Goal: Task Accomplishment & Management: Manage account settings

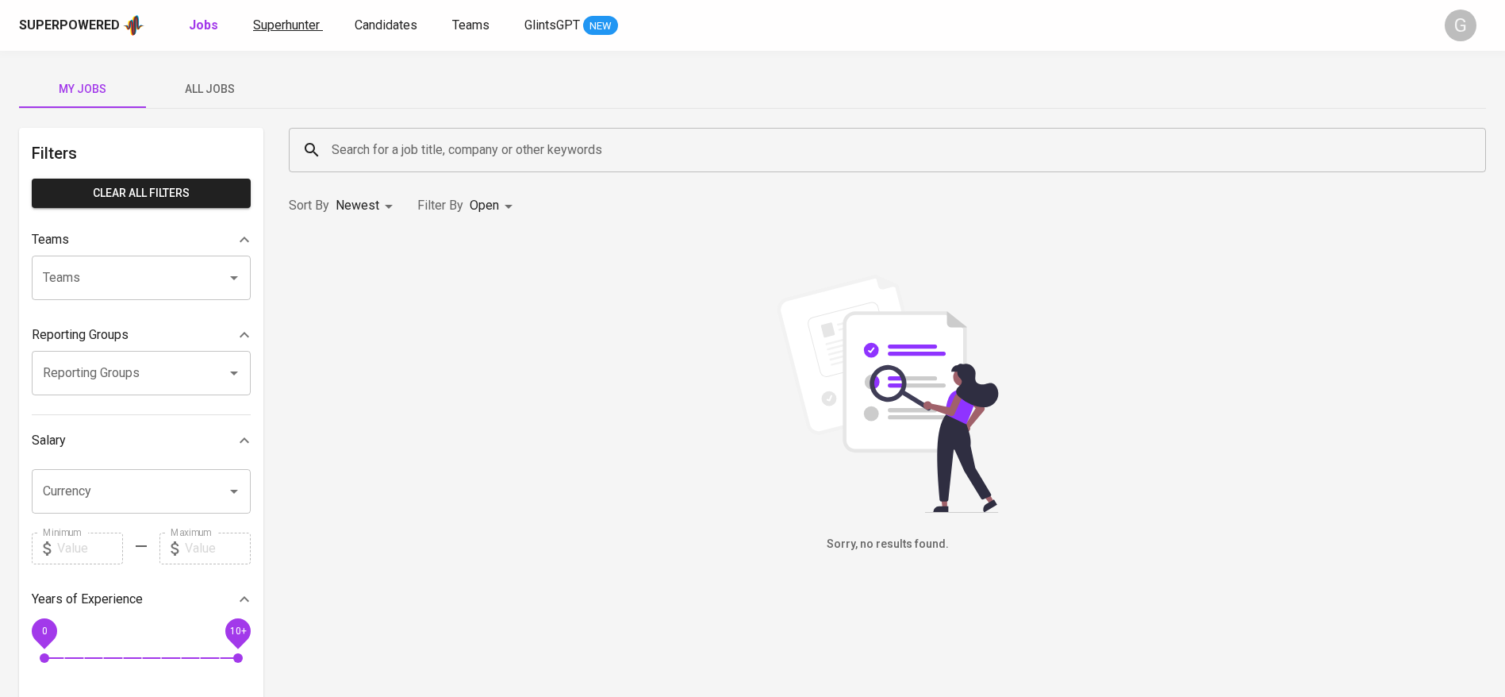
click at [295, 17] on span "Superhunter" at bounding box center [286, 24] width 67 height 15
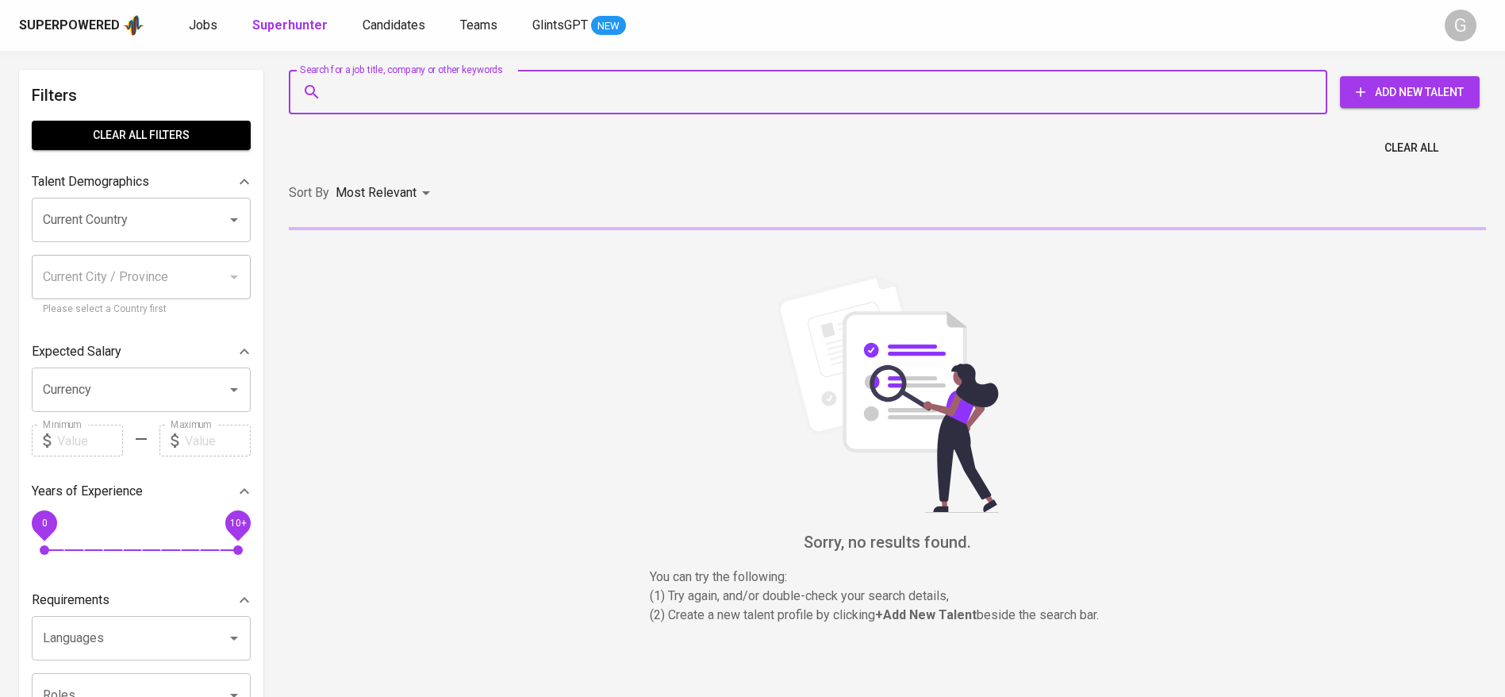
click at [368, 96] on input "Search for a job title, company or other keywords" at bounding box center [812, 92] width 969 height 30
paste input "cdsihotang12@gmail.com"
type input "cdsihotang12@gmail.com"
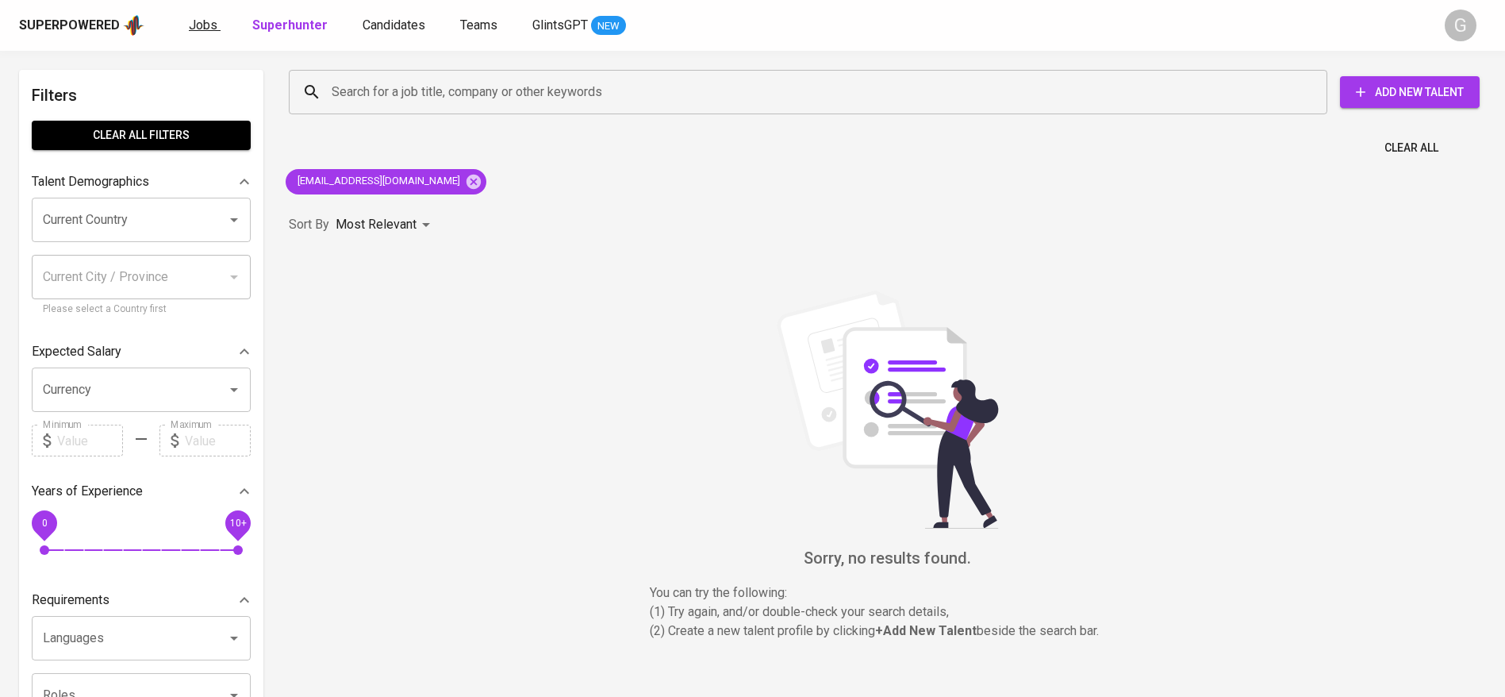
click at [202, 19] on span "Jobs" at bounding box center [203, 24] width 29 height 15
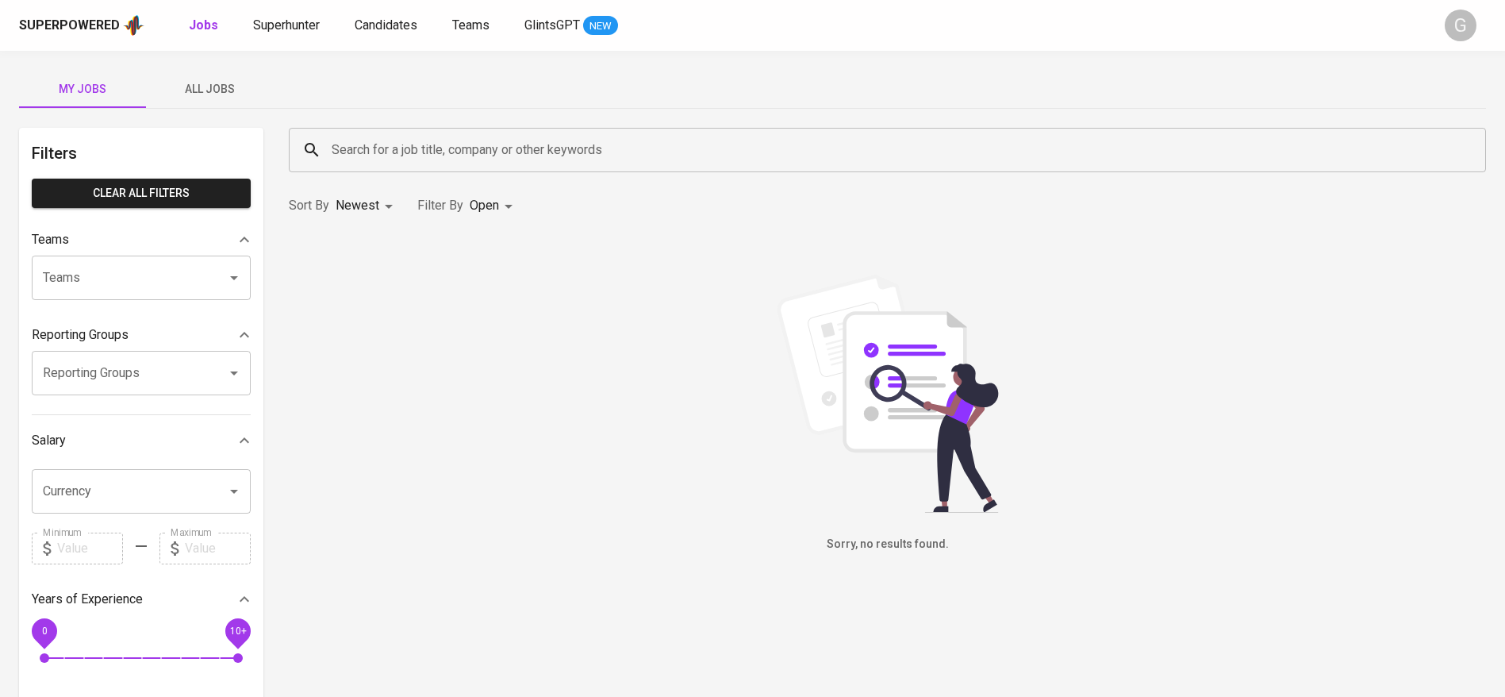
click at [198, 96] on span "All Jobs" at bounding box center [210, 89] width 108 height 20
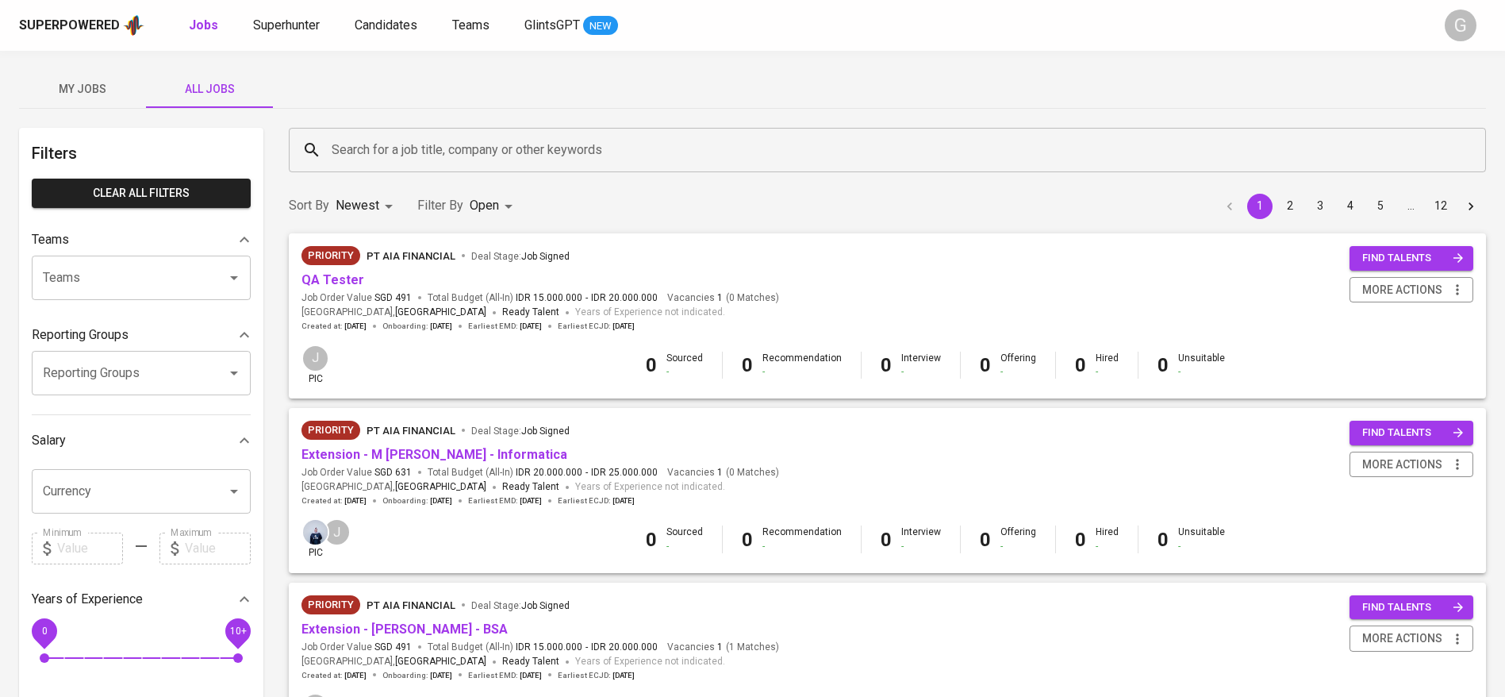
click at [384, 156] on input "Search for a job title, company or other keywords" at bounding box center [892, 150] width 1128 height 30
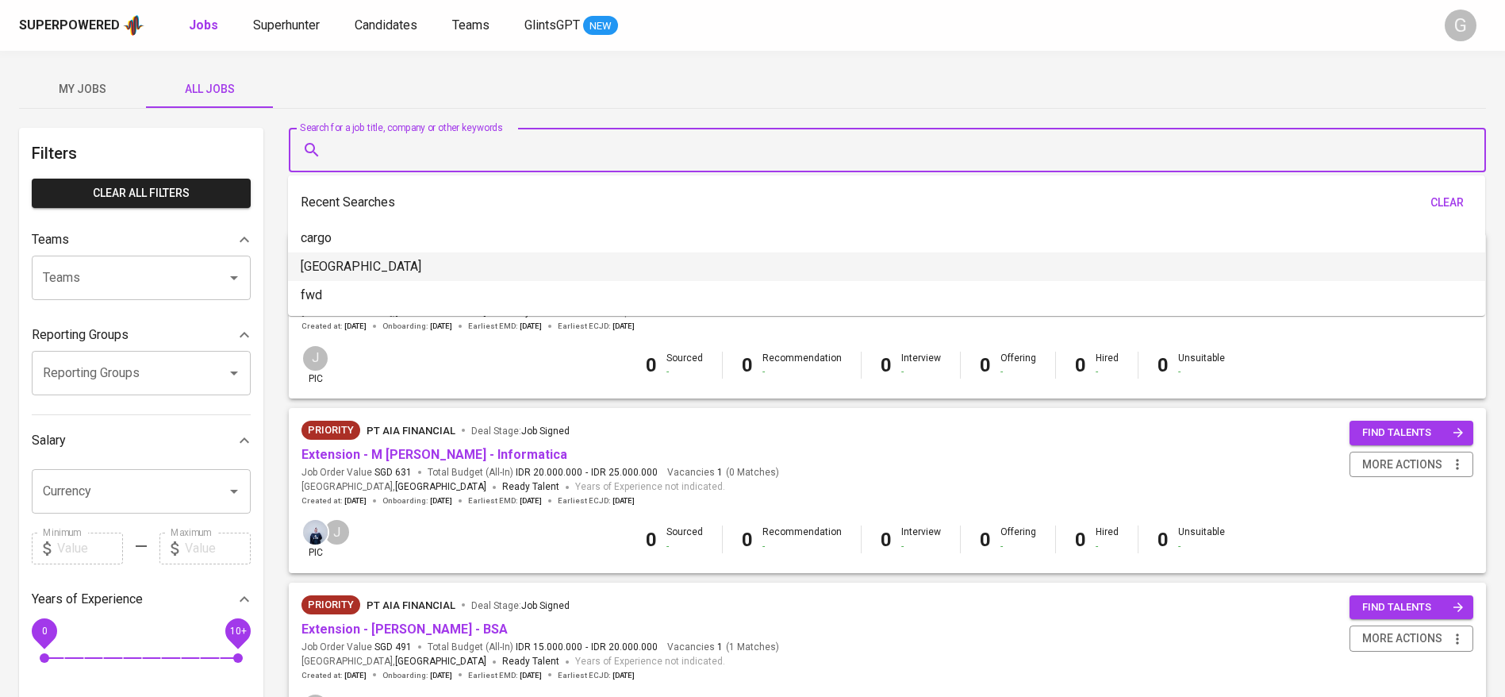
click at [299, 267] on li "amman" at bounding box center [886, 266] width 1197 height 29
type input "amman"
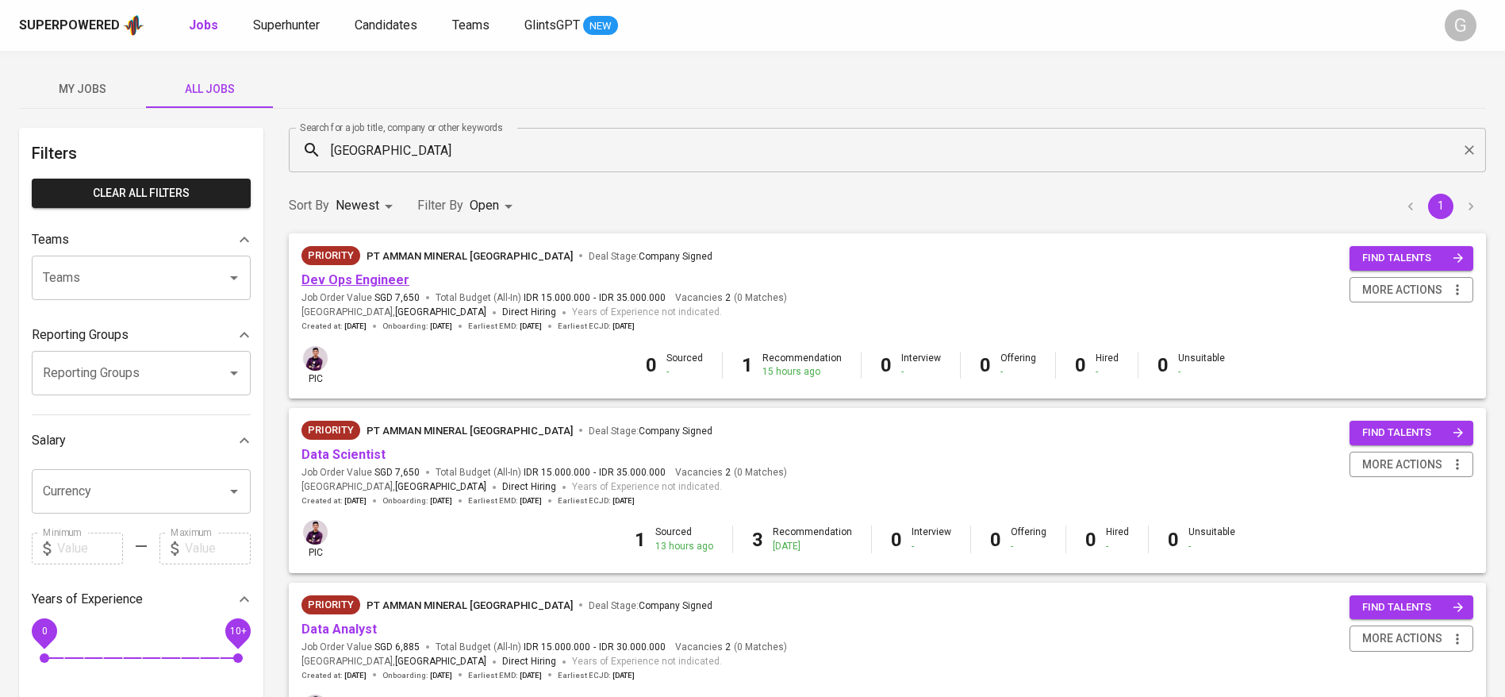
click at [348, 285] on link "Dev Ops Engineer" at bounding box center [356, 279] width 108 height 15
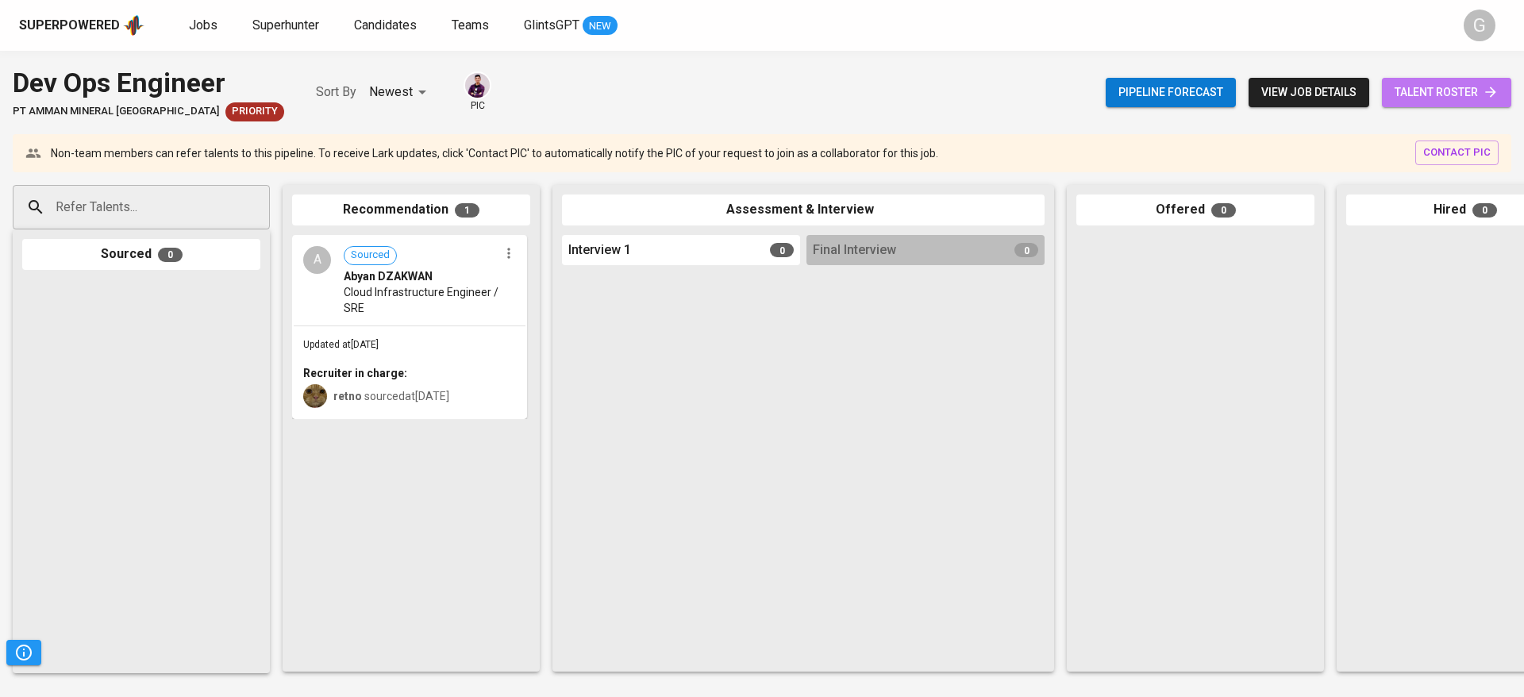
click at [1409, 86] on span "talent roster" at bounding box center [1446, 93] width 104 height 20
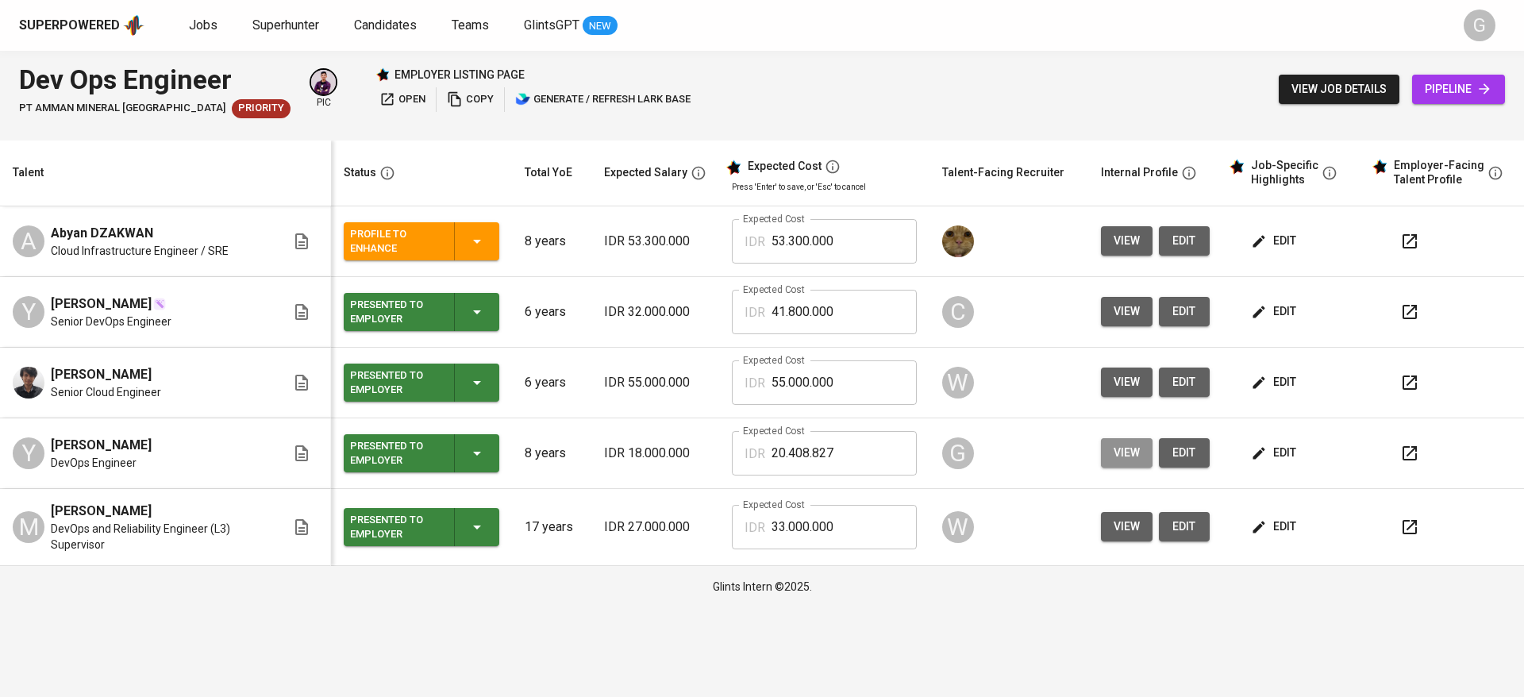
click at [1117, 455] on span "view" at bounding box center [1126, 453] width 26 height 20
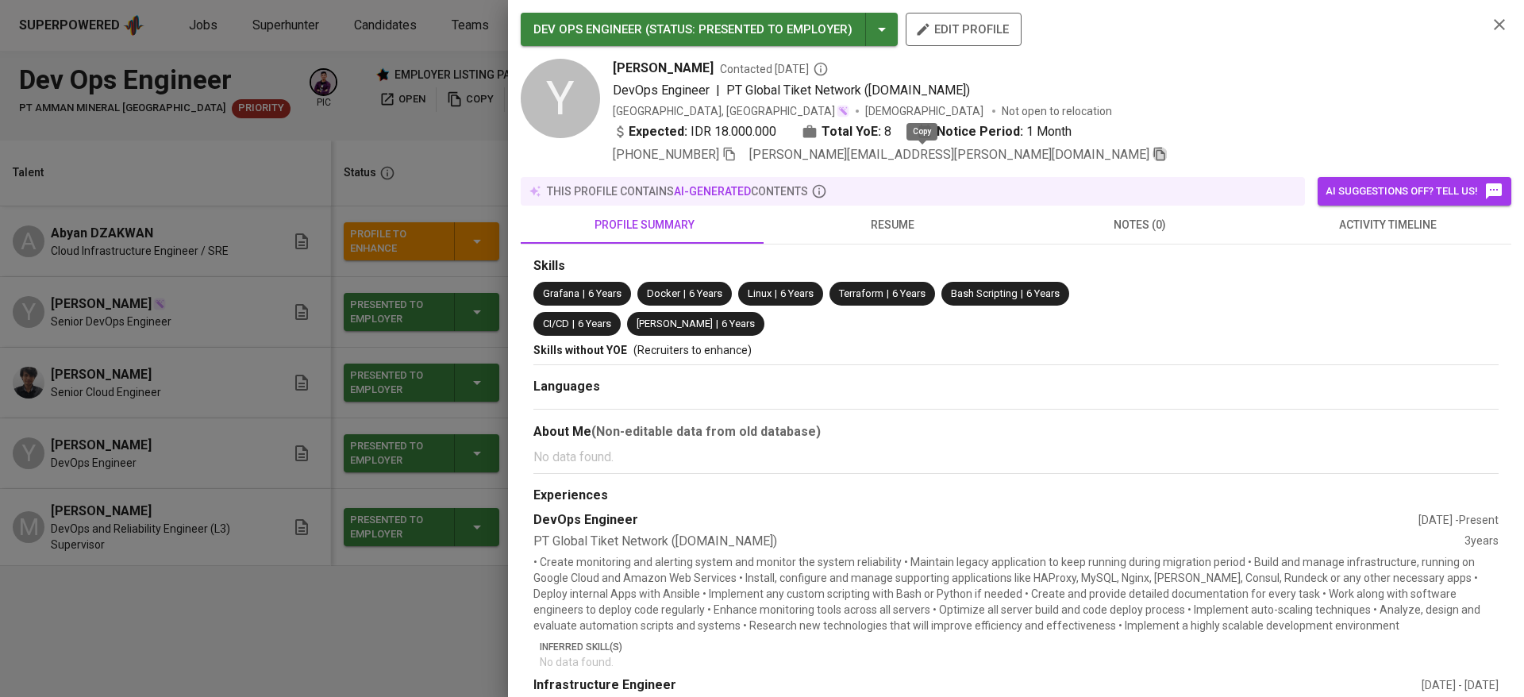
click at [1152, 151] on icon "button" at bounding box center [1159, 154] width 14 height 14
click at [118, 271] on div at bounding box center [762, 348] width 1524 height 697
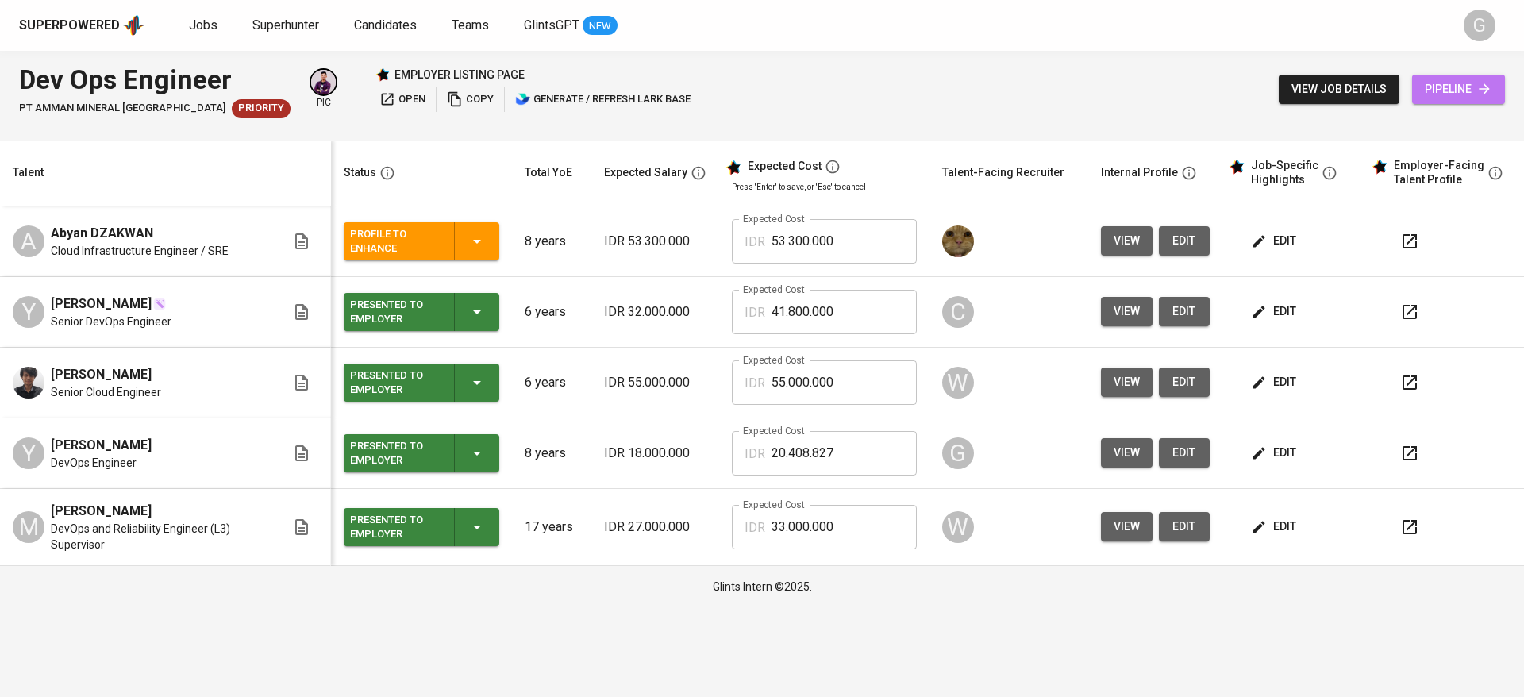
click at [1486, 85] on icon at bounding box center [1484, 89] width 16 height 16
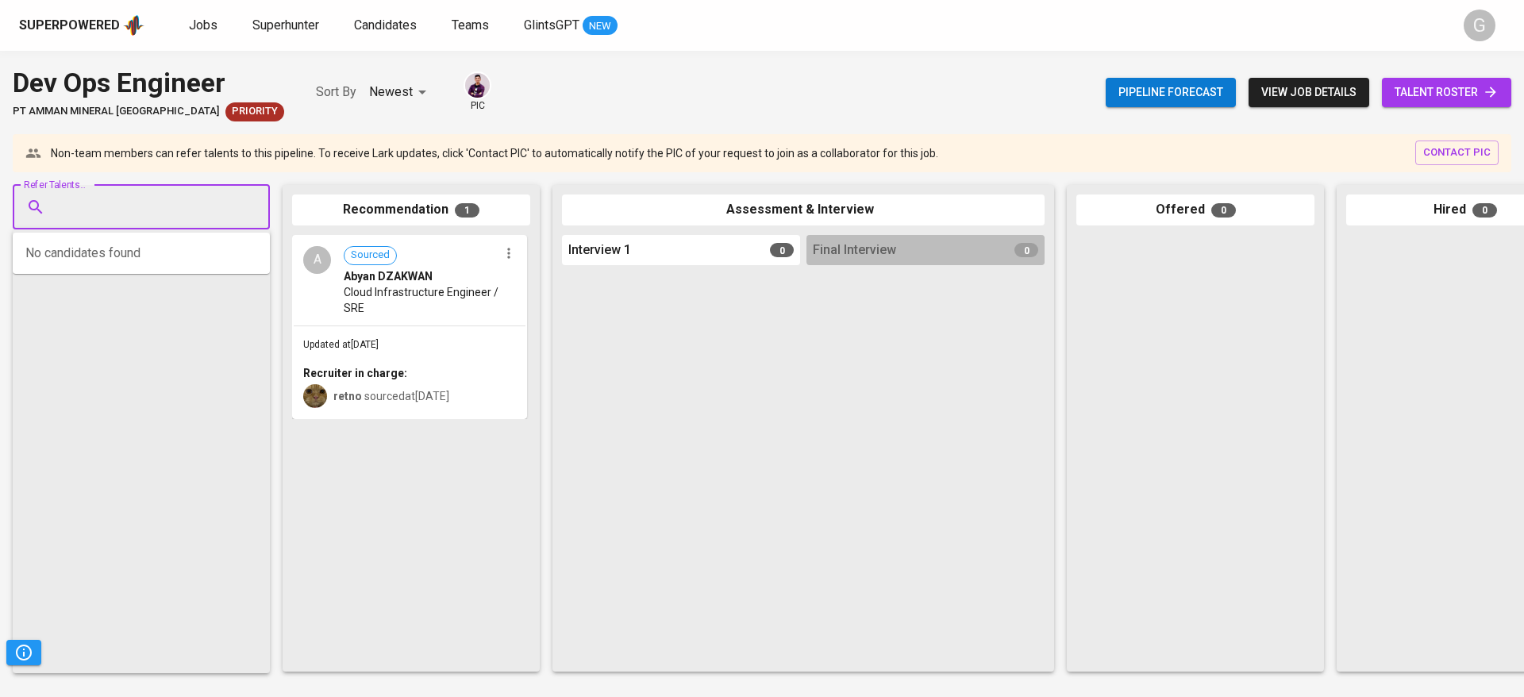
click at [96, 195] on input "Refer Talents..." at bounding box center [135, 207] width 167 height 30
paste input "hansen.fernando@gmail.com"
type input "hansen.fernando@gmail.com"
click at [145, 271] on div "DevOps Engineer" at bounding box center [212, 267] width 292 height 16
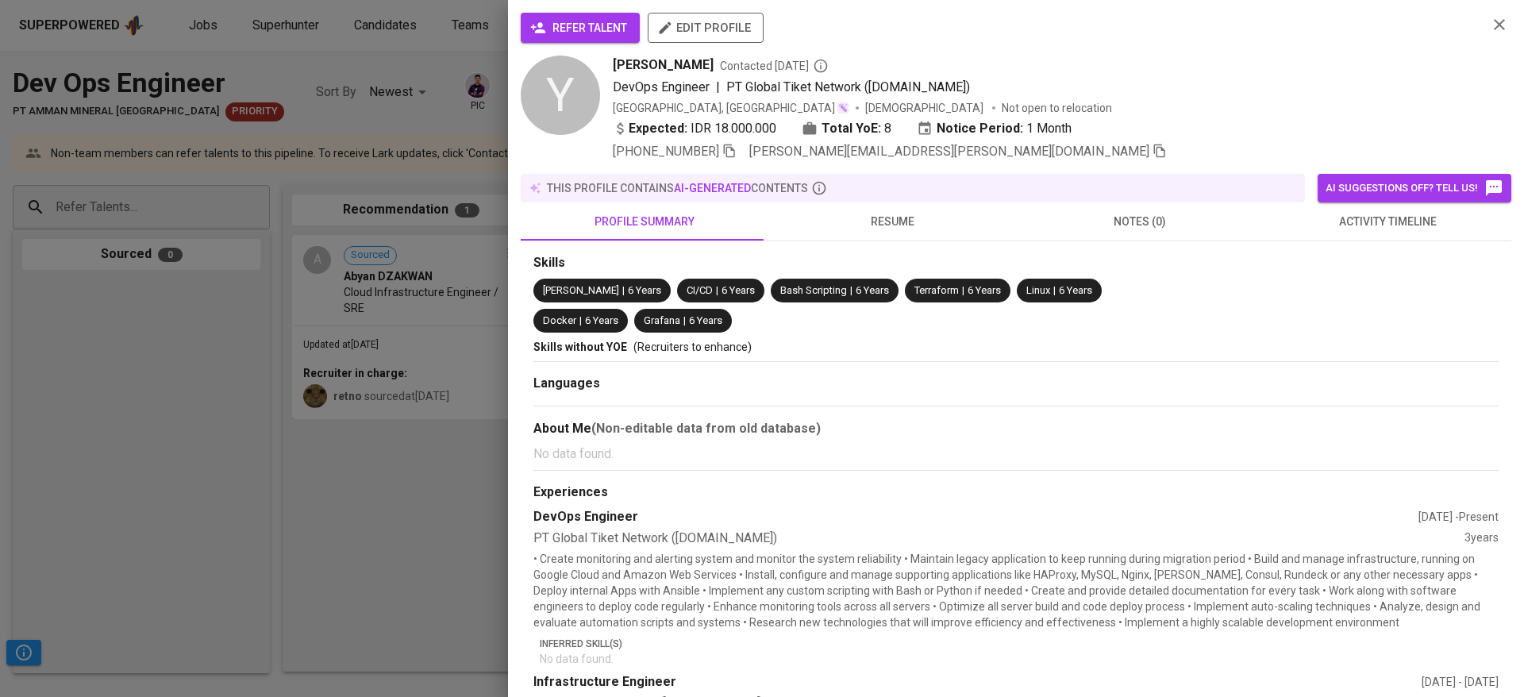
scroll to position [0, 0]
click at [560, 29] on span "refer talent" at bounding box center [580, 28] width 94 height 20
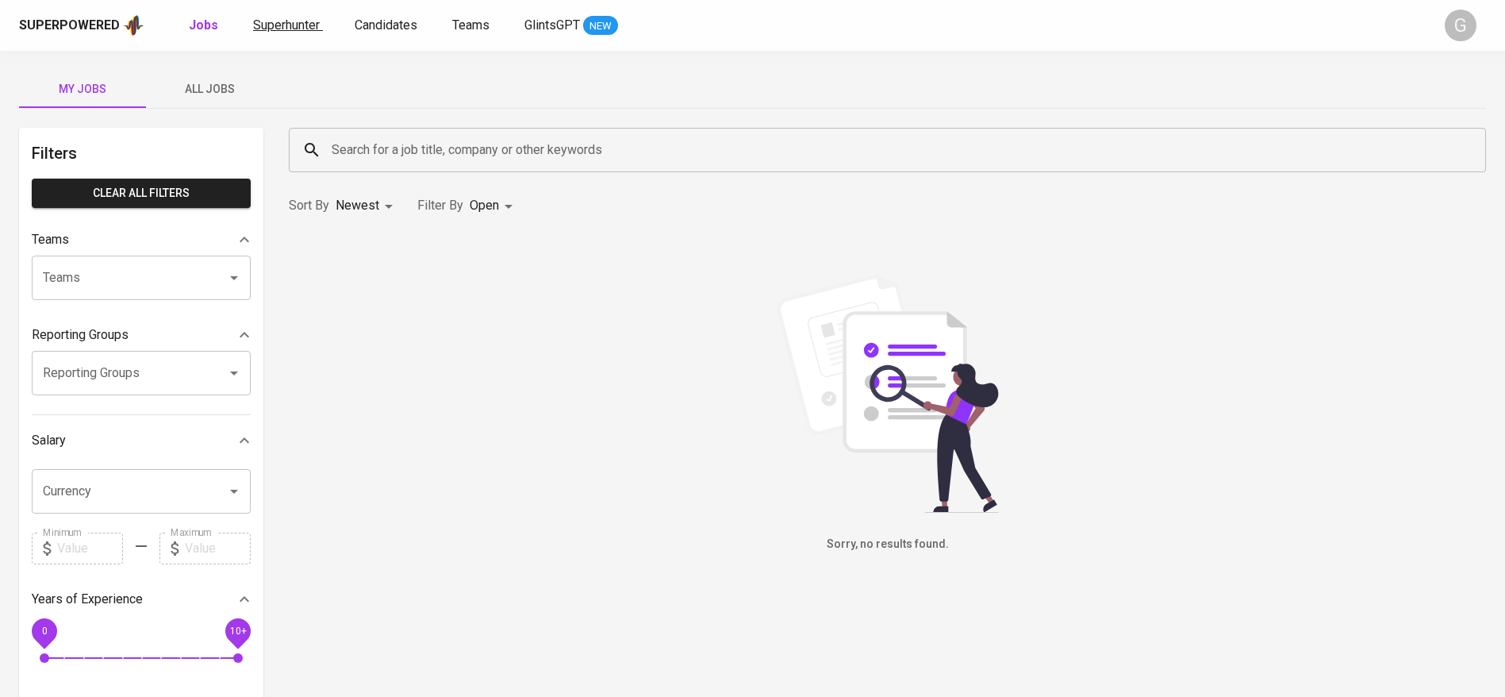
click at [276, 25] on span "Superhunter" at bounding box center [286, 24] width 67 height 15
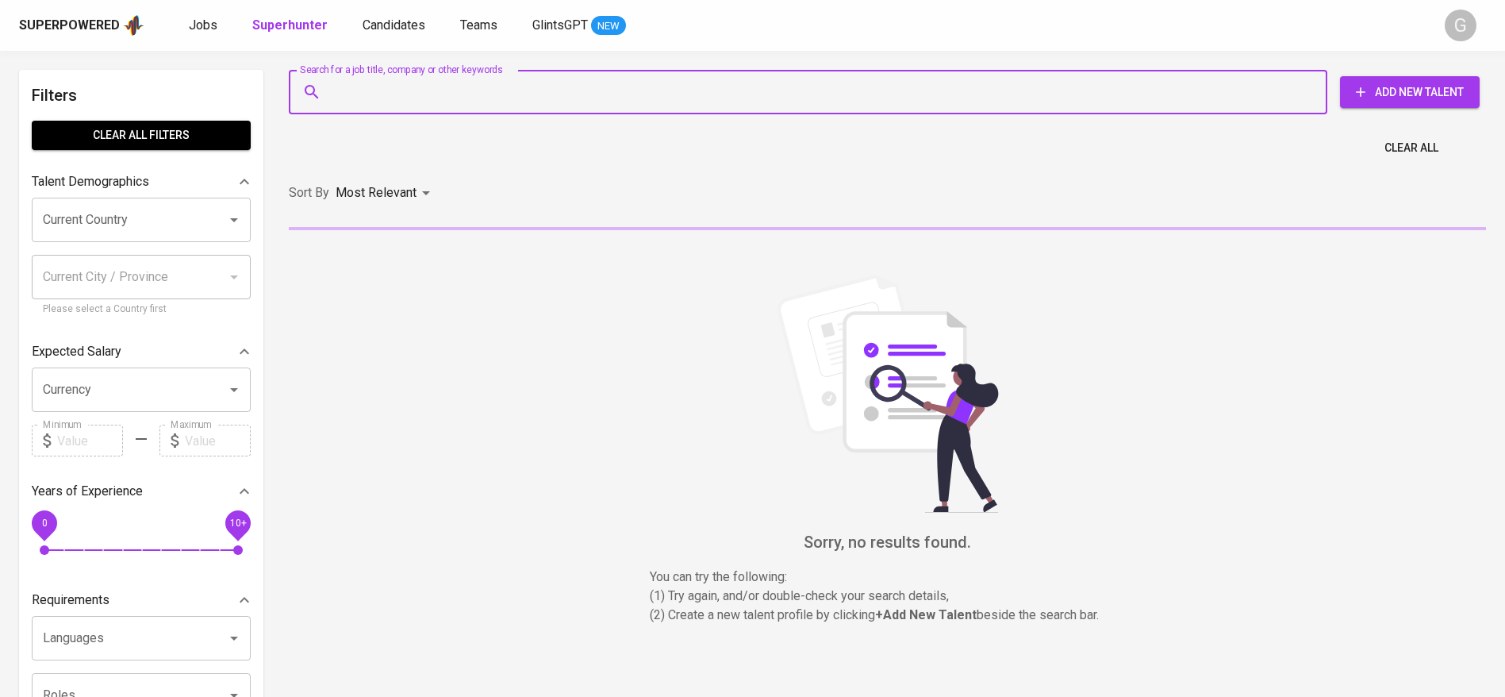
click at [409, 105] on input "Search for a job title, company or other keywords" at bounding box center [812, 92] width 969 height 30
paste input "aryanagit06@gmail.com"
type input "aryanagit06@gmail.com"
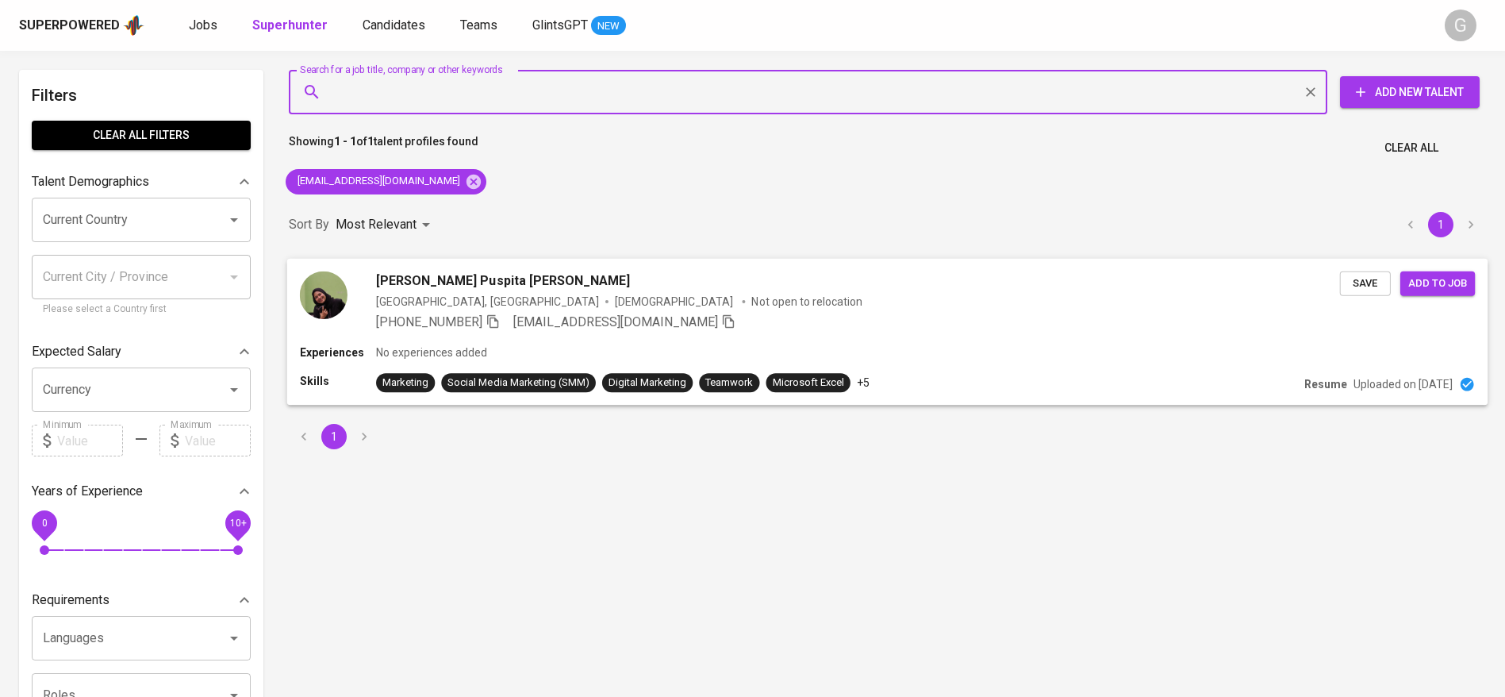
click at [1378, 283] on span "Save" at bounding box center [1365, 283] width 35 height 18
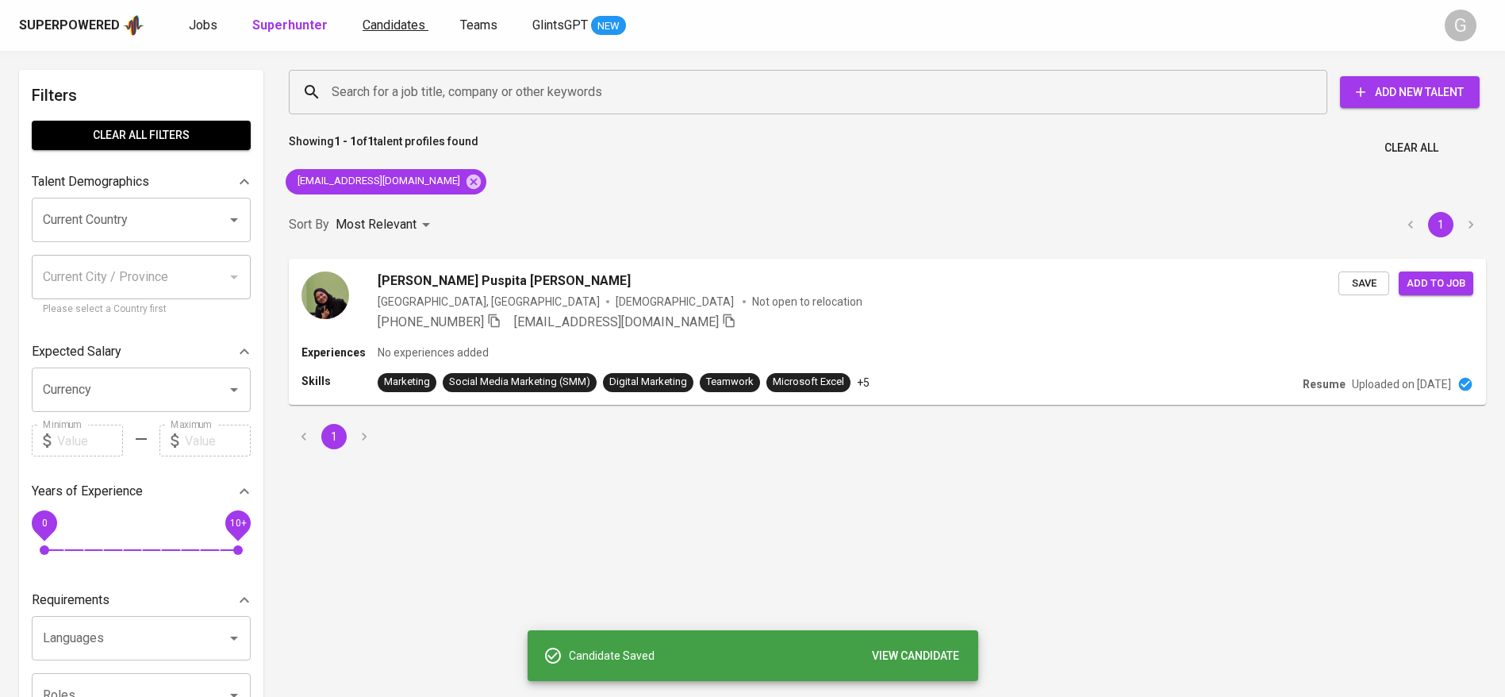
click at [369, 21] on span "Candidates" at bounding box center [394, 24] width 63 height 15
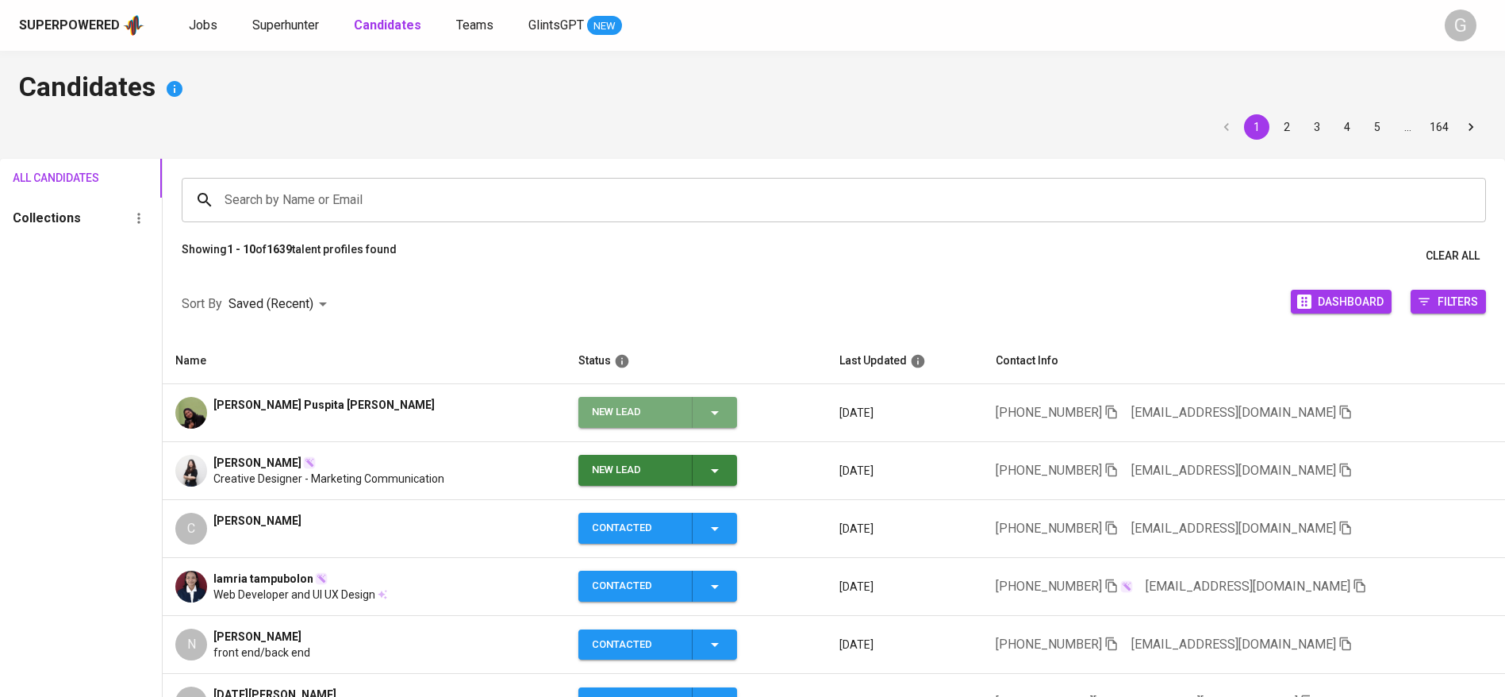
click at [715, 418] on icon "button" at bounding box center [714, 412] width 19 height 19
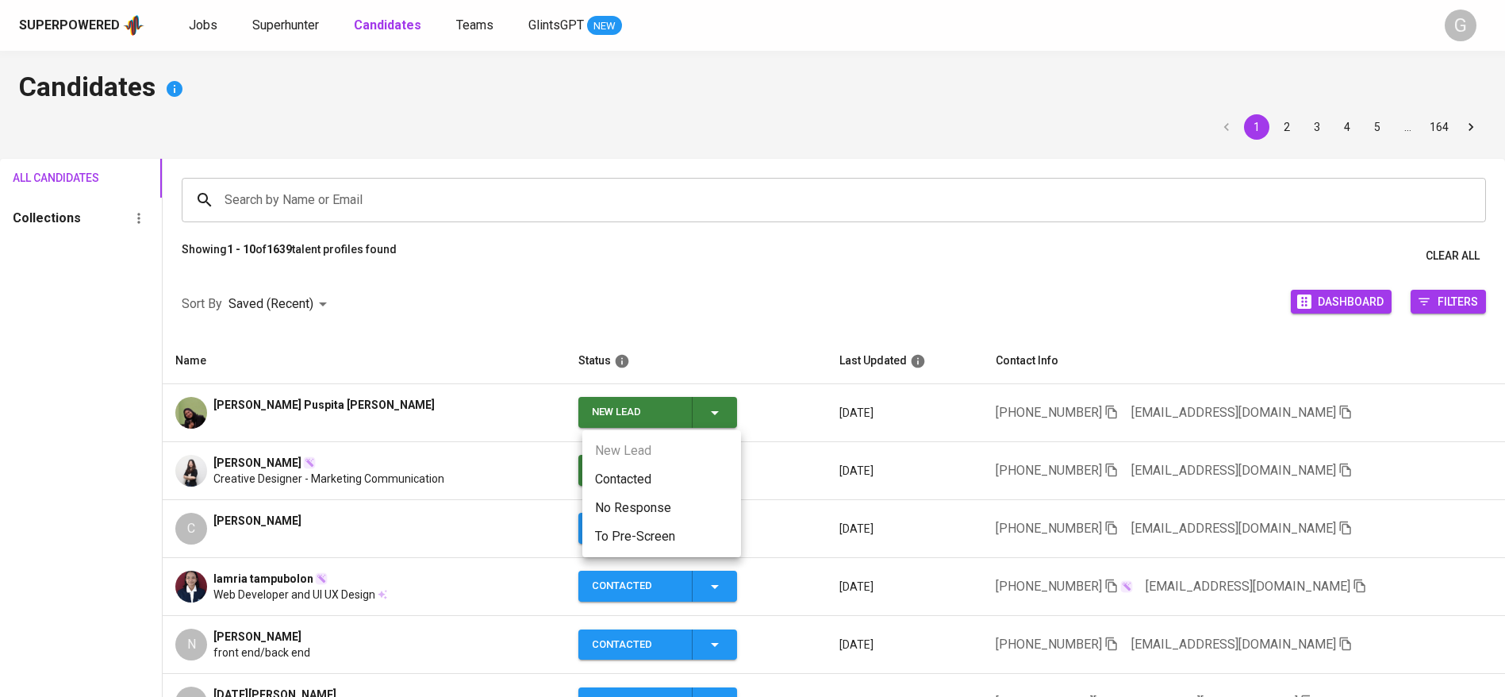
click at [694, 461] on ul "New Lead Contacted No Response To Pre-Screen" at bounding box center [661, 493] width 159 height 127
click at [636, 470] on li "Contacted" at bounding box center [661, 479] width 159 height 29
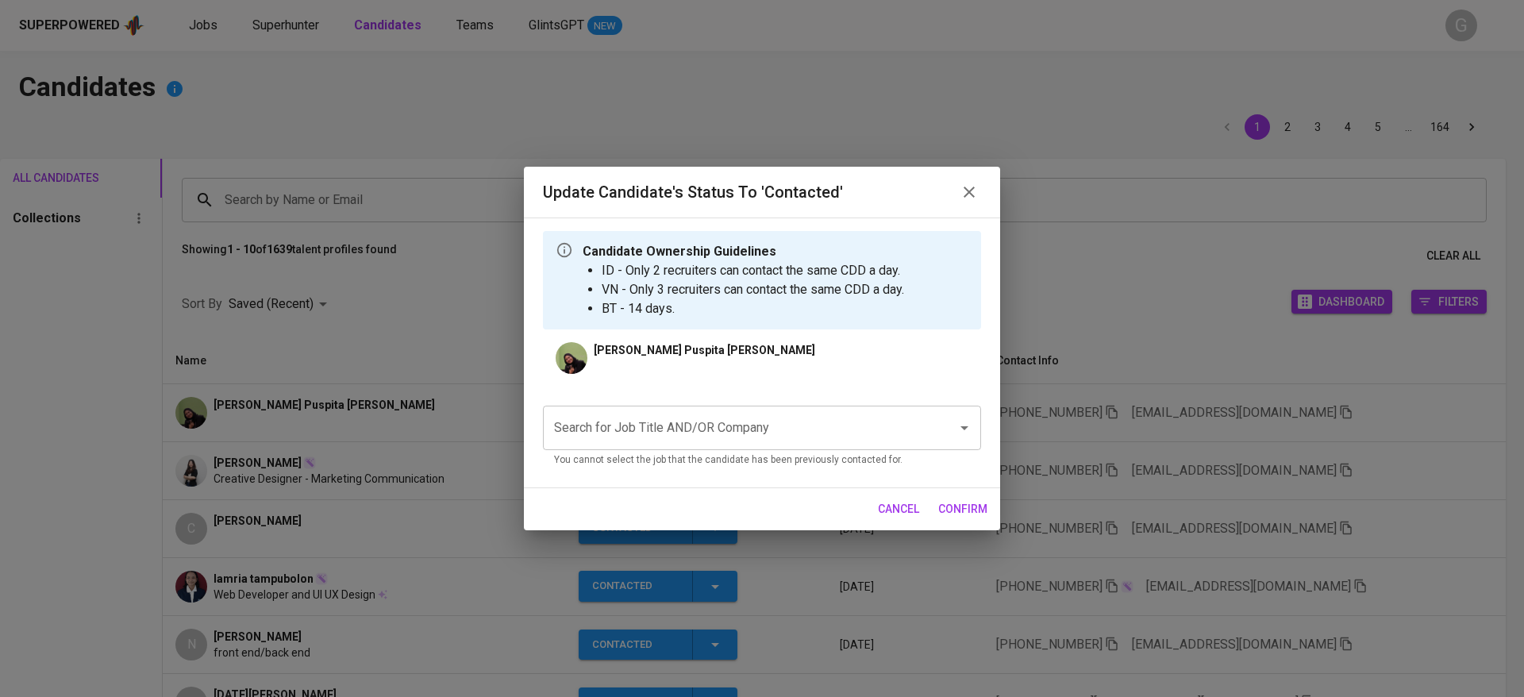
click at [774, 446] on div "Search for Job Title AND/OR Company" at bounding box center [762, 428] width 438 height 44
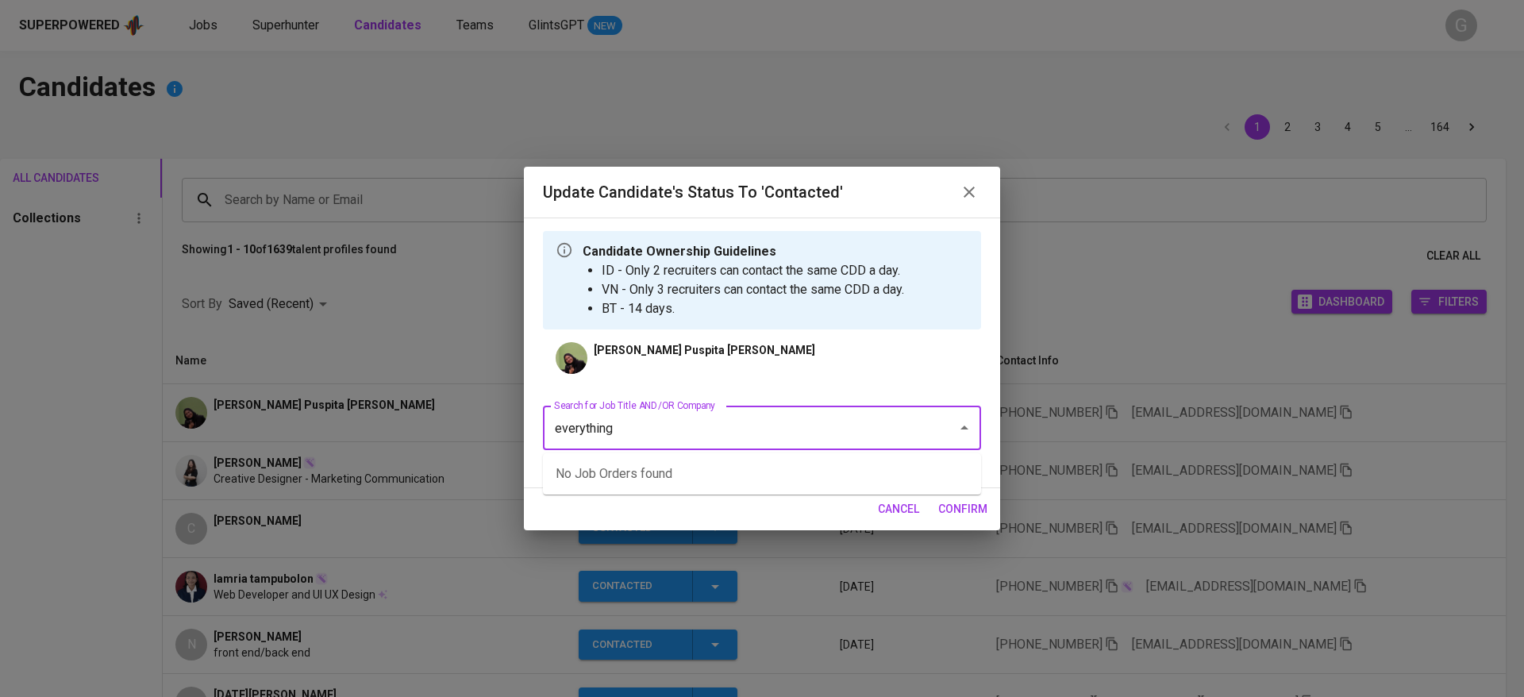
type input "everything"
click at [736, 470] on li "Ecommerce & Social Media Specialist (Everything good Pte Ltd)" at bounding box center [762, 473] width 438 height 29
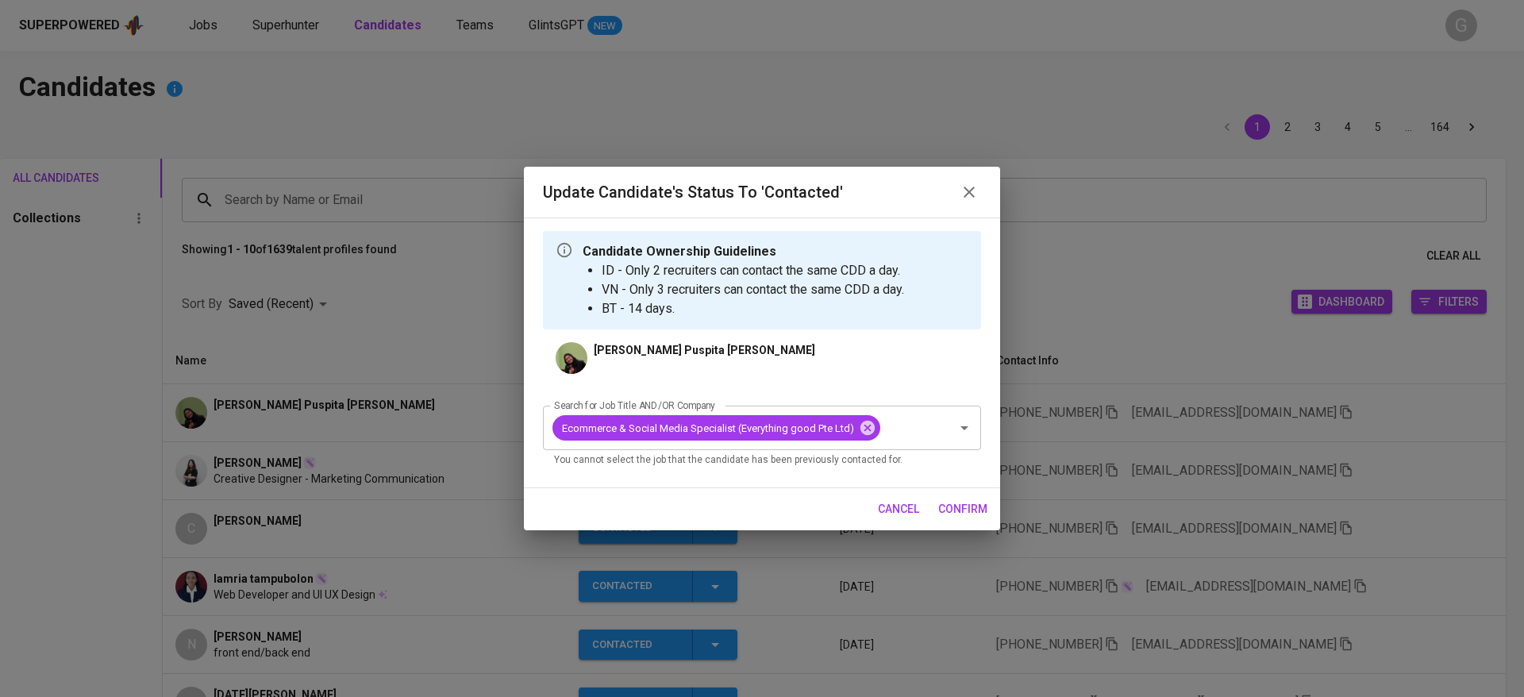
click at [968, 502] on span "confirm" at bounding box center [962, 509] width 49 height 20
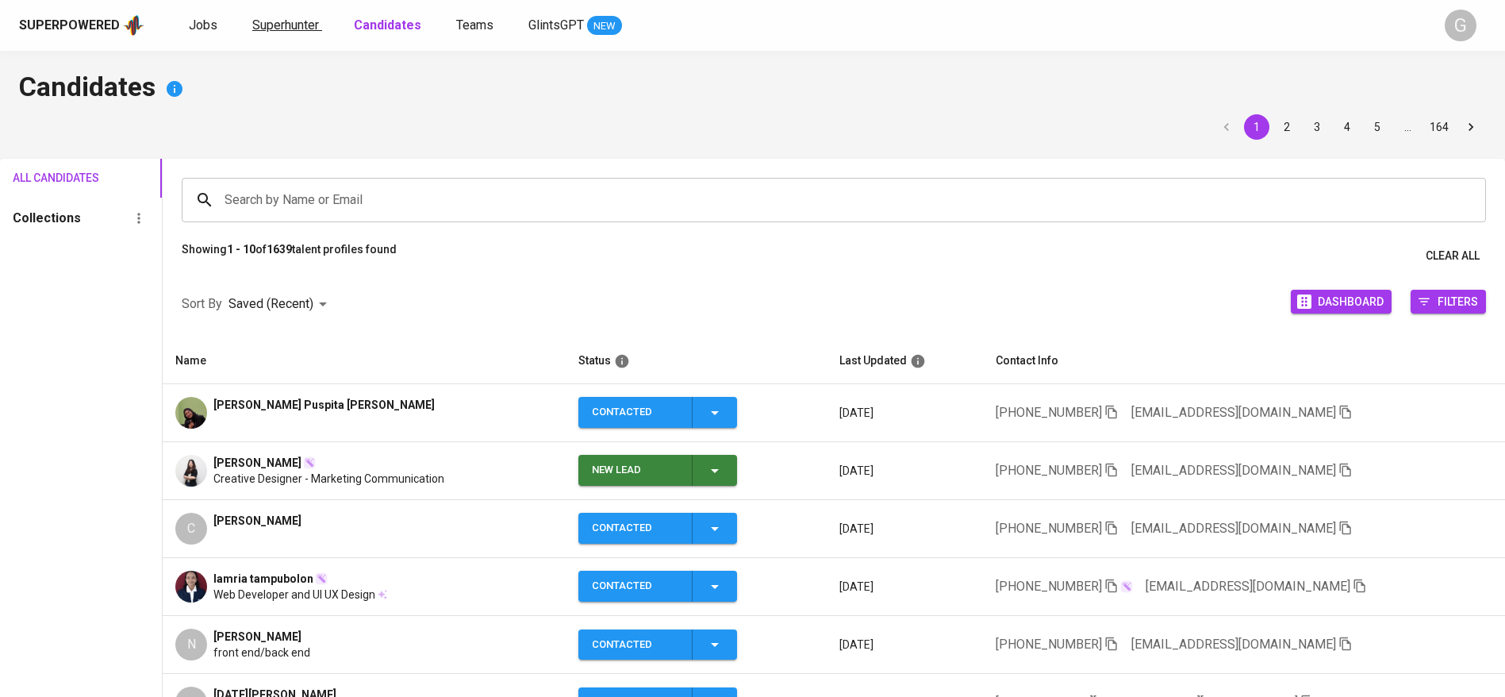
click at [309, 33] on link "Superhunter" at bounding box center [287, 26] width 70 height 20
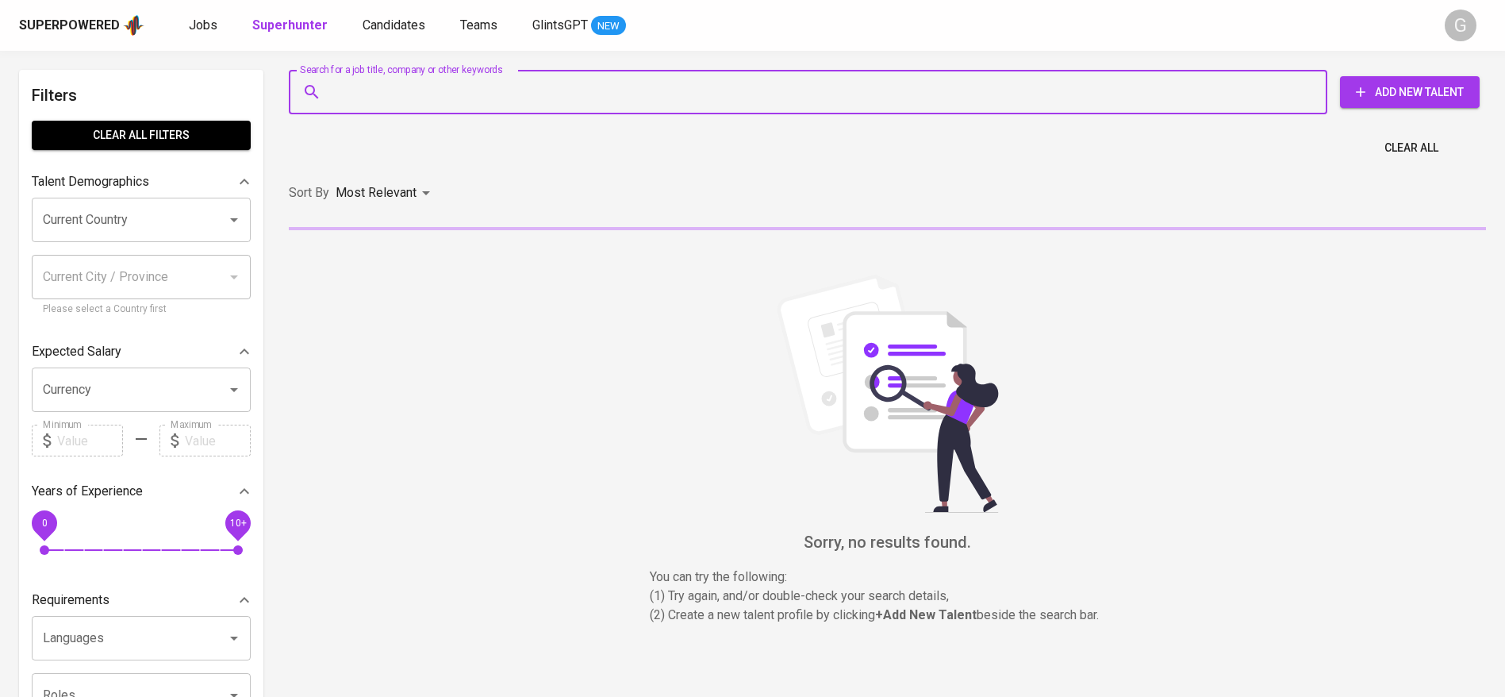
click at [384, 77] on input "Search for a job title, company or other keywords" at bounding box center [812, 92] width 969 height 30
paste input "arkadia.inzhagi@gmail.com"
type input "arkadia.inzhagi@gmail.com"
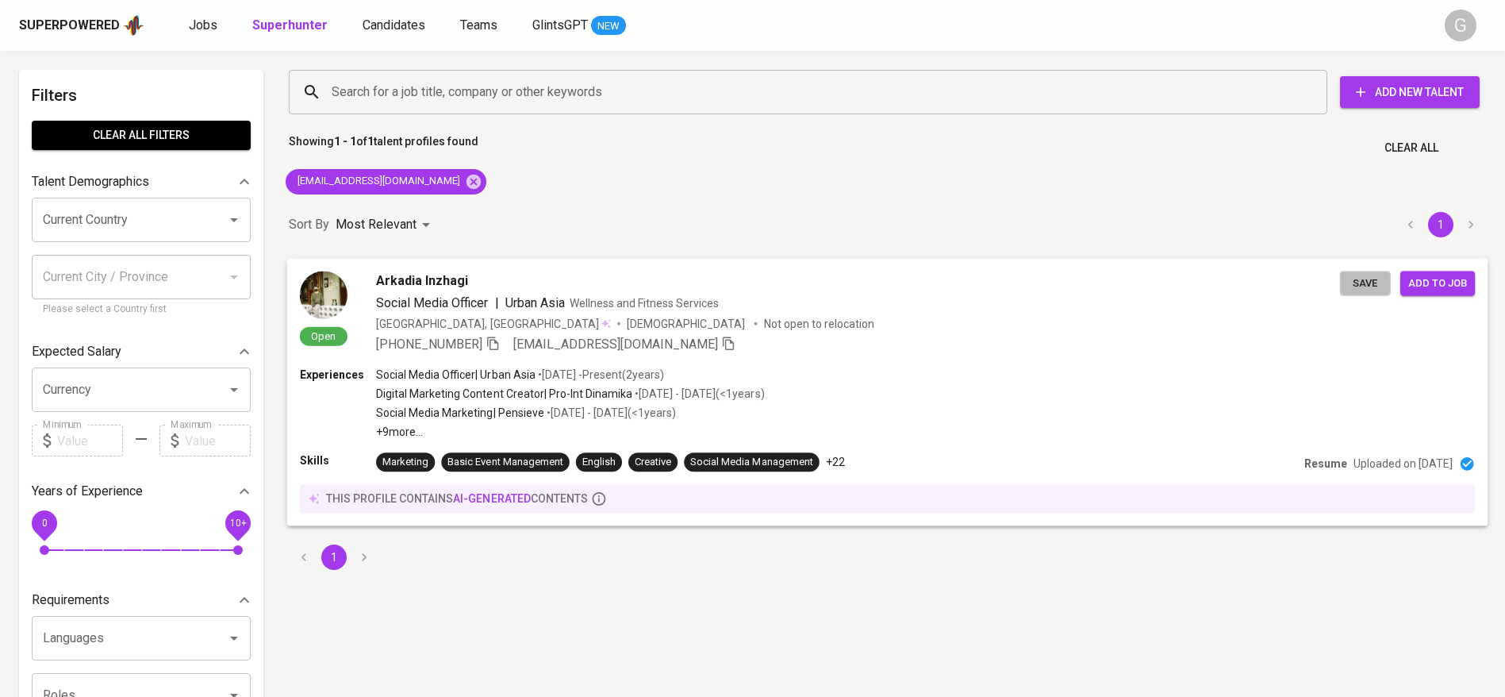
click at [1375, 279] on span "Save" at bounding box center [1365, 283] width 35 height 18
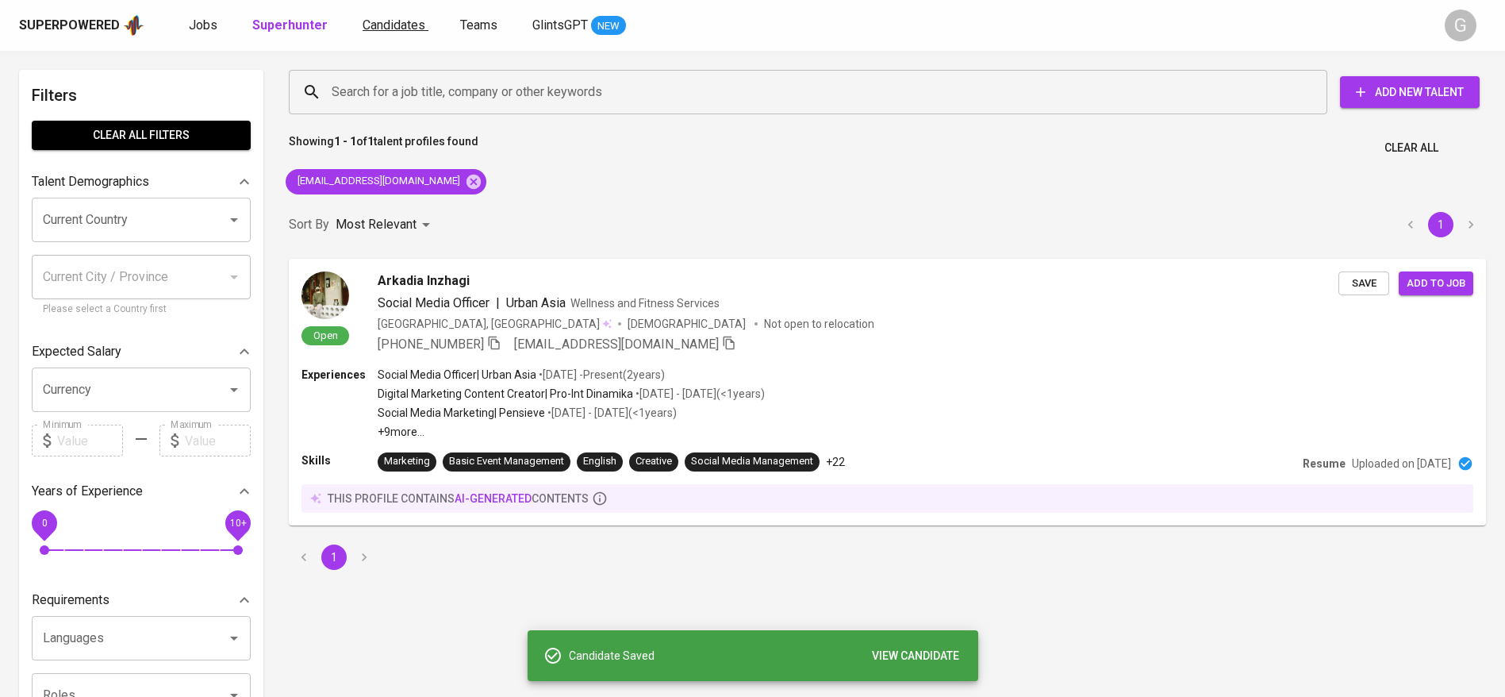
click at [381, 33] on link "Candidates" at bounding box center [396, 26] width 66 height 20
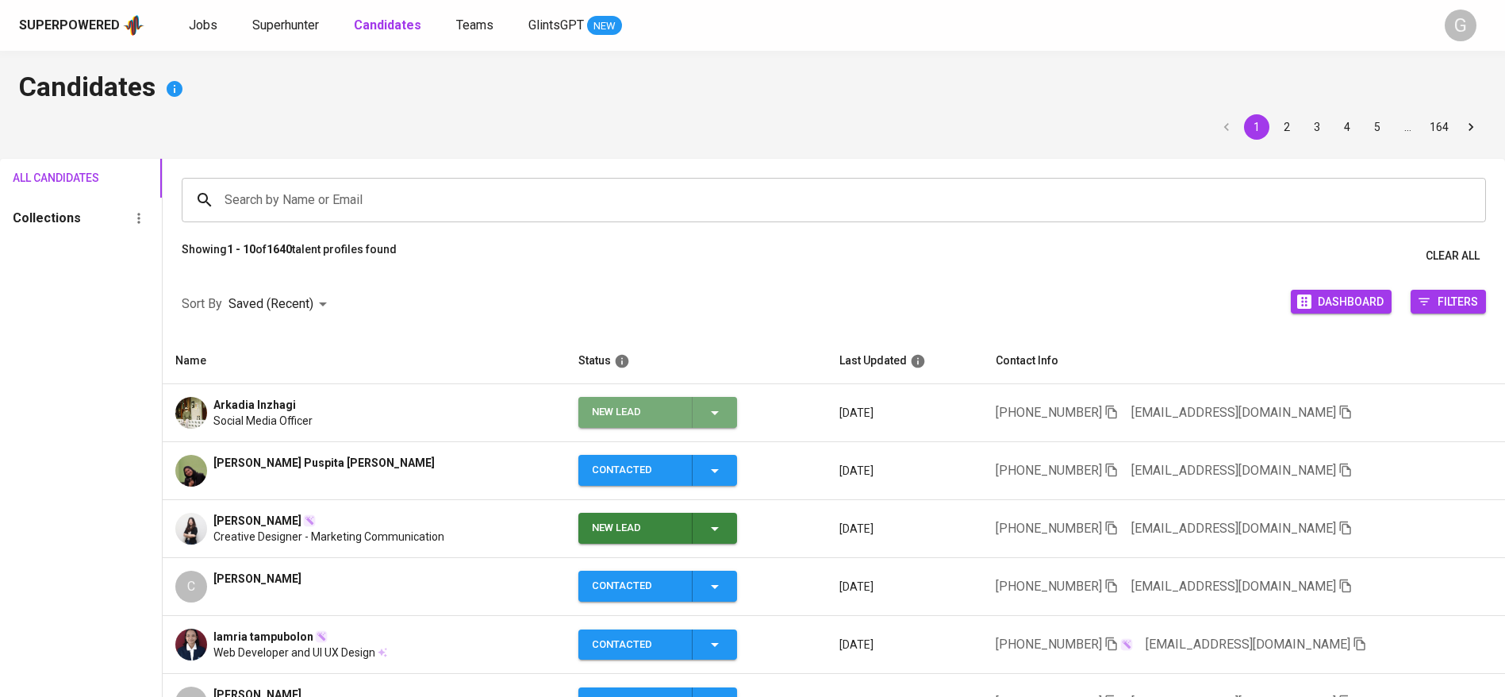
click at [725, 418] on icon "button" at bounding box center [714, 412] width 19 height 19
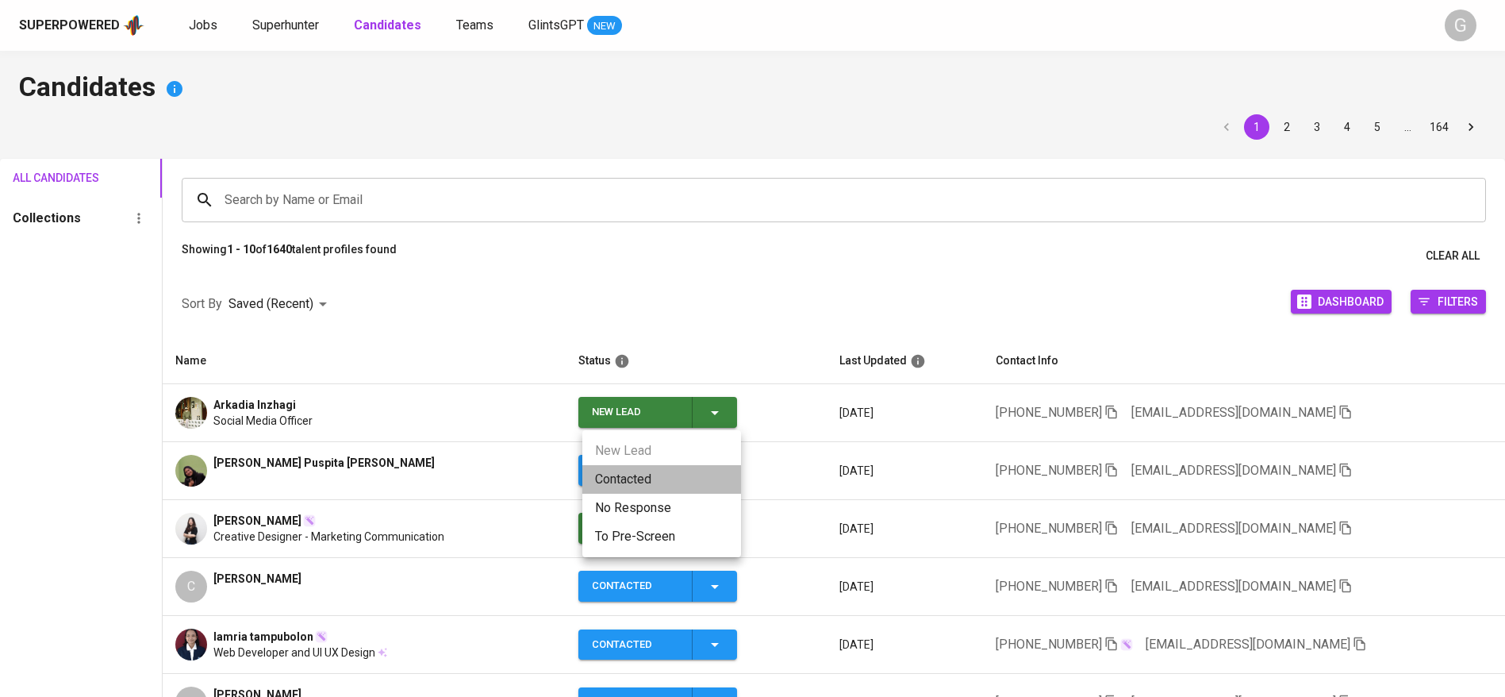
click at [644, 472] on li "Contacted" at bounding box center [661, 479] width 159 height 29
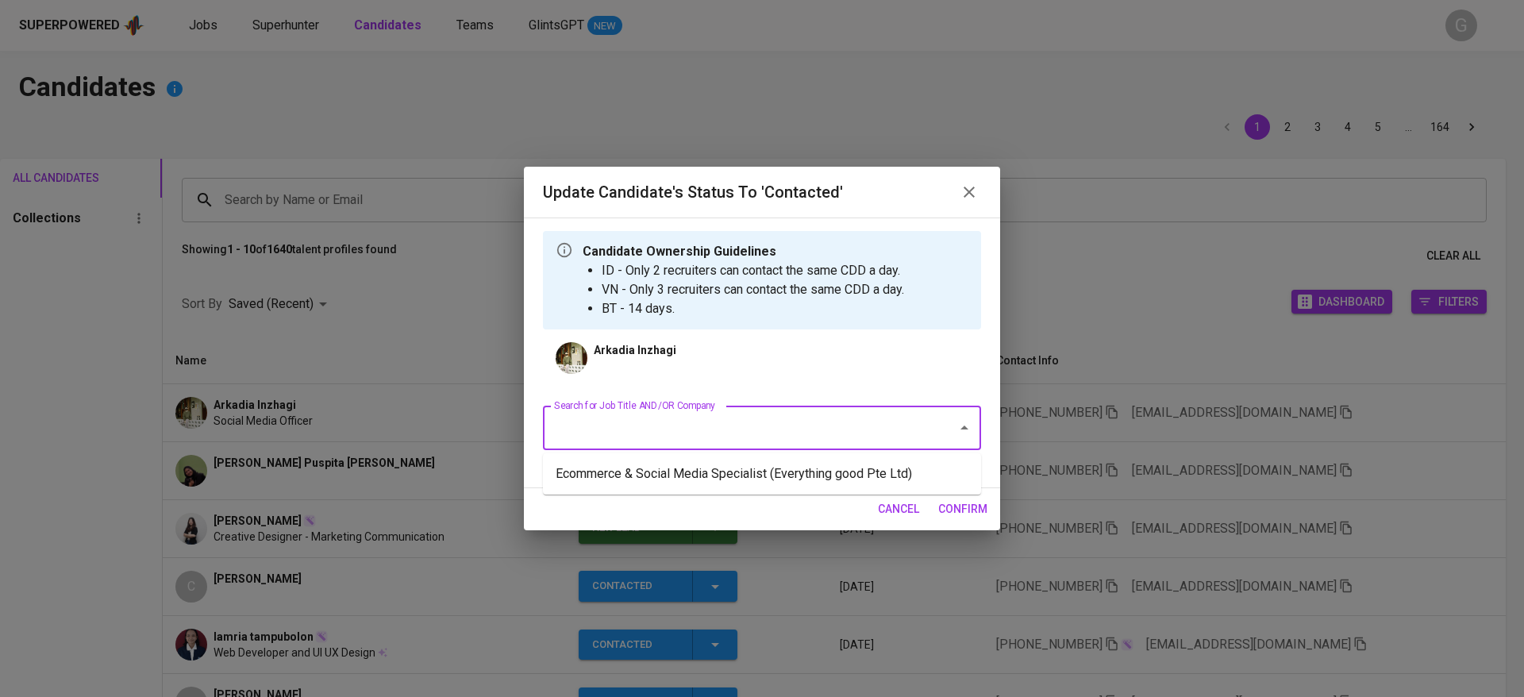
click at [810, 423] on input "Search for Job Title AND/OR Company" at bounding box center [739, 428] width 379 height 30
click at [780, 479] on li "Ecommerce & Social Media Specialist (Everything good Pte Ltd)" at bounding box center [762, 473] width 438 height 29
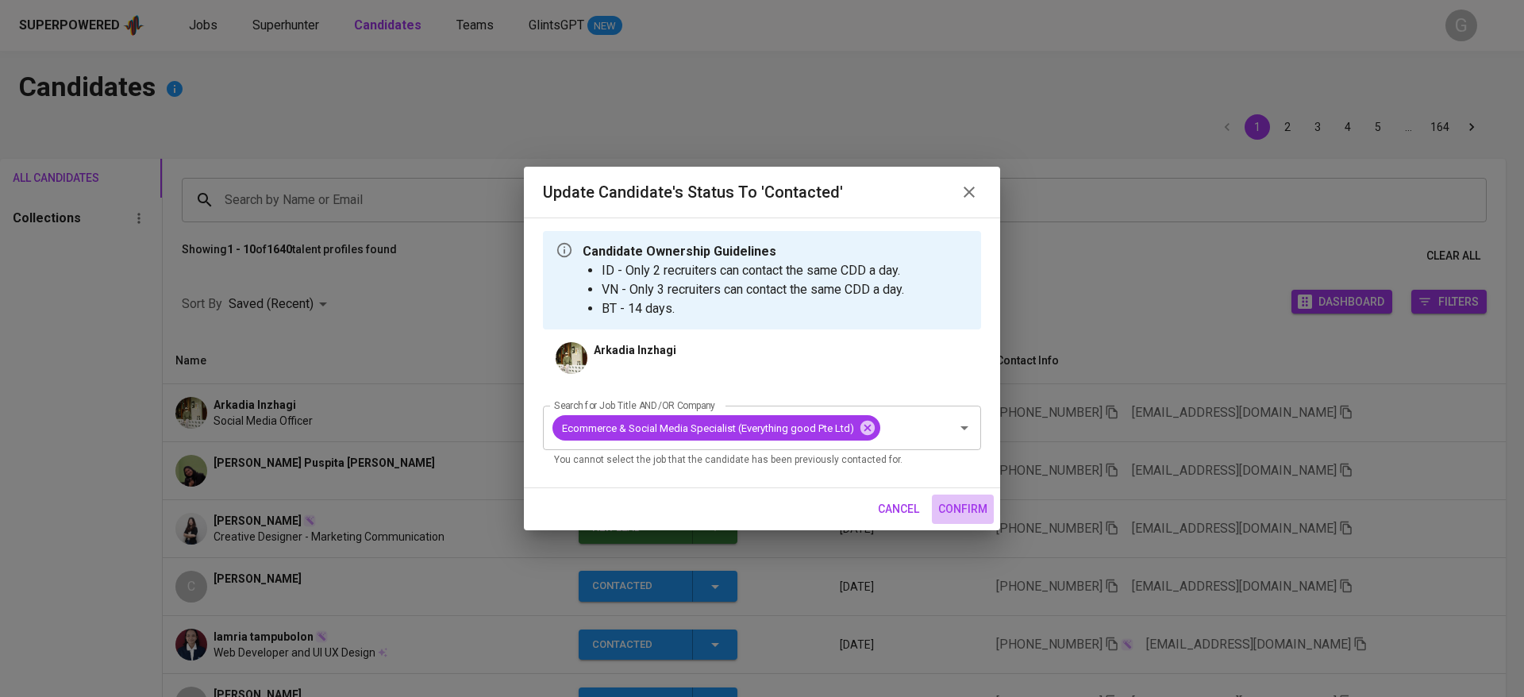
click at [950, 505] on span "confirm" at bounding box center [962, 509] width 49 height 20
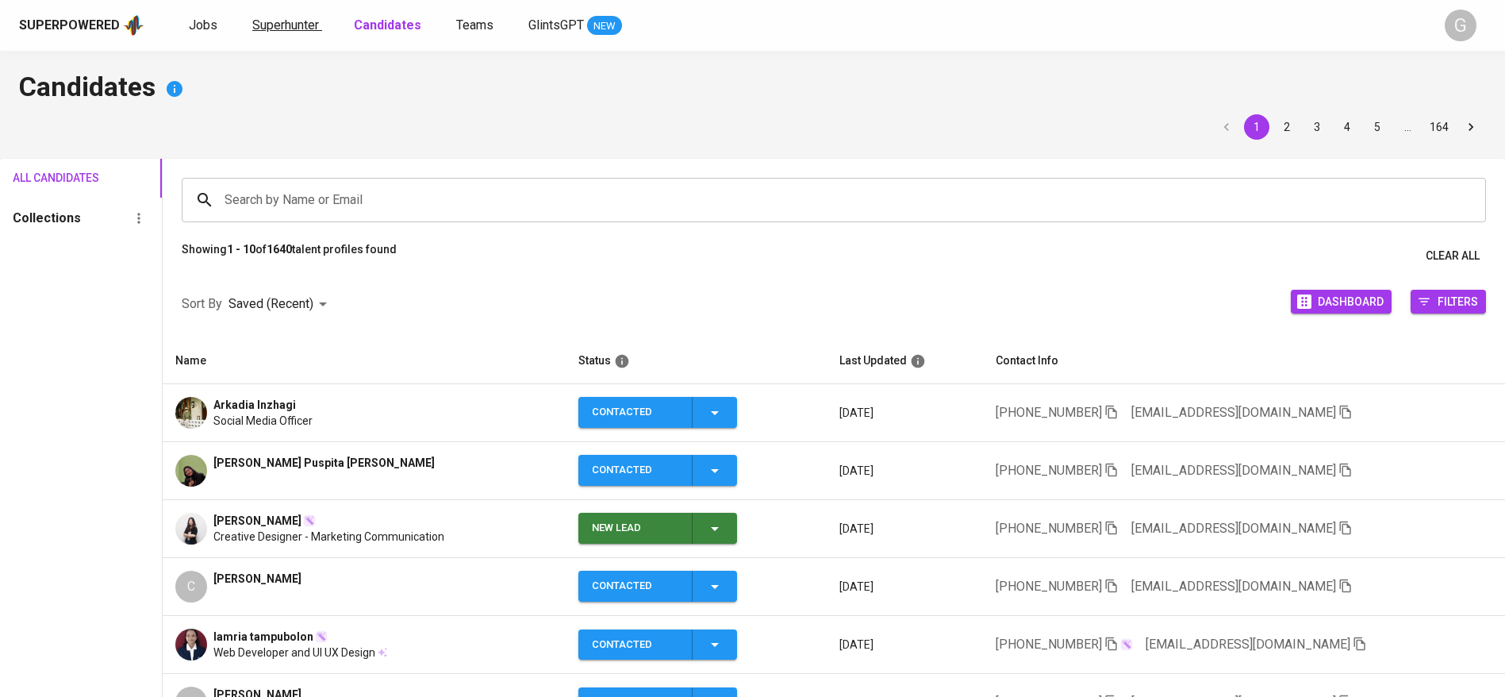
click at [275, 17] on span "Superhunter" at bounding box center [285, 24] width 67 height 15
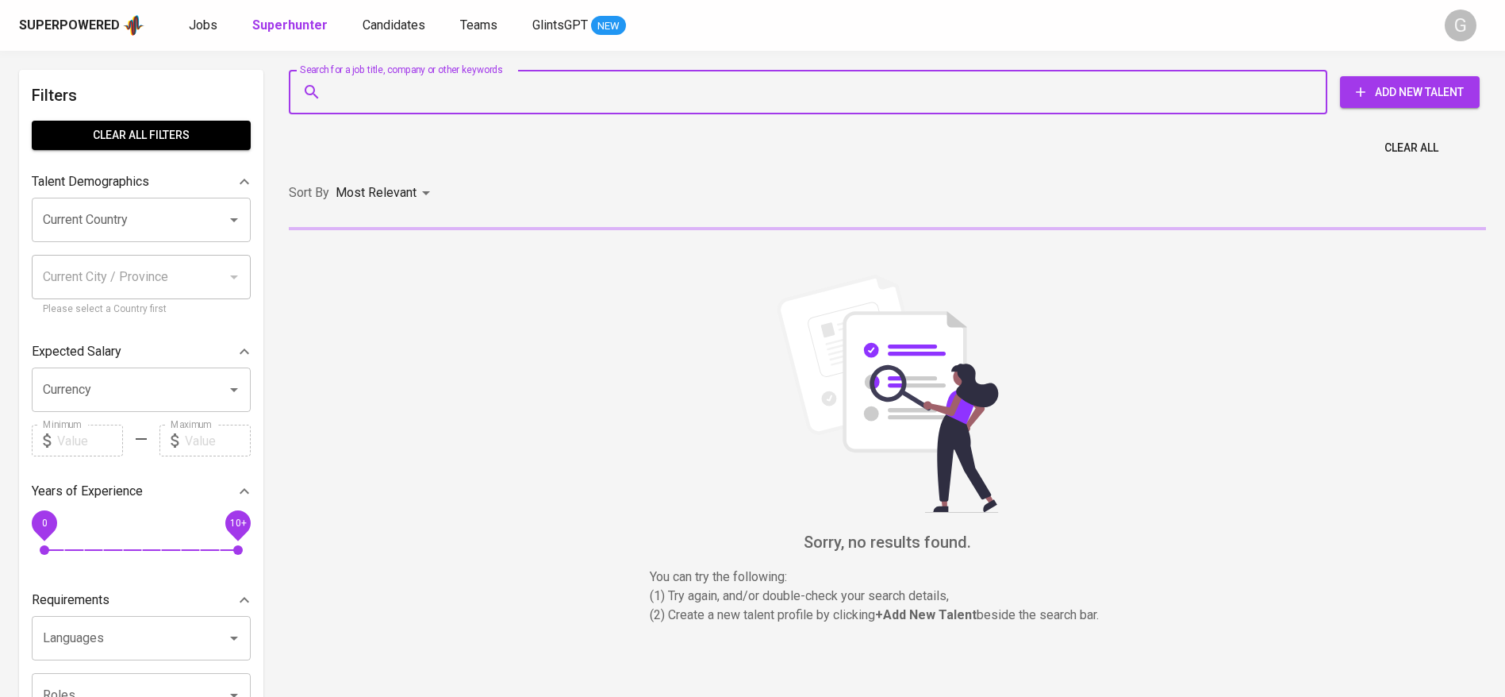
click at [401, 96] on input "Search for a job title, company or other keywords" at bounding box center [812, 92] width 969 height 30
paste input "beyagunglaksono98@gmail.com"
type input "beyagunglaksono98@gmail.com"
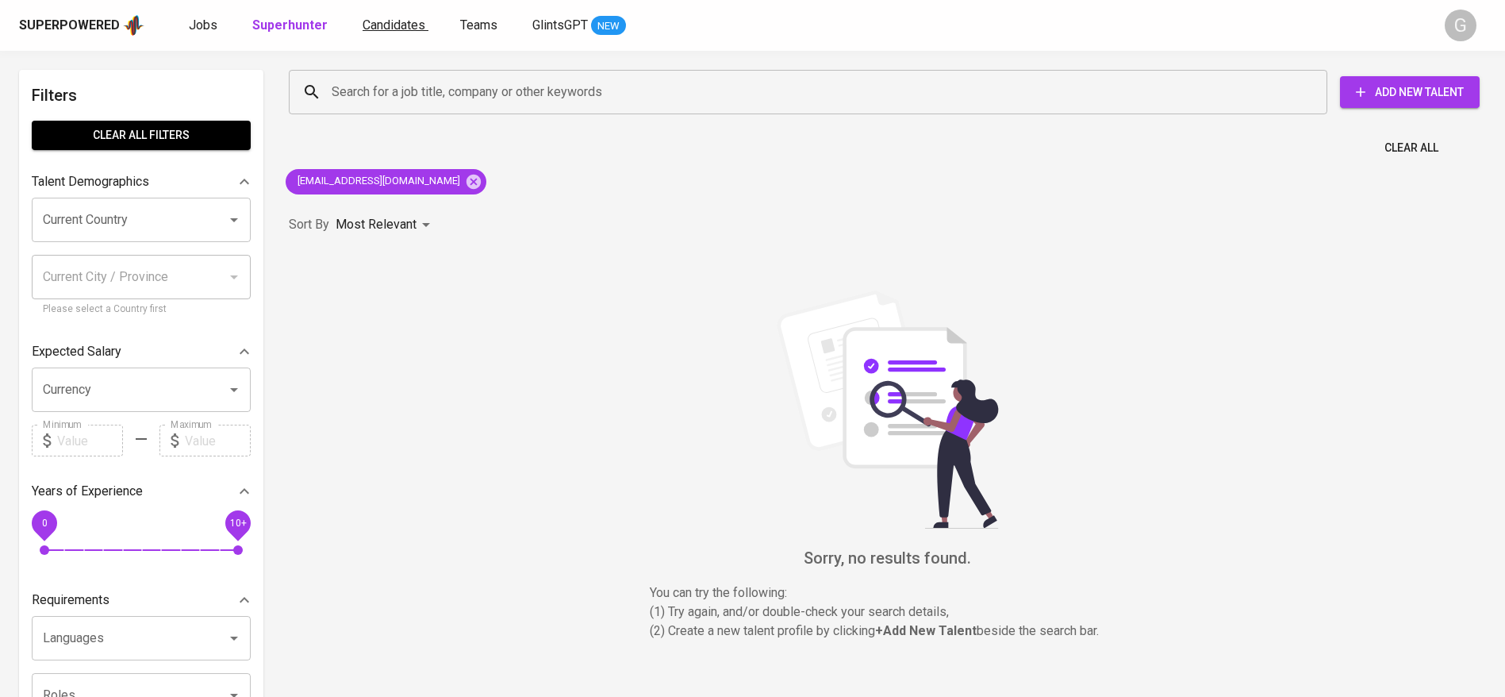
click at [382, 17] on span "Candidates" at bounding box center [394, 24] width 63 height 15
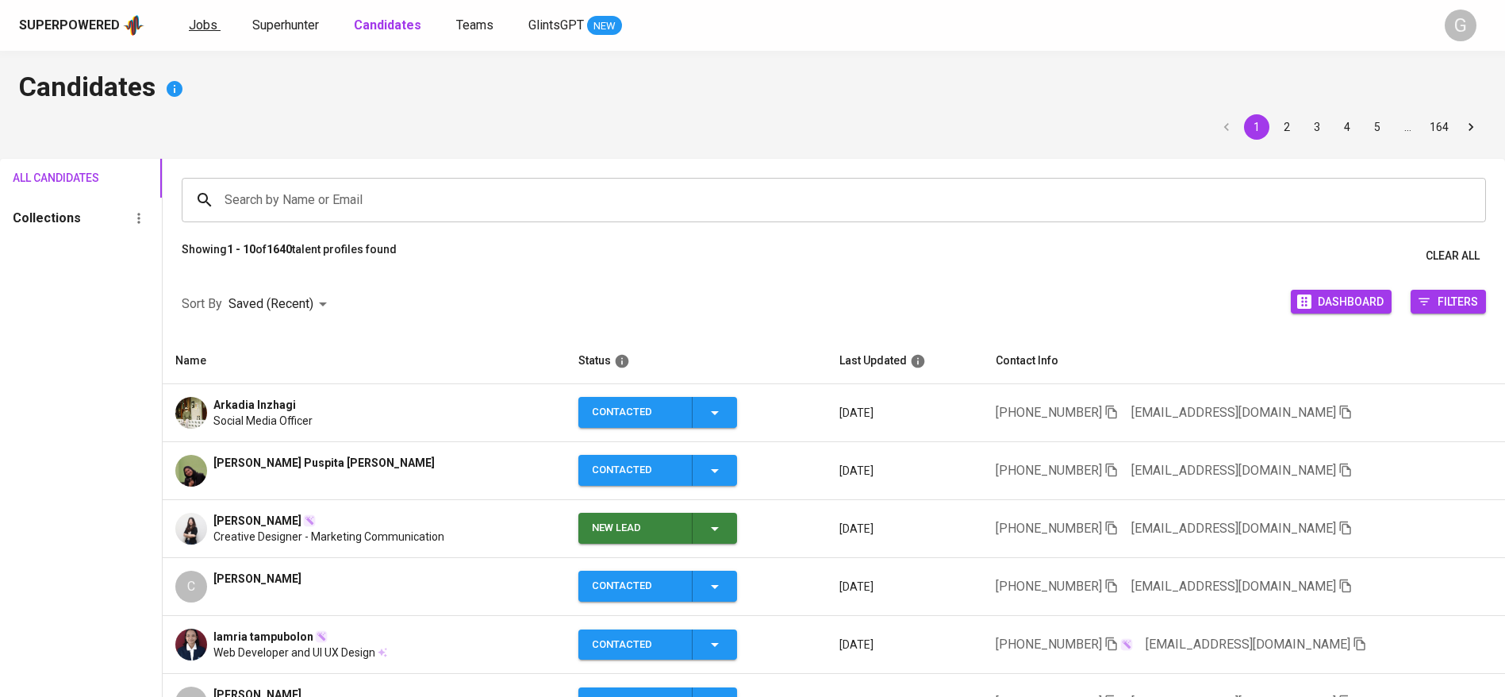
click at [199, 31] on span "Jobs" at bounding box center [203, 24] width 29 height 15
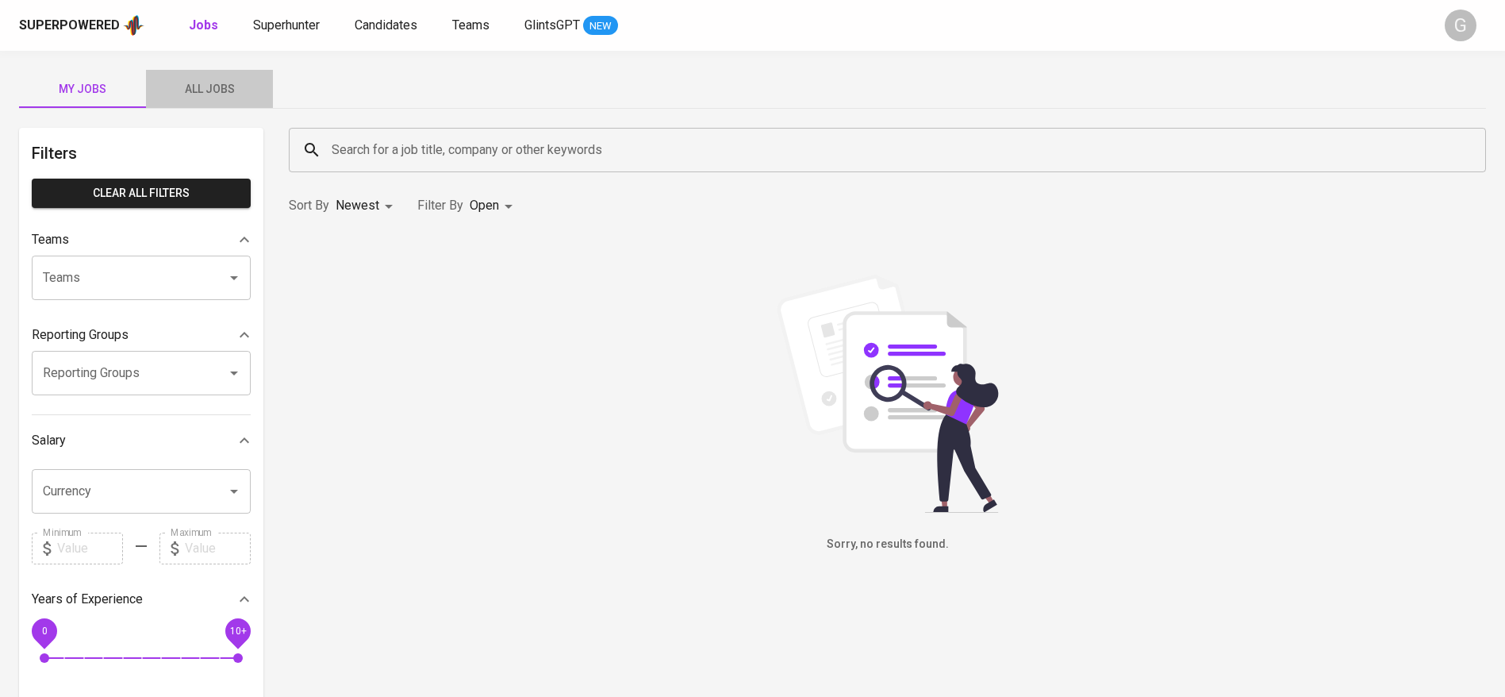
click at [230, 86] on span "All Jobs" at bounding box center [210, 89] width 108 height 20
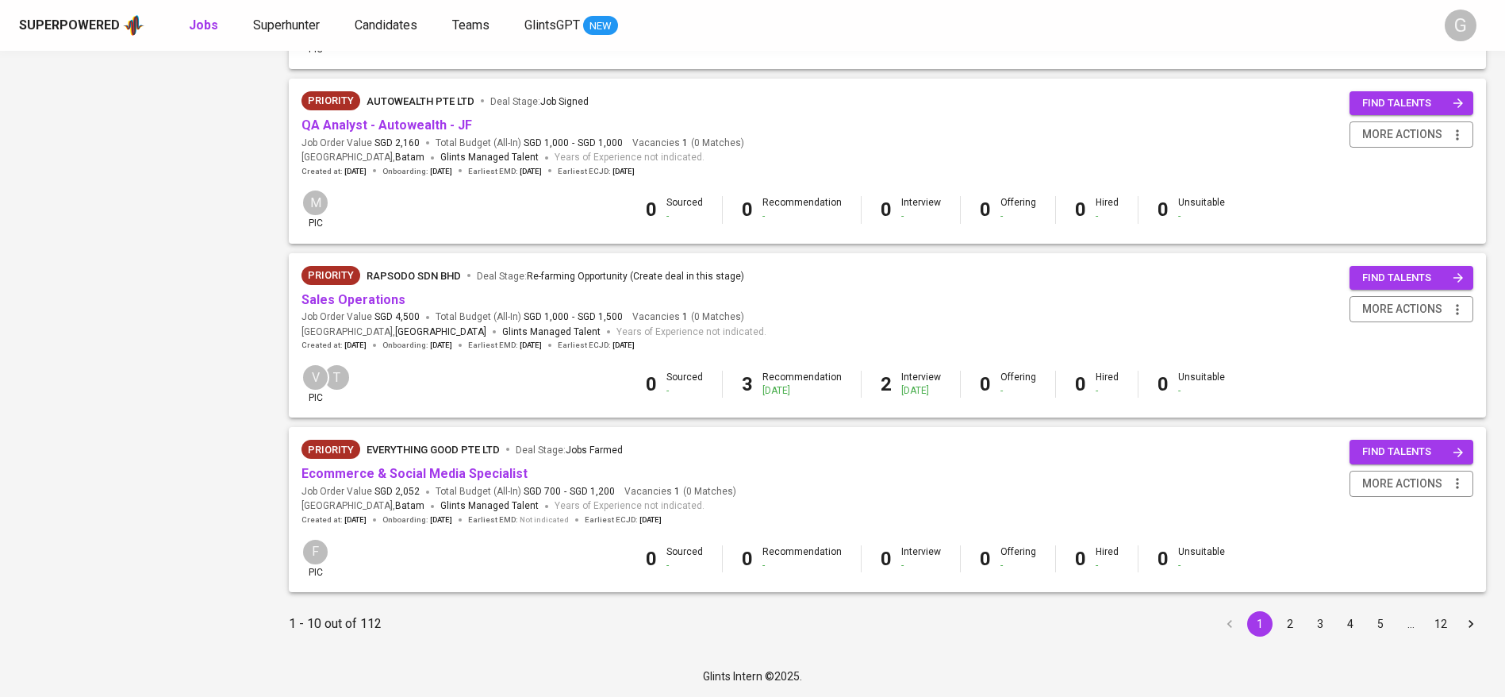
scroll to position [1383, 0]
click at [450, 469] on link "Ecommerce & Social Media Specialist" at bounding box center [415, 473] width 226 height 15
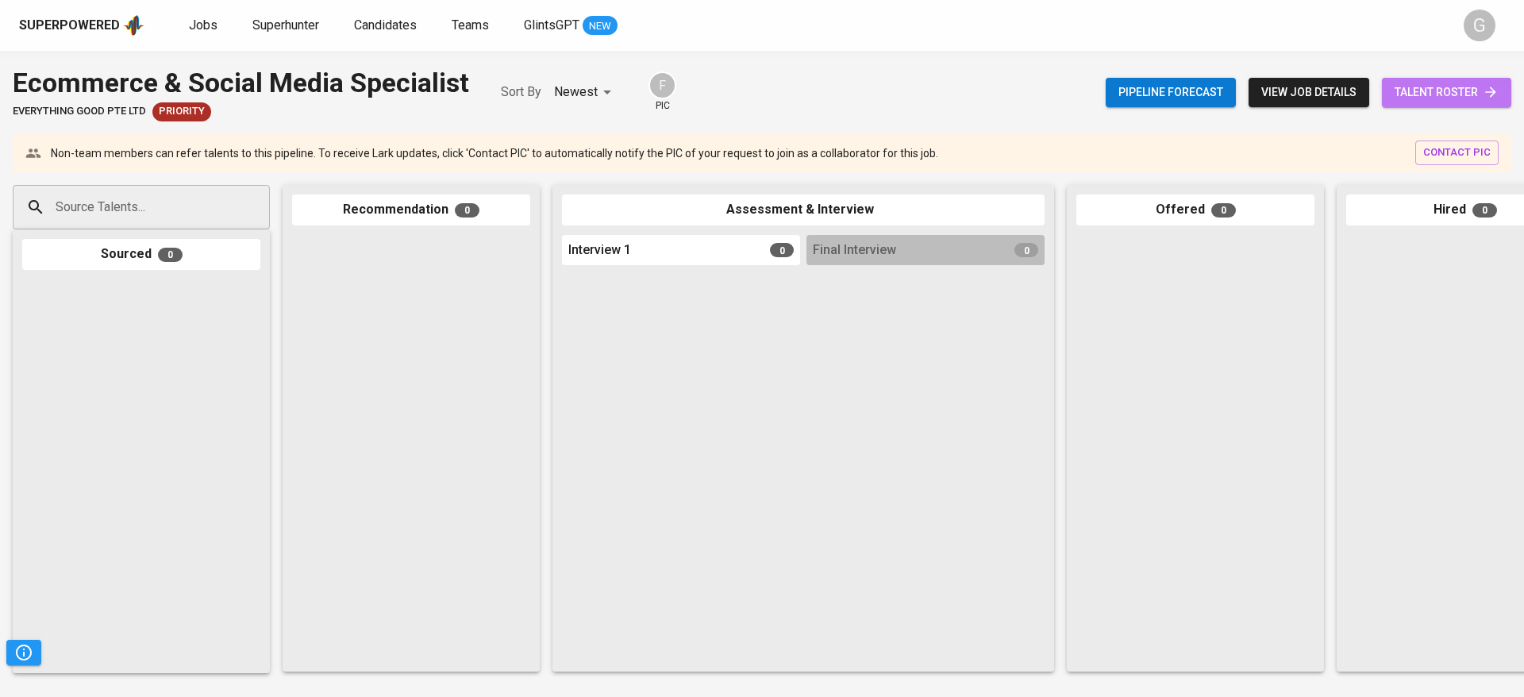
click at [1465, 98] on span "talent roster" at bounding box center [1446, 93] width 104 height 20
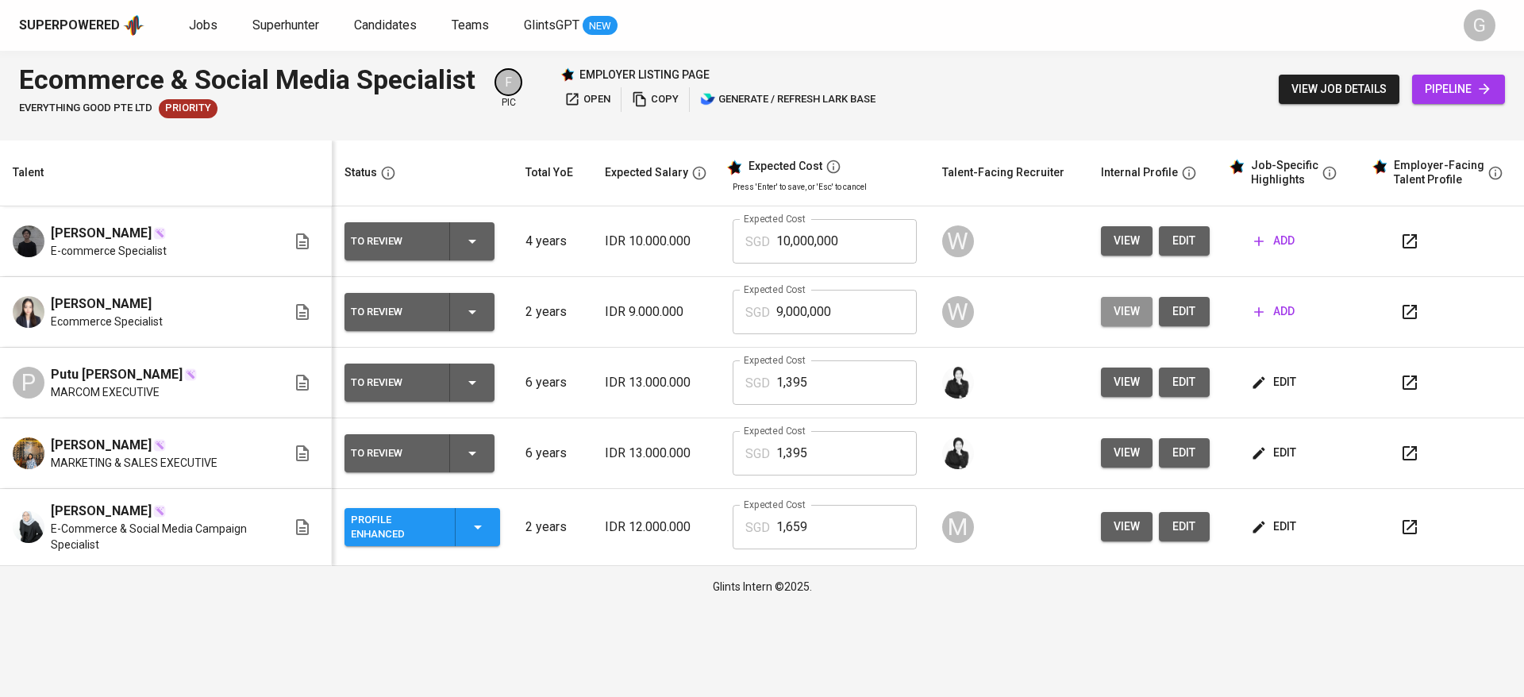
click at [1118, 314] on span "view" at bounding box center [1126, 312] width 26 height 20
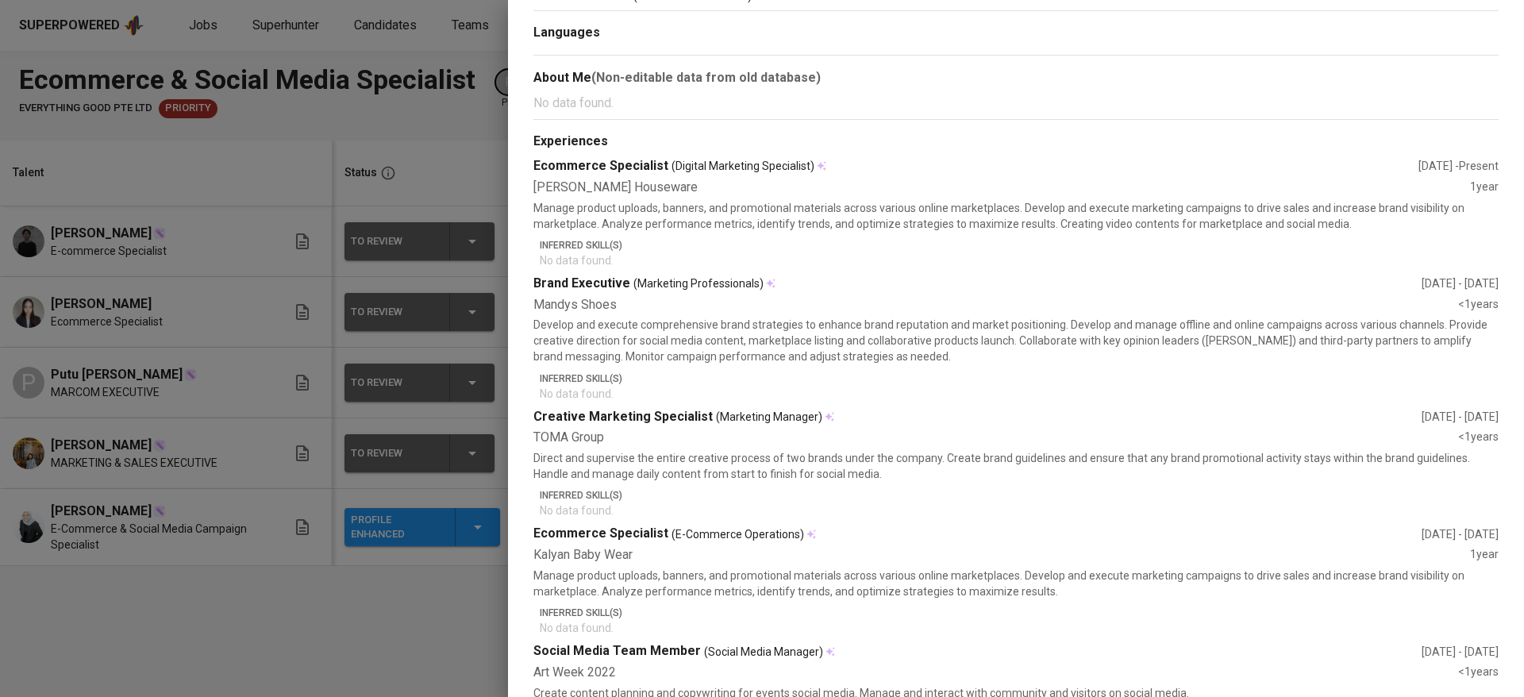
scroll to position [417, 0]
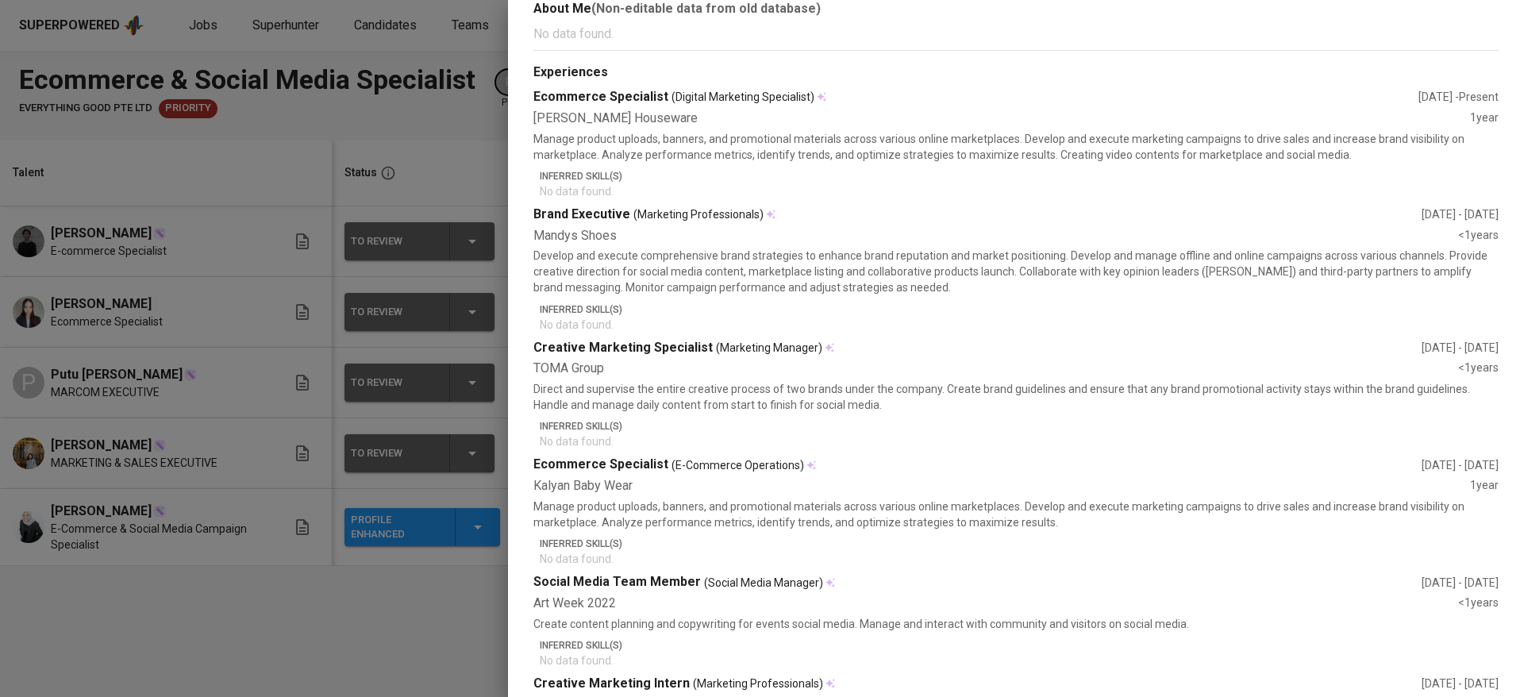
click at [136, 311] on div at bounding box center [762, 348] width 1524 height 697
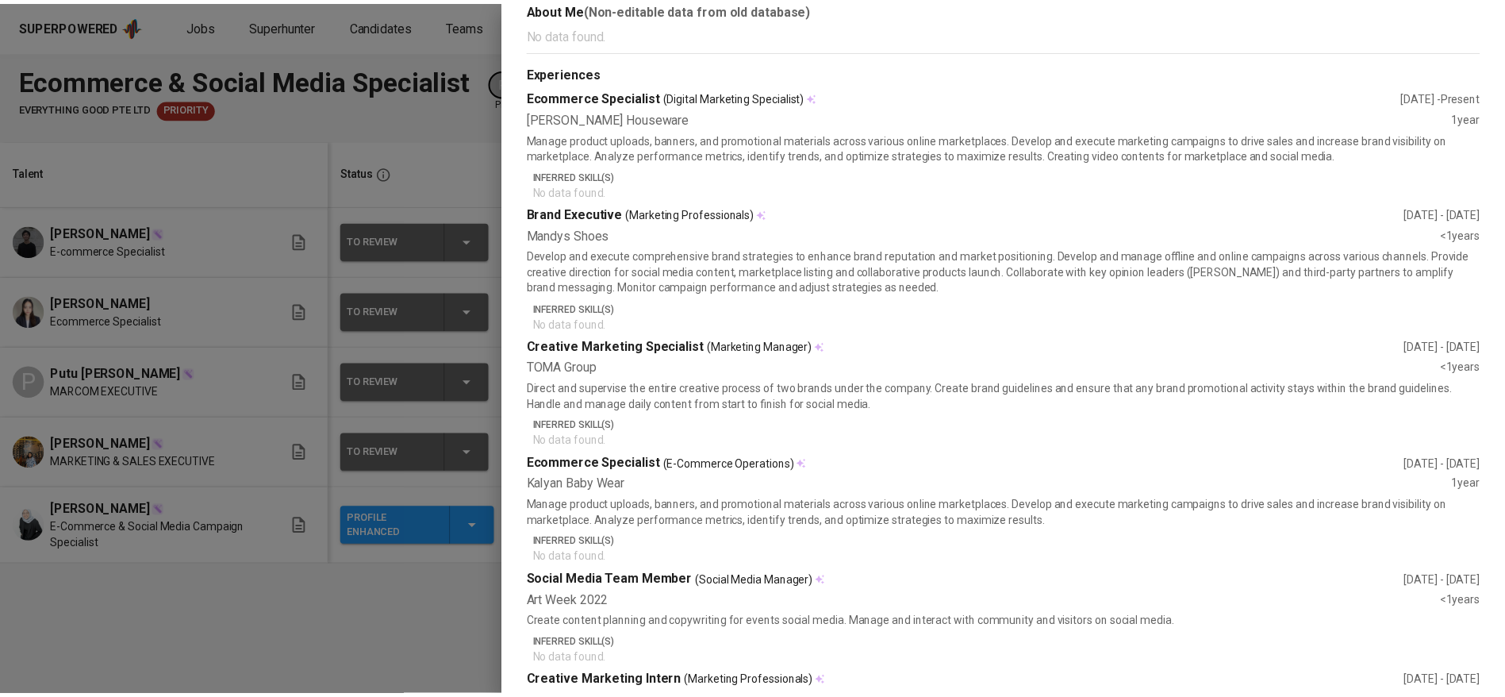
scroll to position [0, 0]
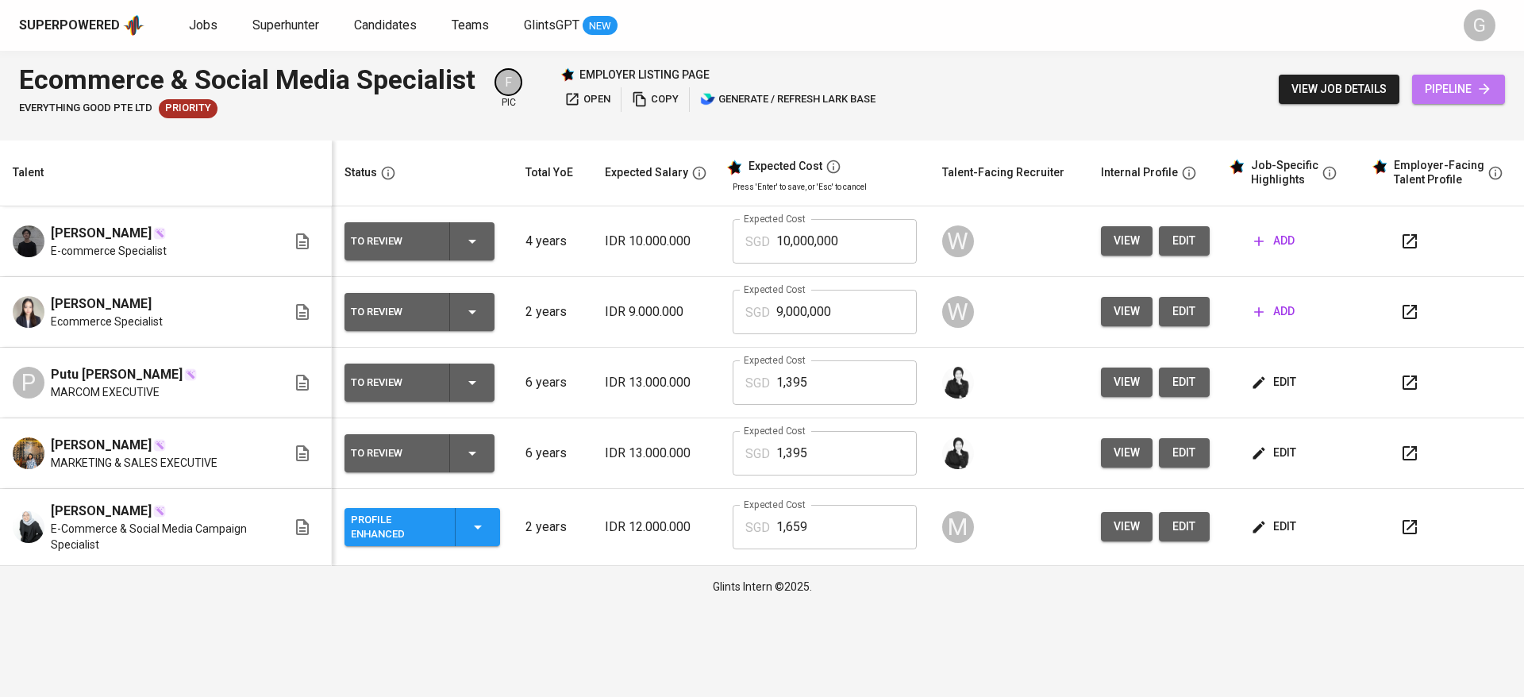
click at [1449, 95] on span "pipeline" at bounding box center [1457, 89] width 67 height 20
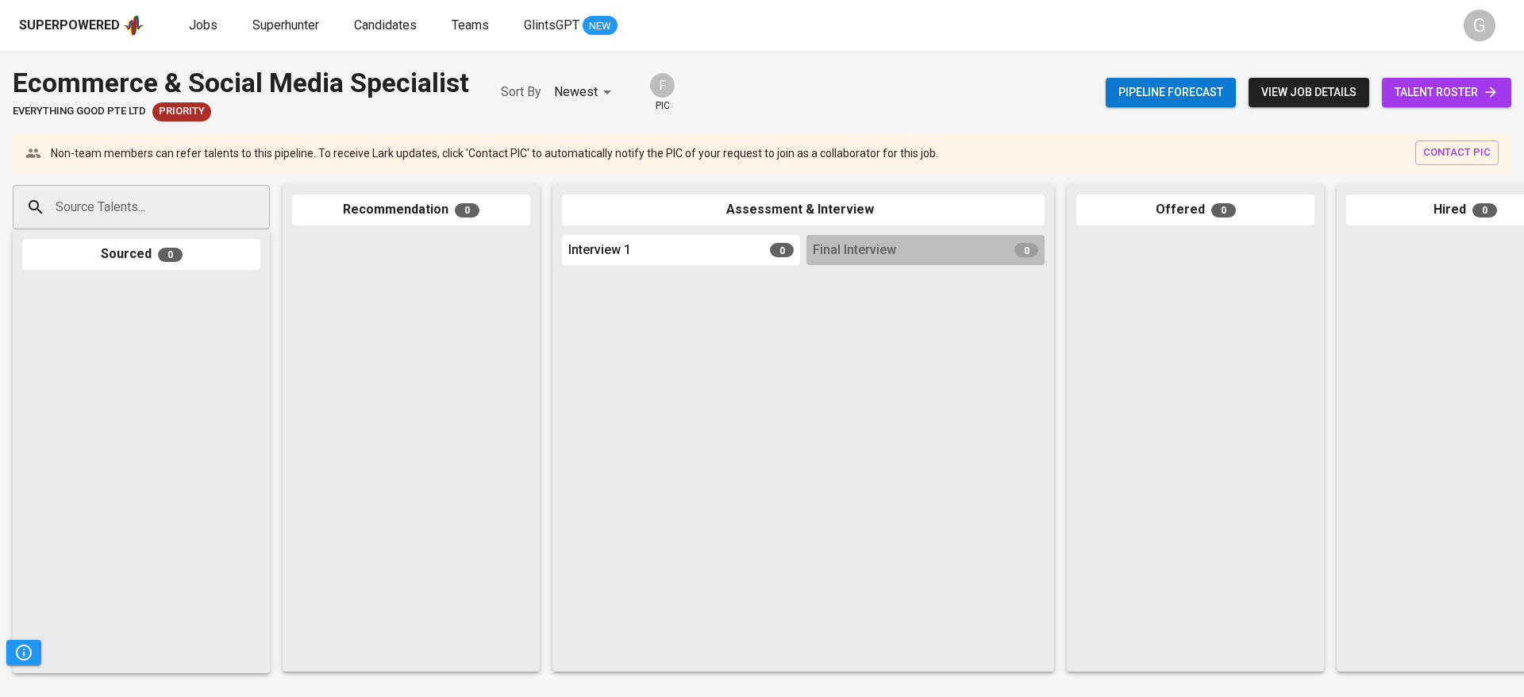
click at [373, 349] on div at bounding box center [411, 449] width 238 height 428
click at [209, 35] on div "Superpowered Jobs Superhunter Candidates Teams GlintsGPT NEW" at bounding box center [736, 25] width 1435 height 24
click at [201, 27] on span "Jobs" at bounding box center [203, 24] width 29 height 15
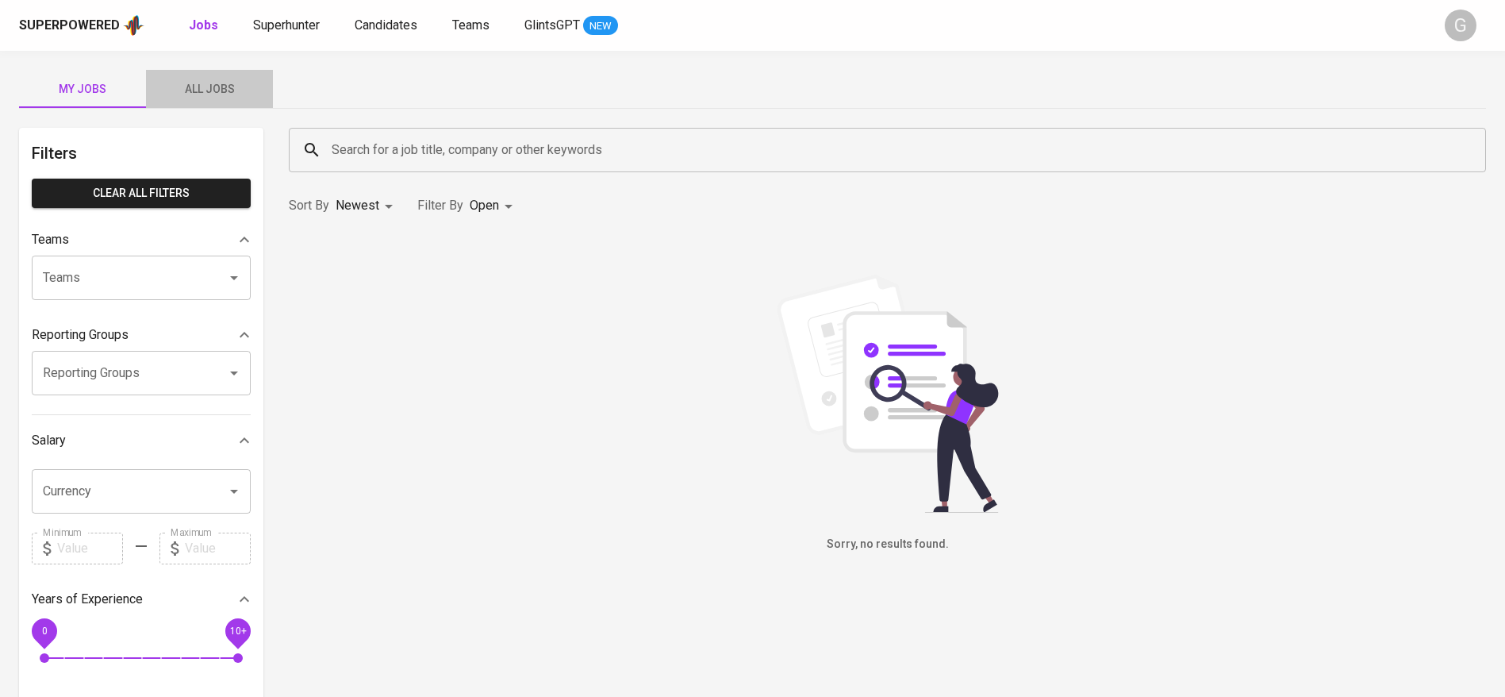
click at [216, 86] on span "All Jobs" at bounding box center [210, 89] width 108 height 20
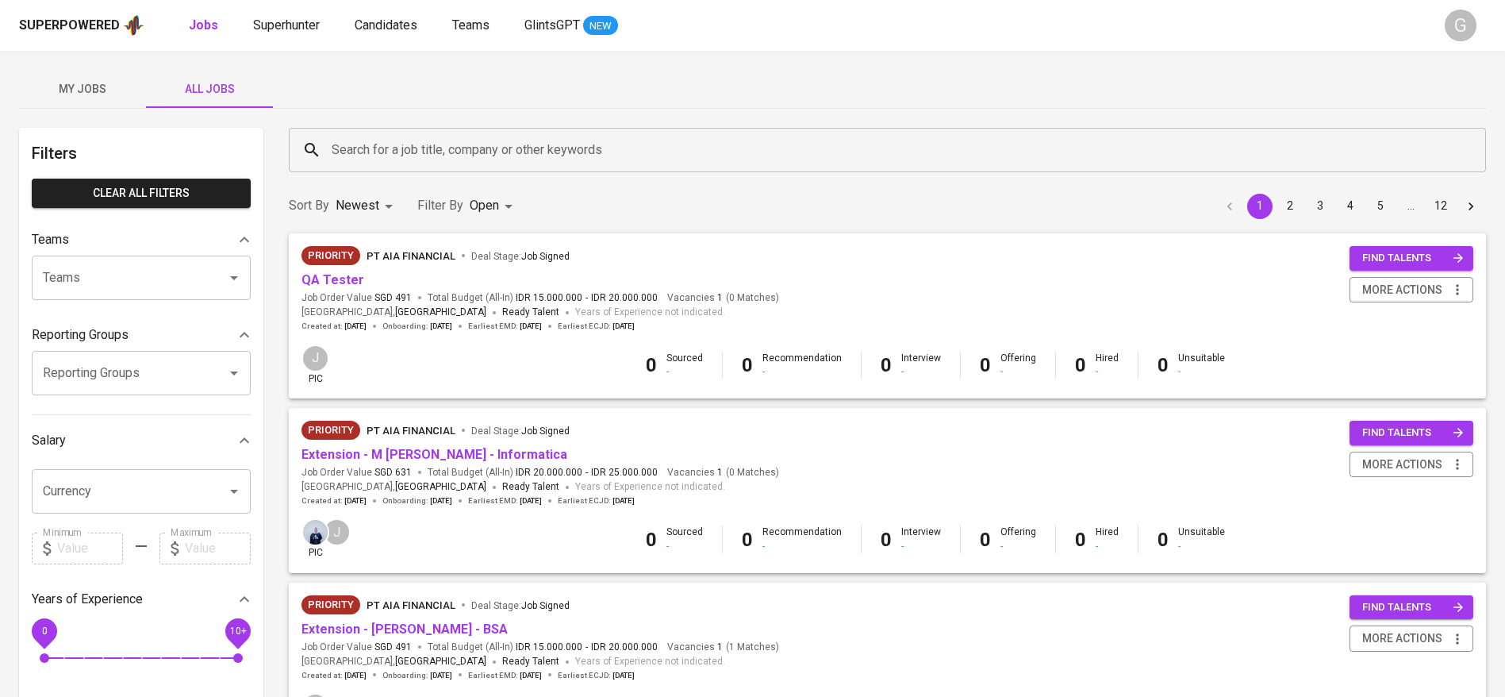
click at [391, 107] on div "My Jobs All Jobs" at bounding box center [752, 89] width 1467 height 38
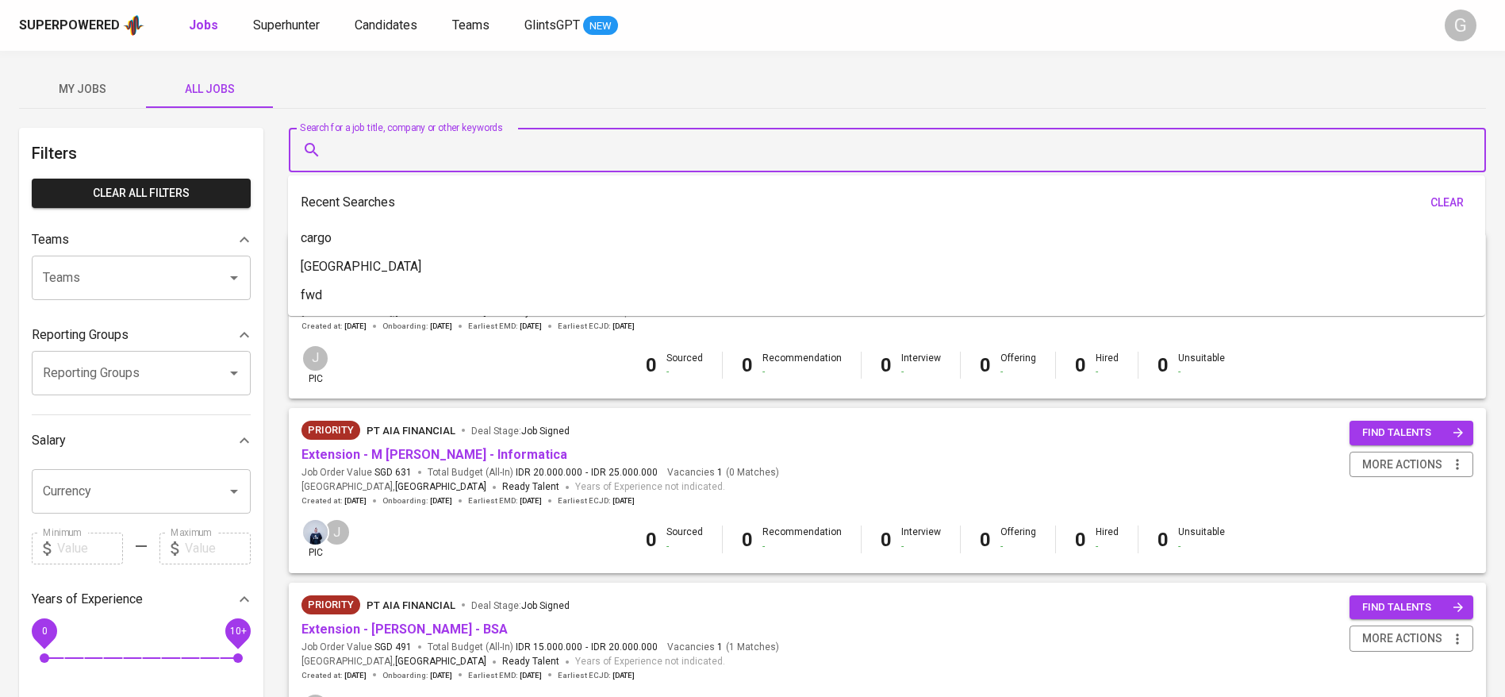
click at [395, 152] on input "Search for a job title, company or other keywords" at bounding box center [892, 150] width 1128 height 30
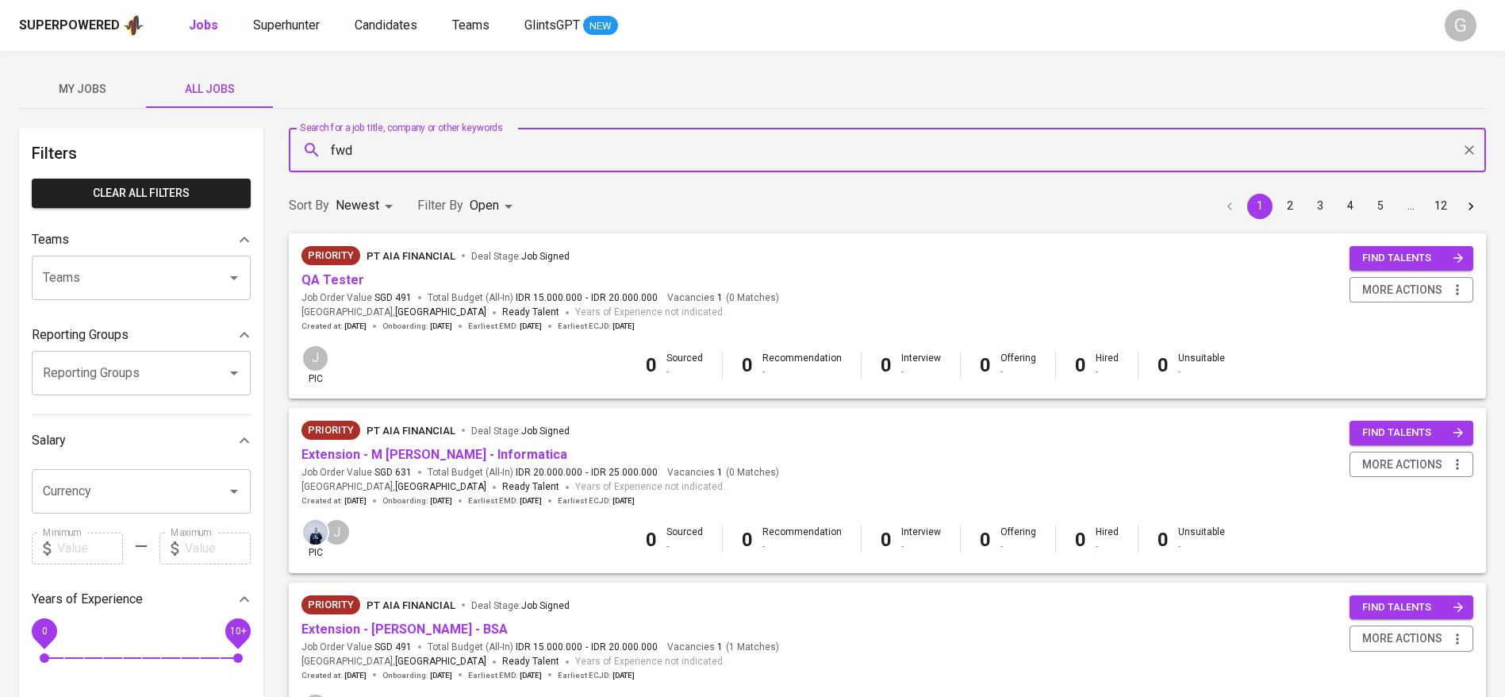
type input "fwd"
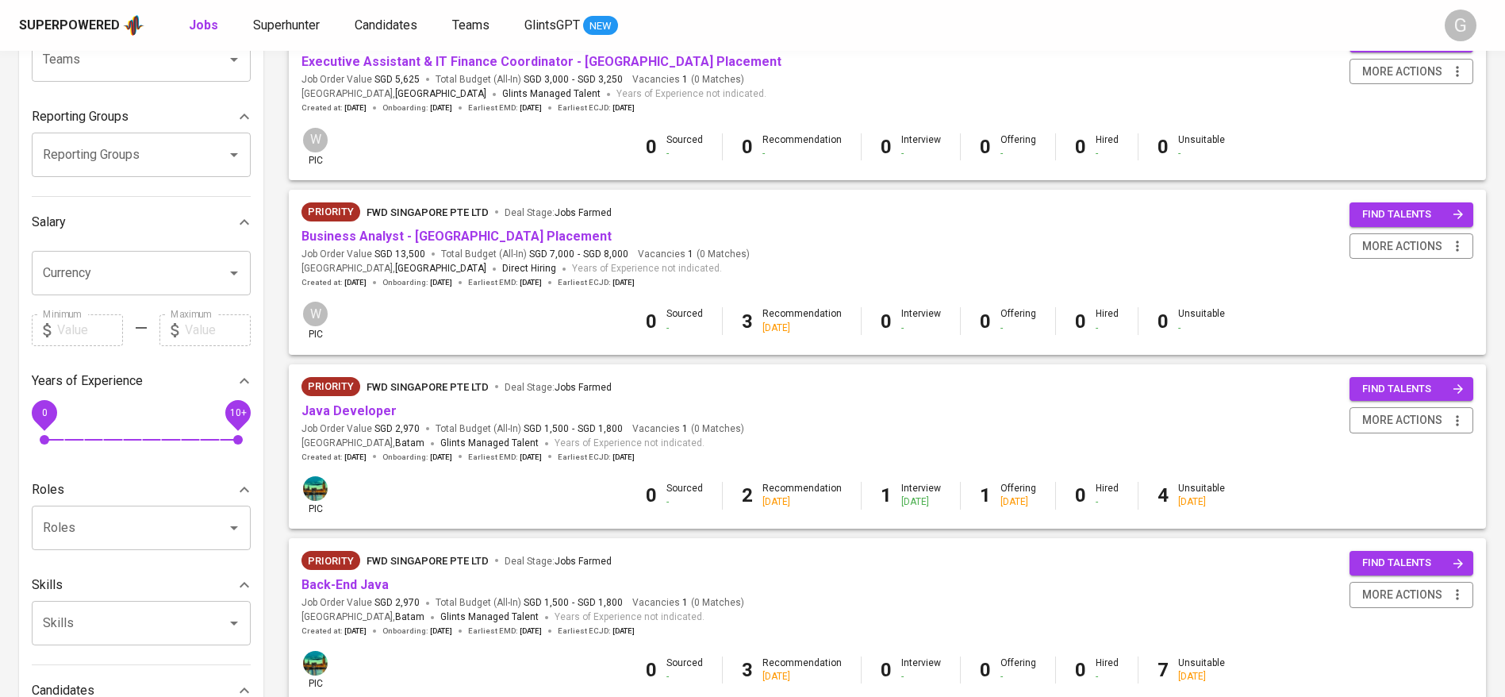
scroll to position [507, 0]
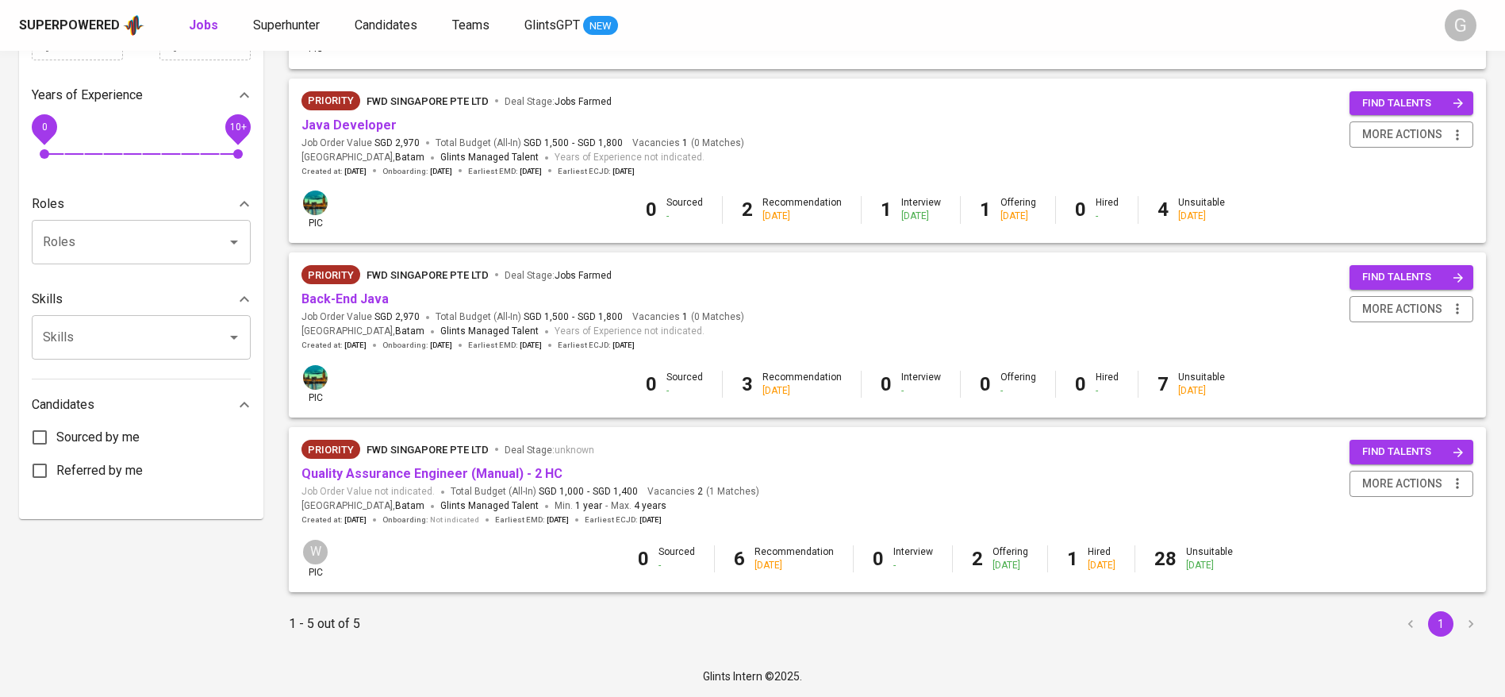
click at [420, 483] on div "Priority FWD Singapore Pte Ltd Deal Stage : unknown Quality Assurance Engineer …" at bounding box center [531, 483] width 458 height 86
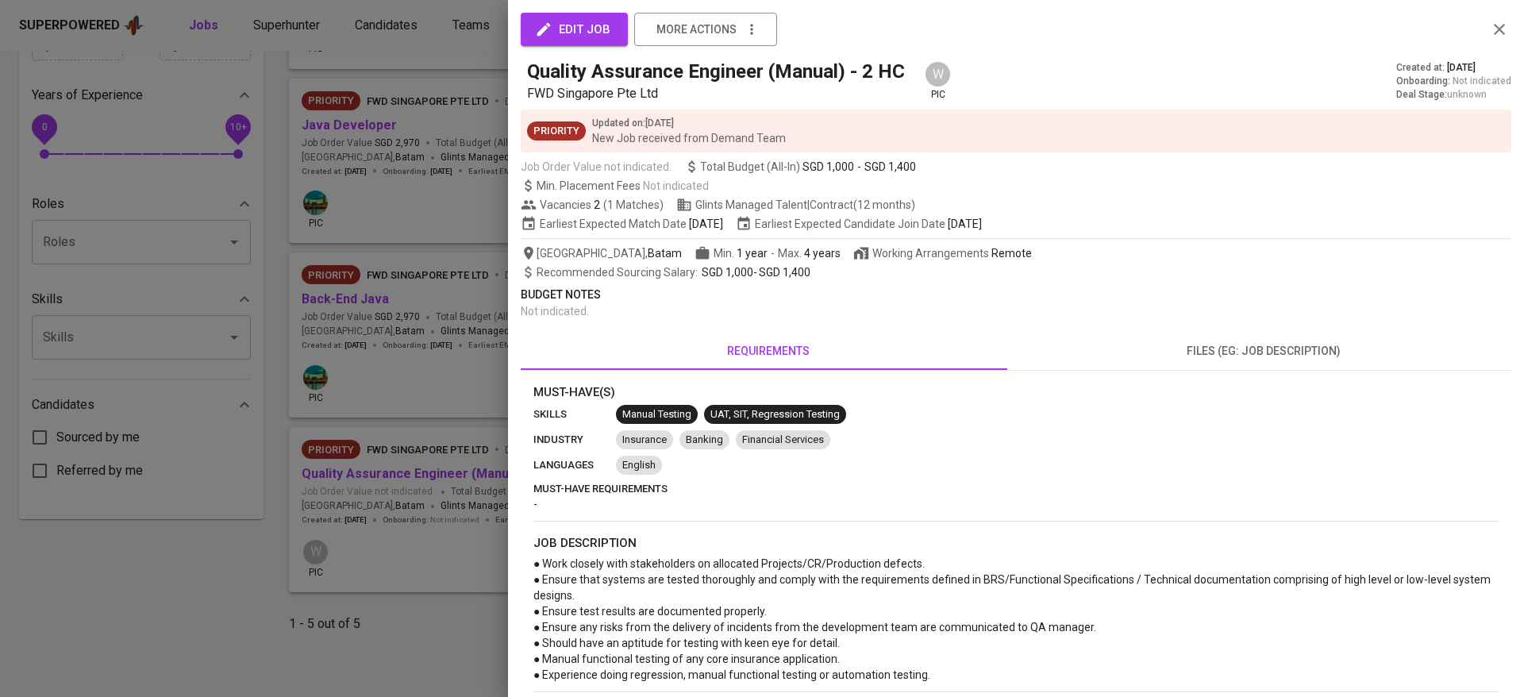
click at [390, 505] on div at bounding box center [762, 348] width 1524 height 697
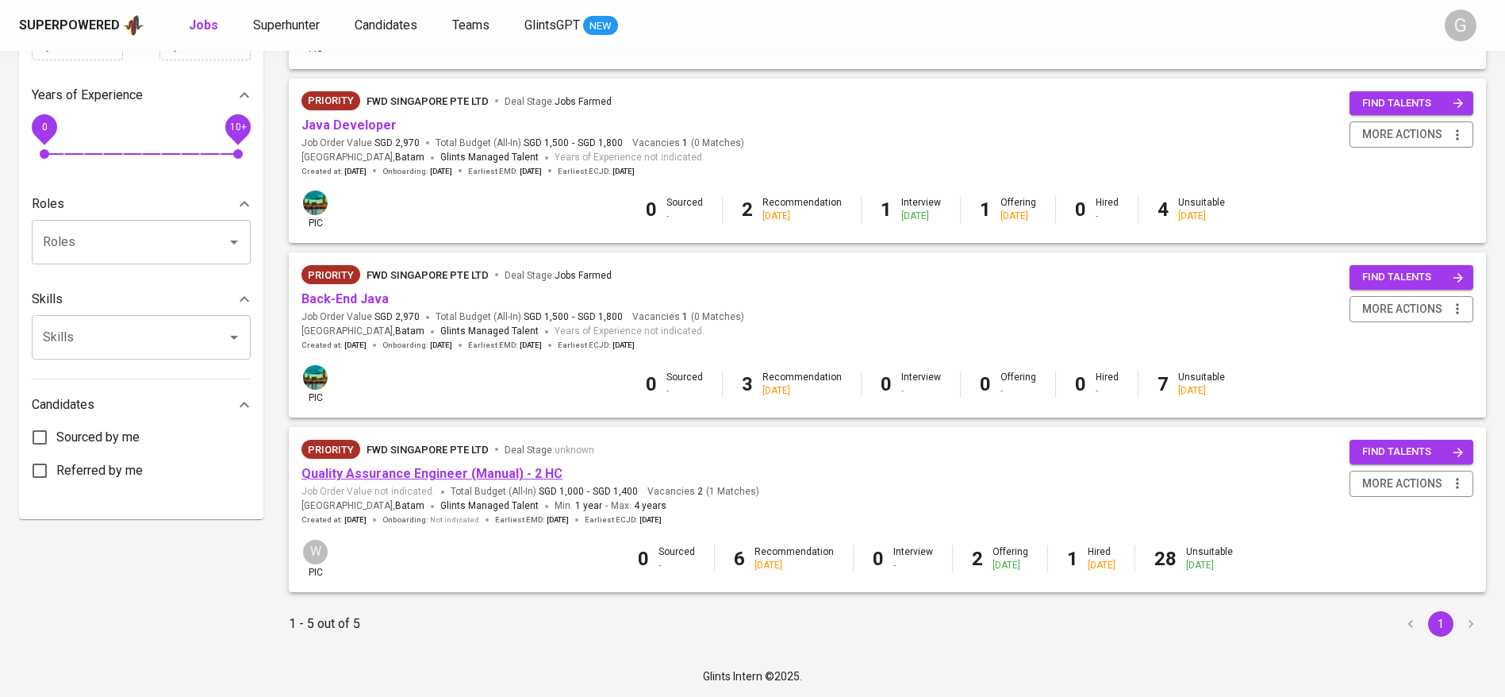
click at [467, 479] on link "Quality Assurance Engineer (Manual) - 2 HC" at bounding box center [432, 473] width 261 height 15
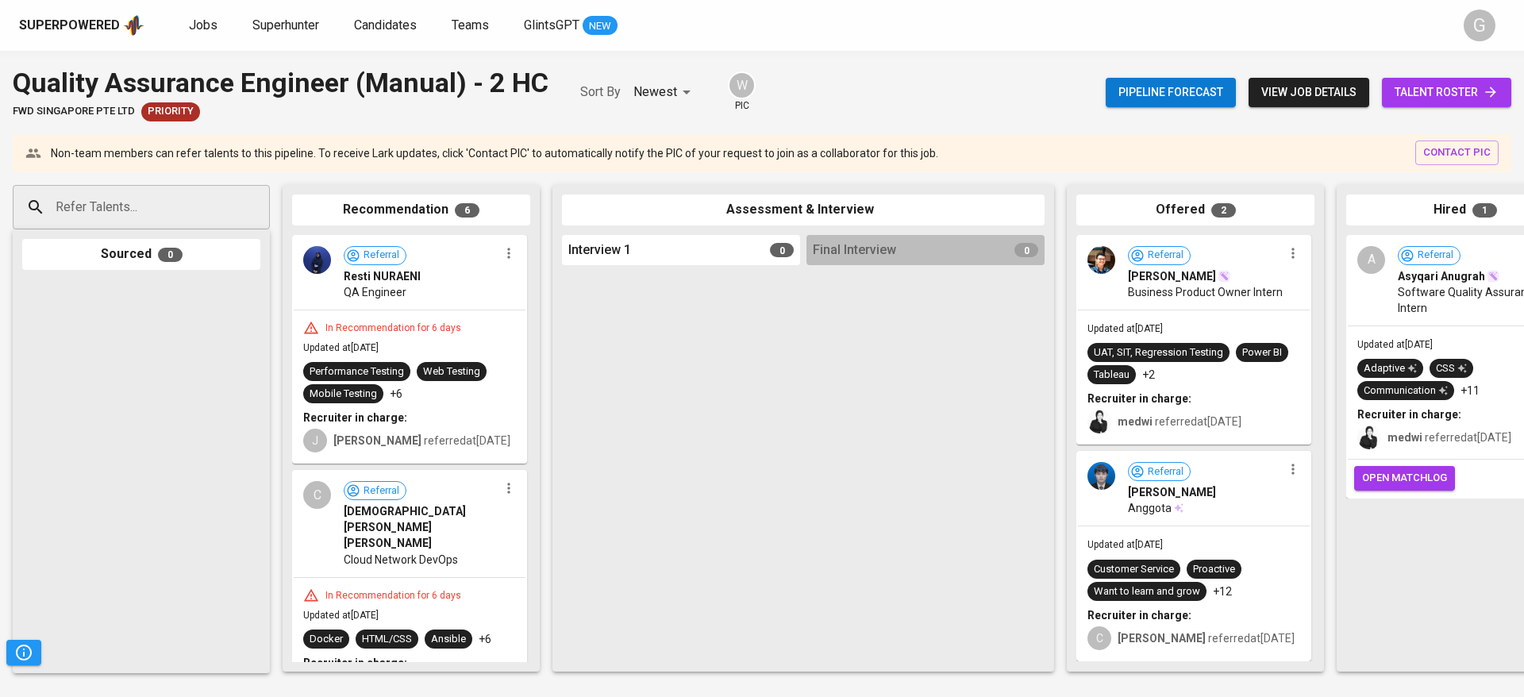
click at [179, 462] on div at bounding box center [141, 471] width 238 height 385
click at [1416, 79] on link "talent roster" at bounding box center [1446, 92] width 129 height 29
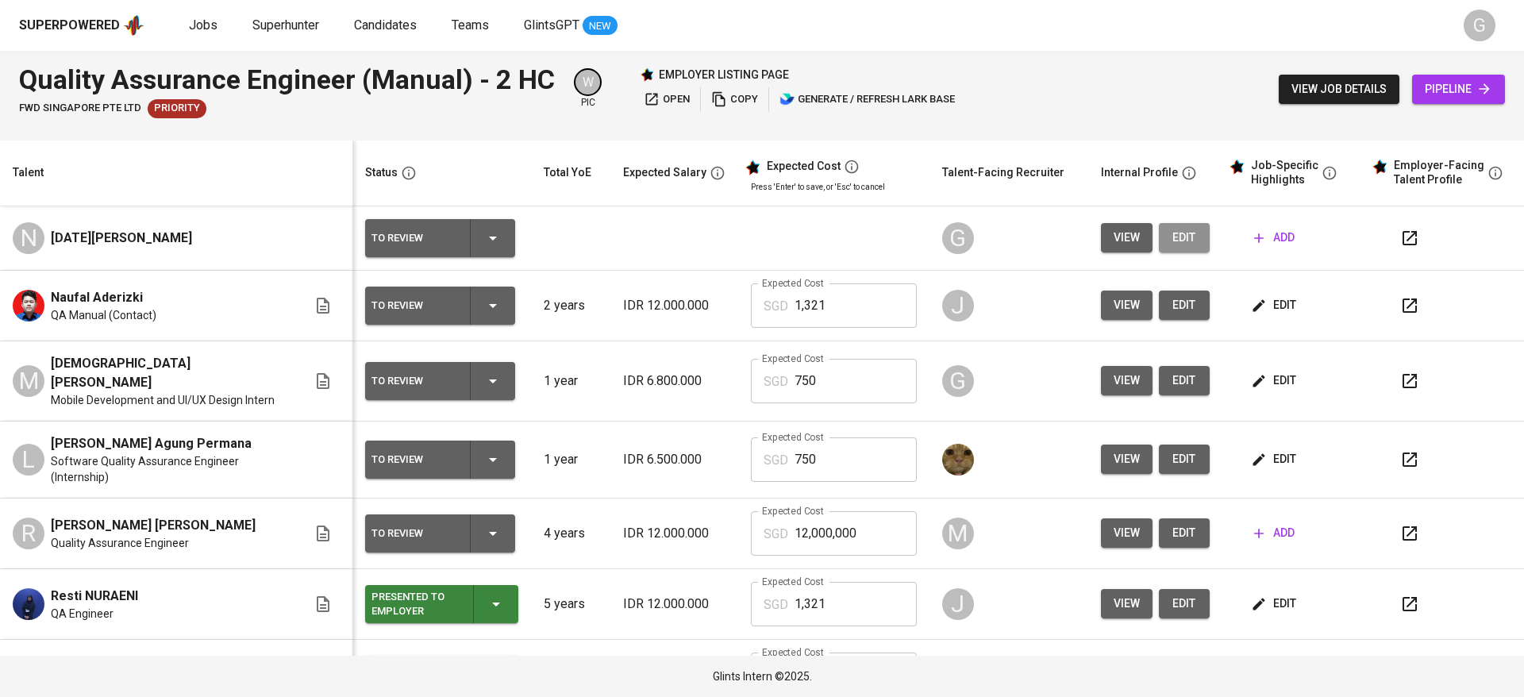
click at [1175, 236] on span "edit" at bounding box center [1183, 238] width 25 height 20
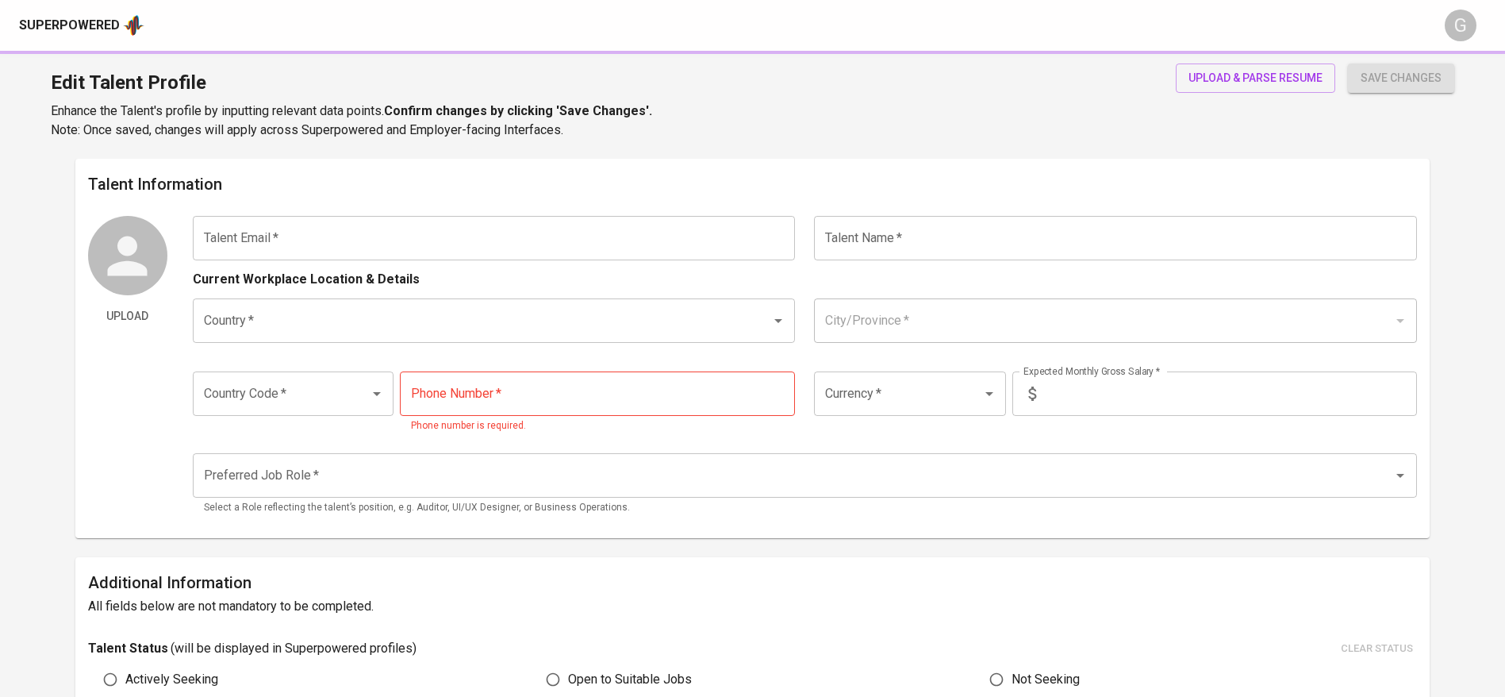
type input "[DOMAIN_NAME][EMAIL_ADDRESS][DOMAIN_NAME]"
type input "[DATE][PERSON_NAME]"
type input "[GEOGRAPHIC_DATA]"
type input "+62"
type input "IDR"
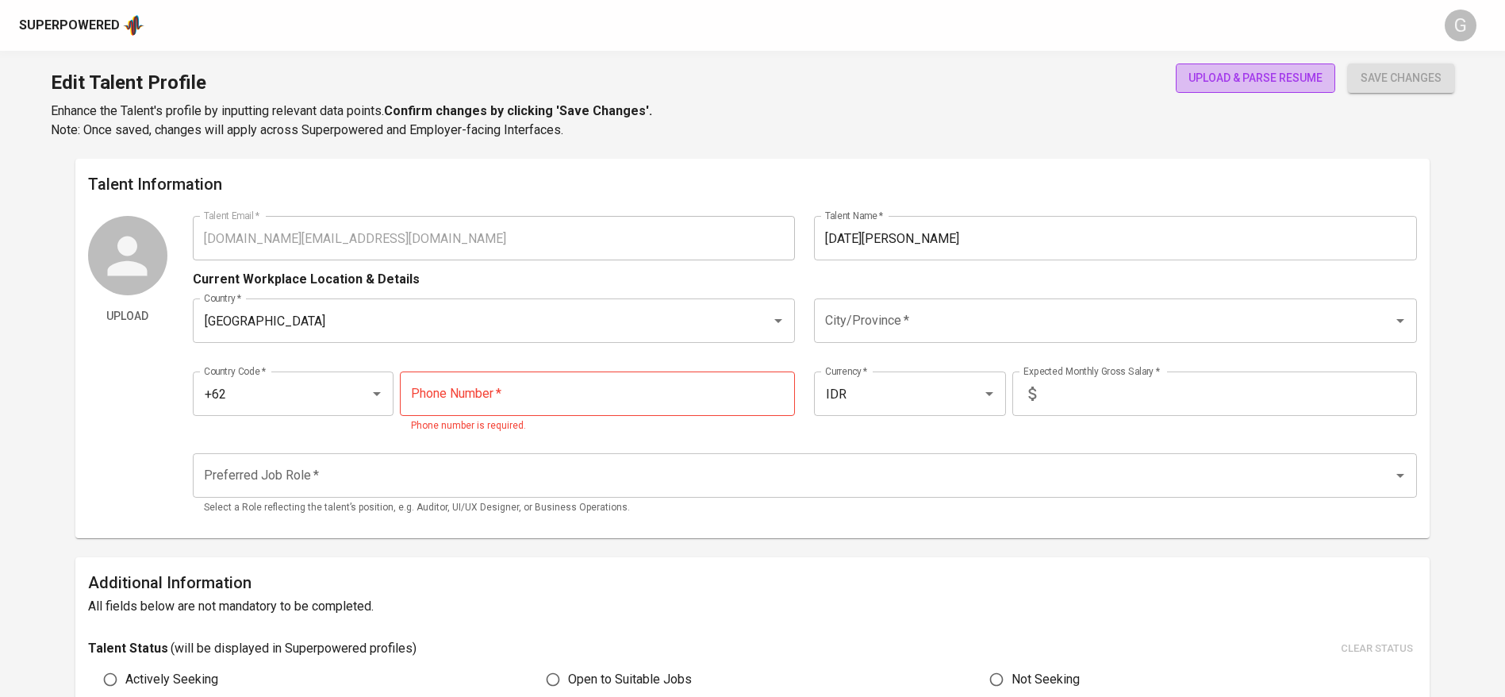
click at [1259, 70] on span "upload & parse resume" at bounding box center [1256, 78] width 134 height 20
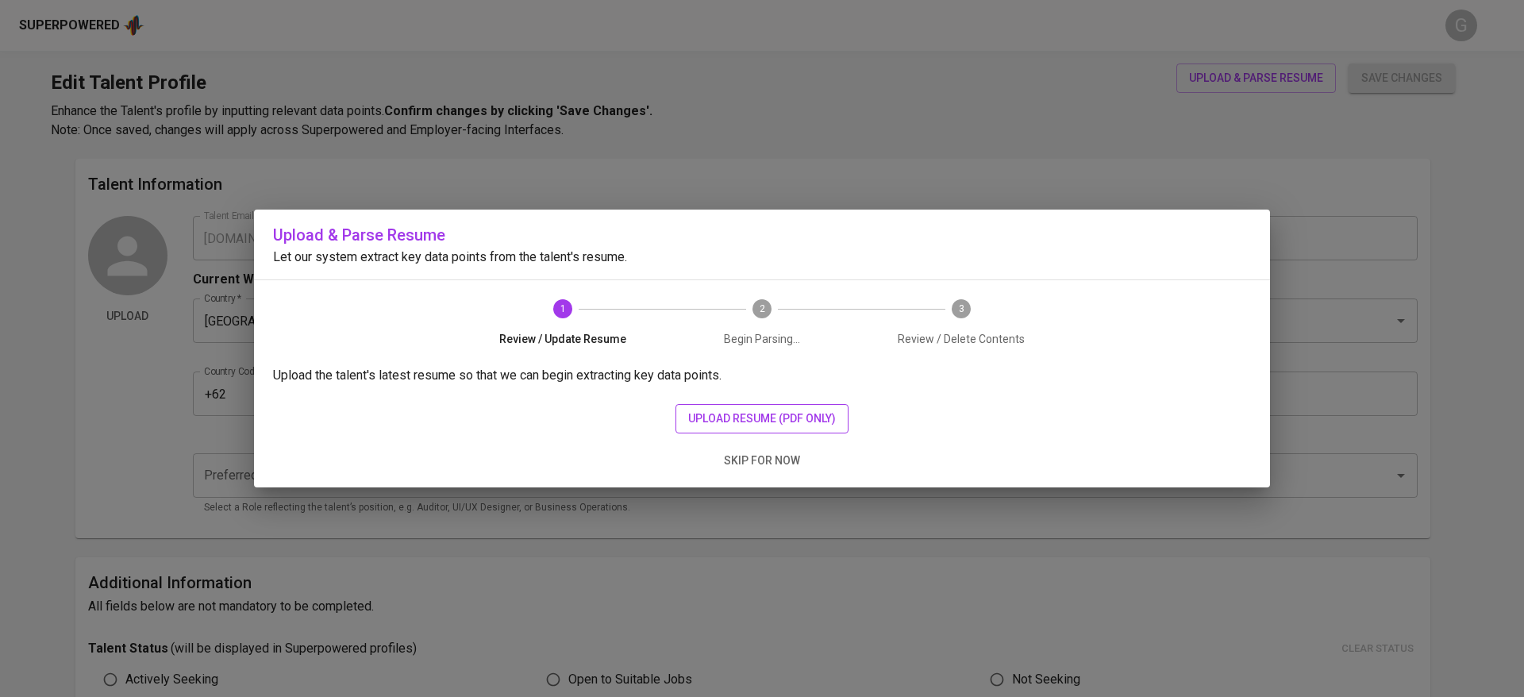
click at [744, 414] on span "upload resume (pdf only)" at bounding box center [762, 419] width 148 height 20
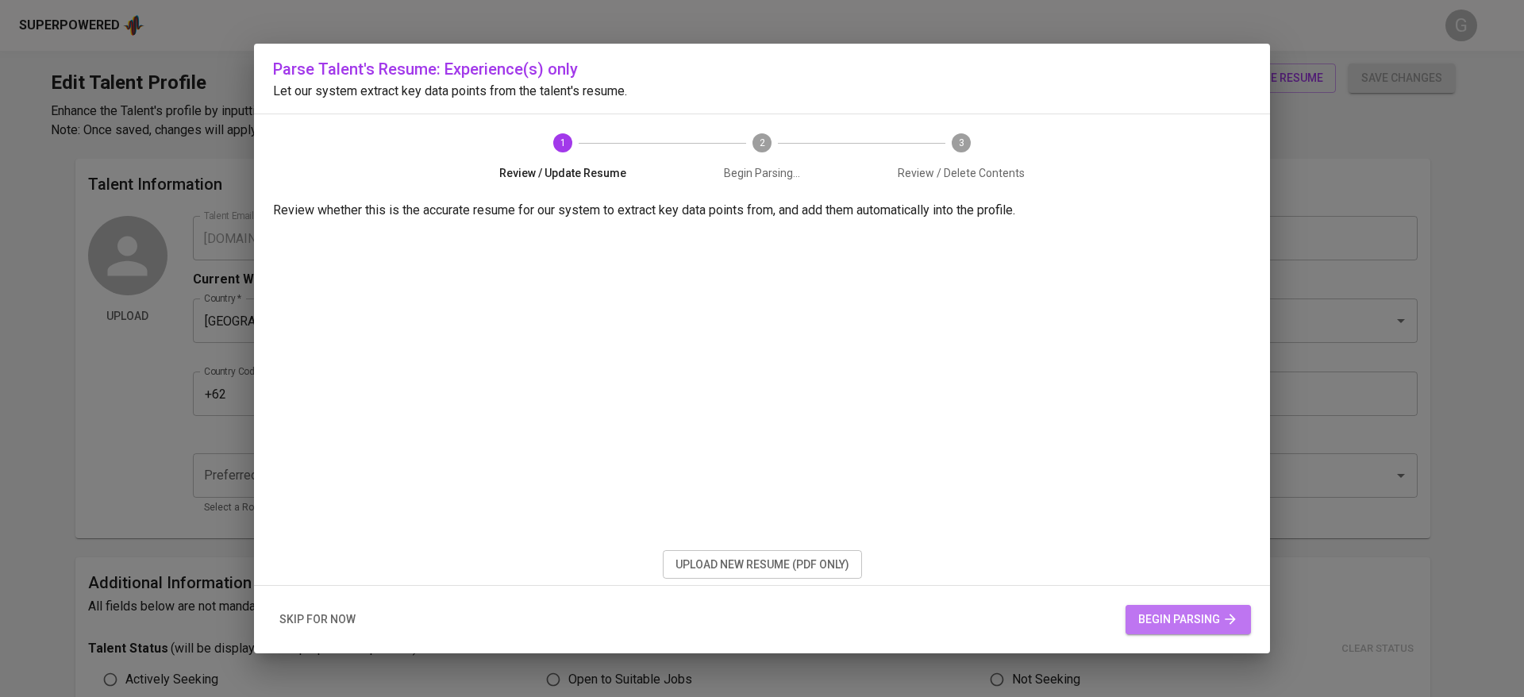
click at [1182, 614] on span "begin parsing" at bounding box center [1188, 619] width 100 height 20
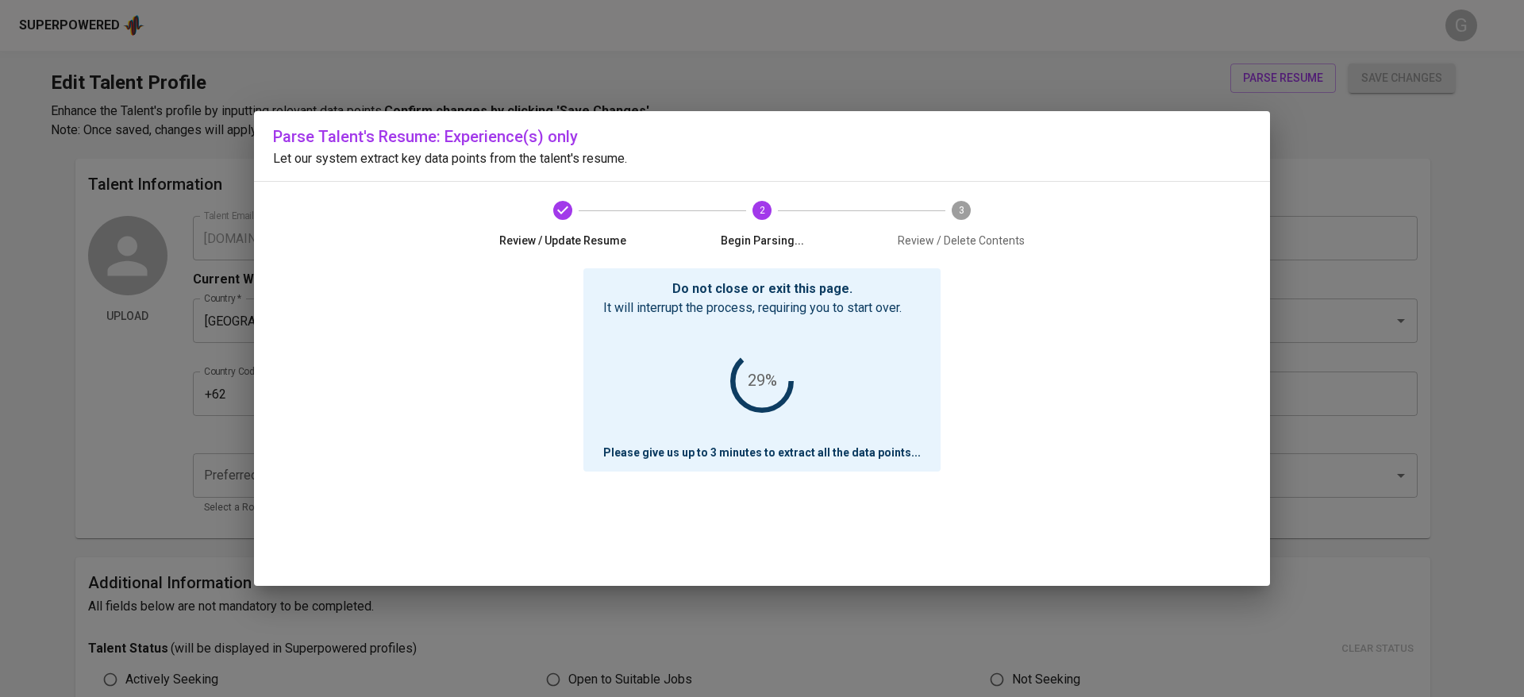
click at [379, 281] on div "Do not close or exit this page. It will interrupt the process, requiring you to…" at bounding box center [762, 426] width 978 height 317
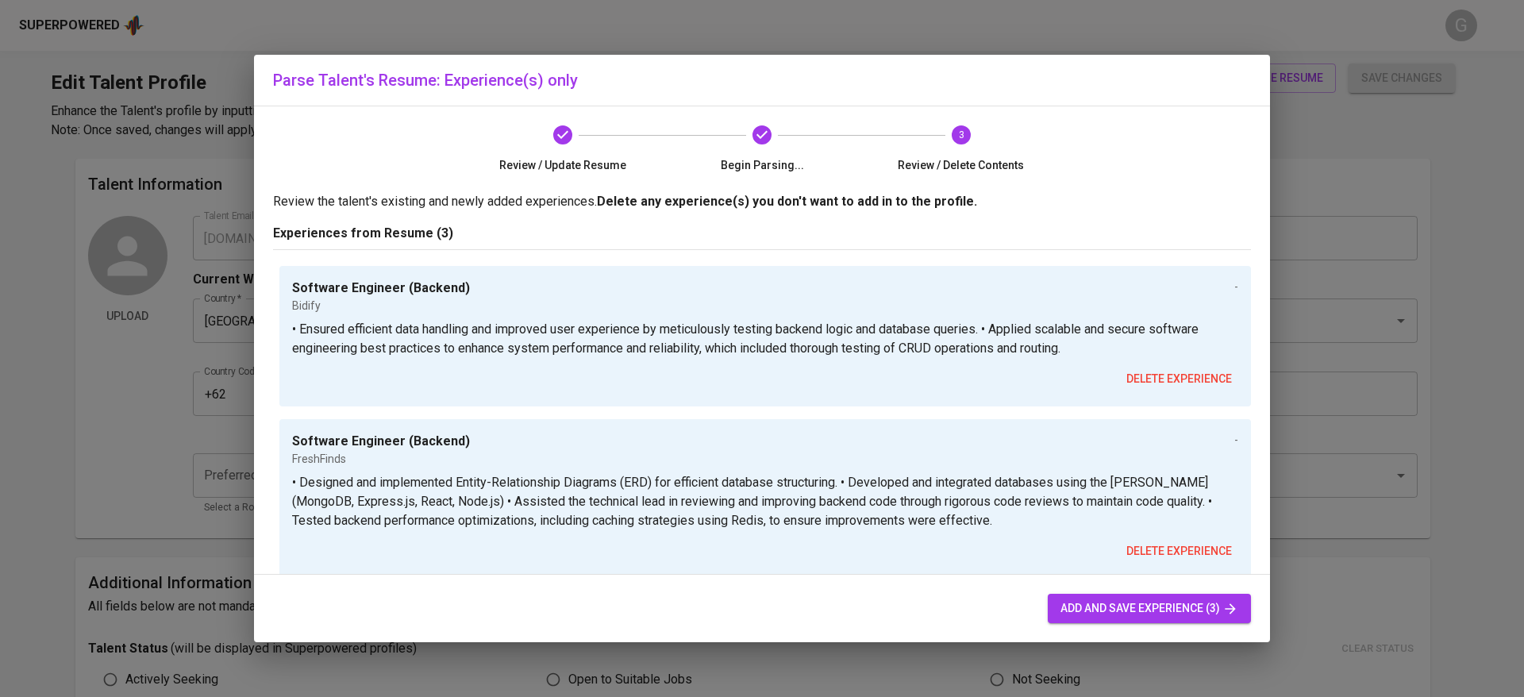
click at [1118, 609] on span "add and save experience (3)" at bounding box center [1149, 608] width 178 height 20
type input "+62"
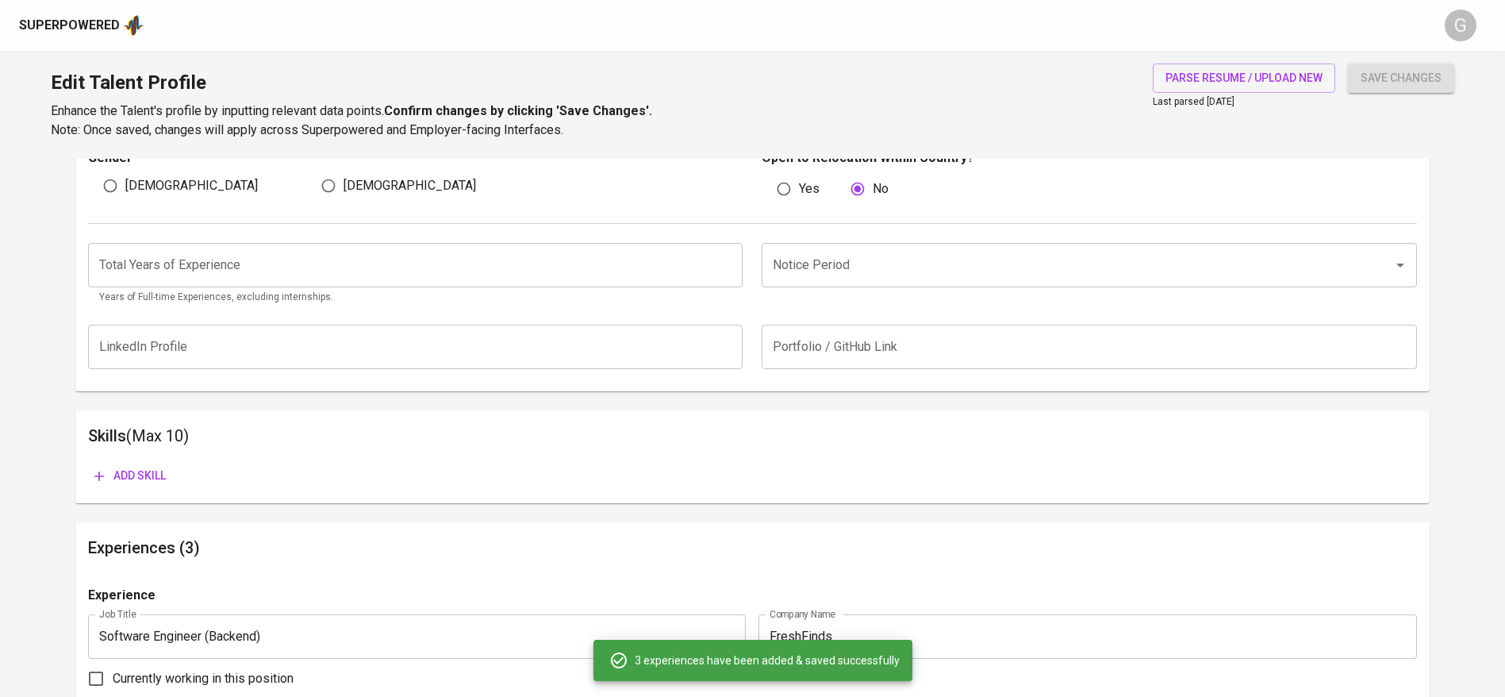
scroll to position [881, 0]
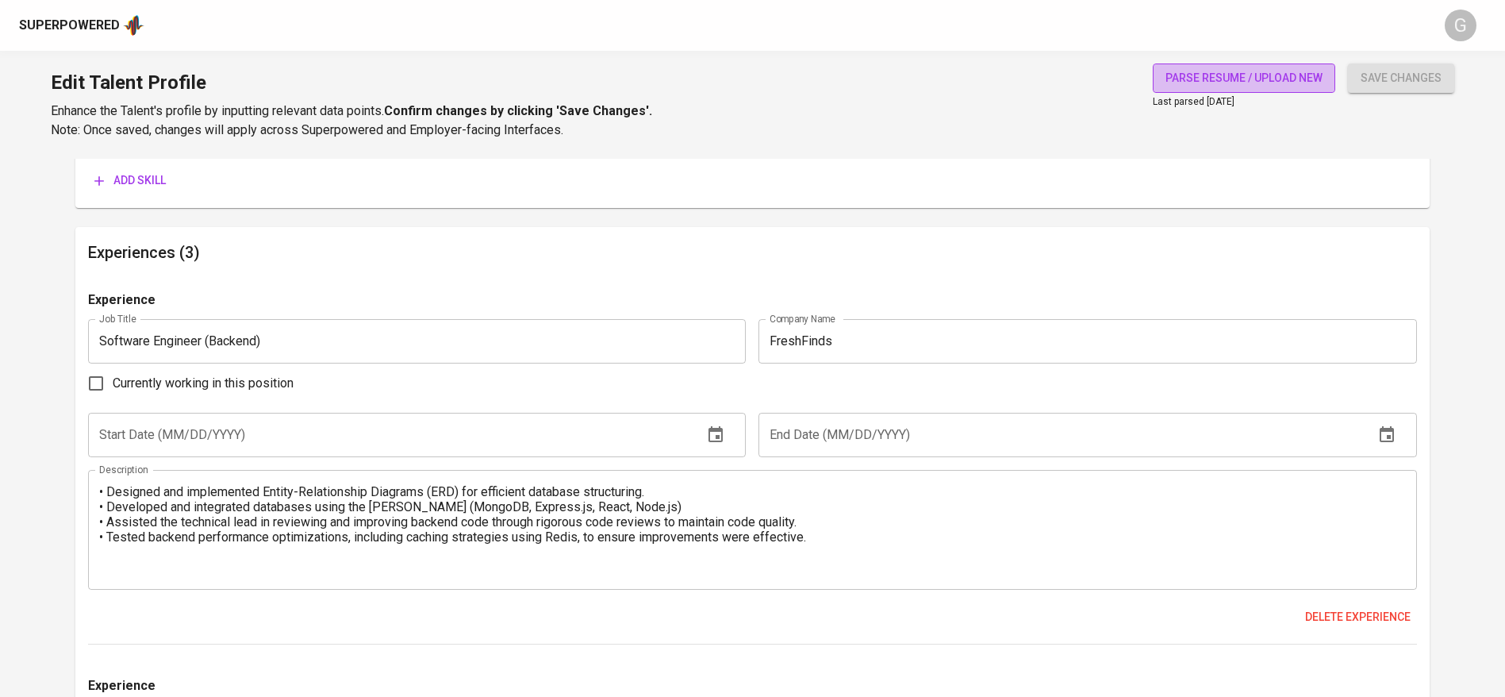
click at [1188, 74] on span "parse resume / upload new" at bounding box center [1244, 78] width 157 height 20
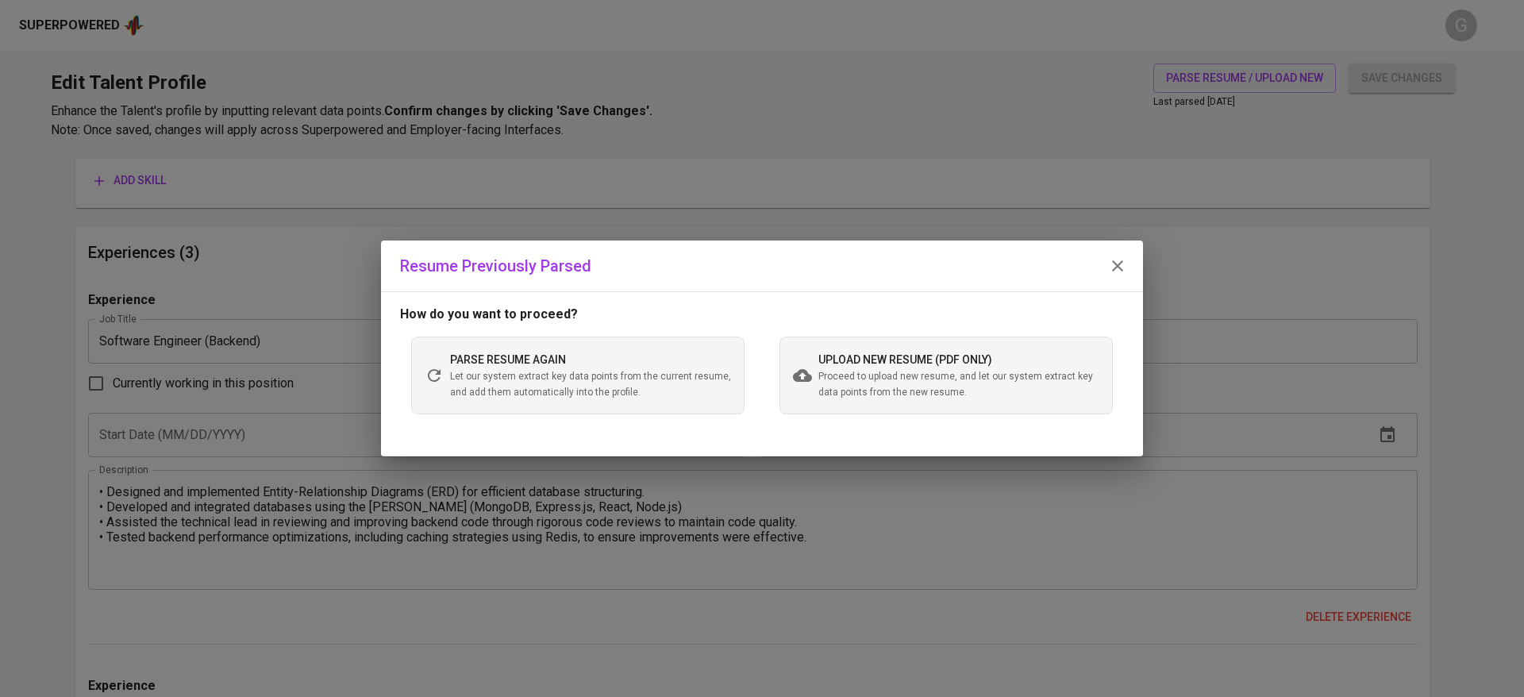
click at [1108, 256] on icon "button" at bounding box center [1117, 265] width 19 height 19
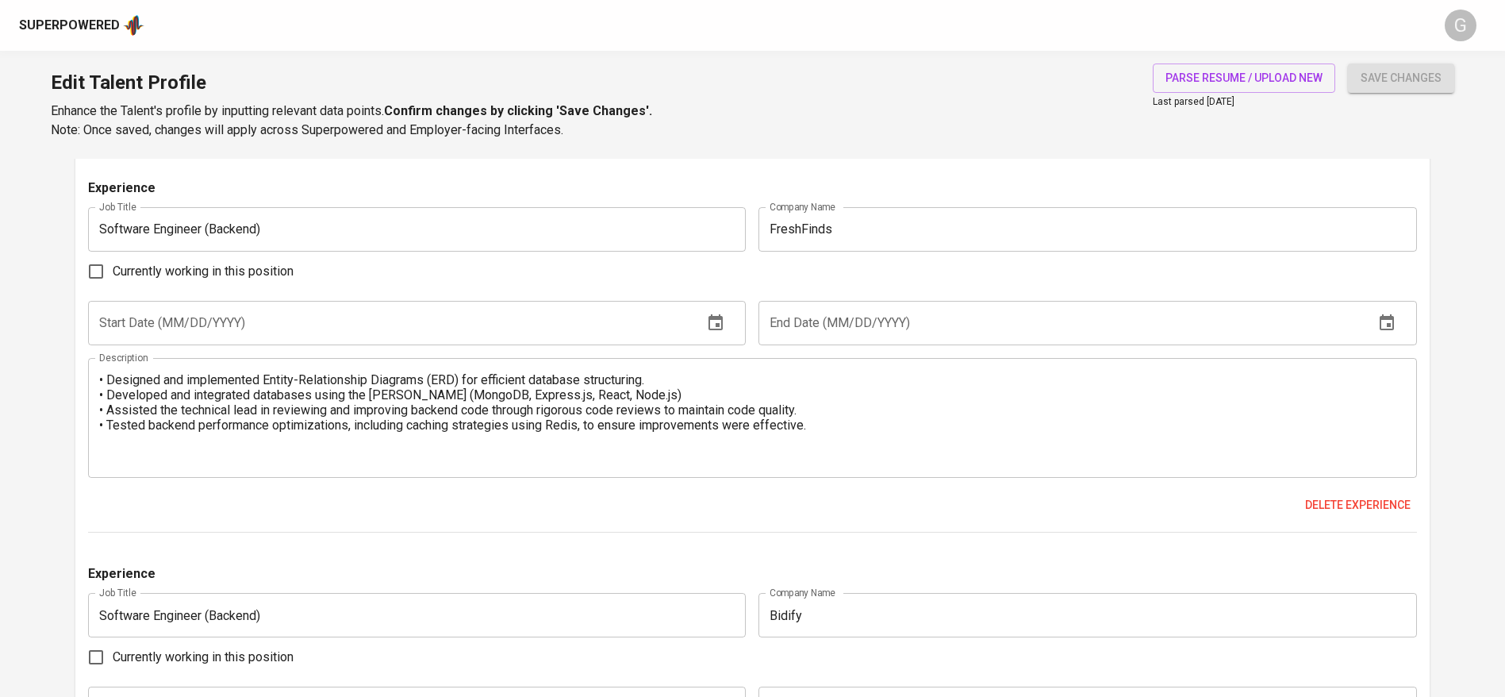
scroll to position [983, 0]
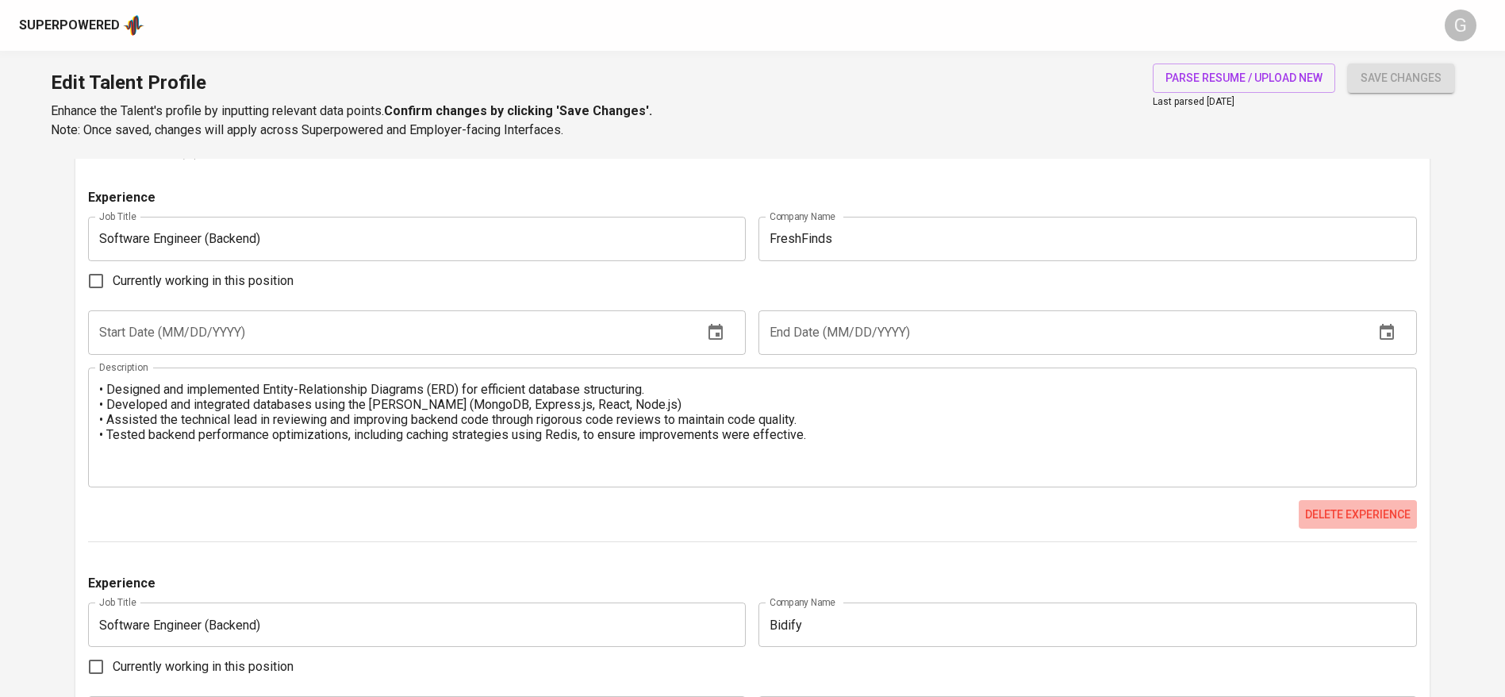
click at [1359, 509] on span "Delete experience" at bounding box center [1358, 515] width 106 height 20
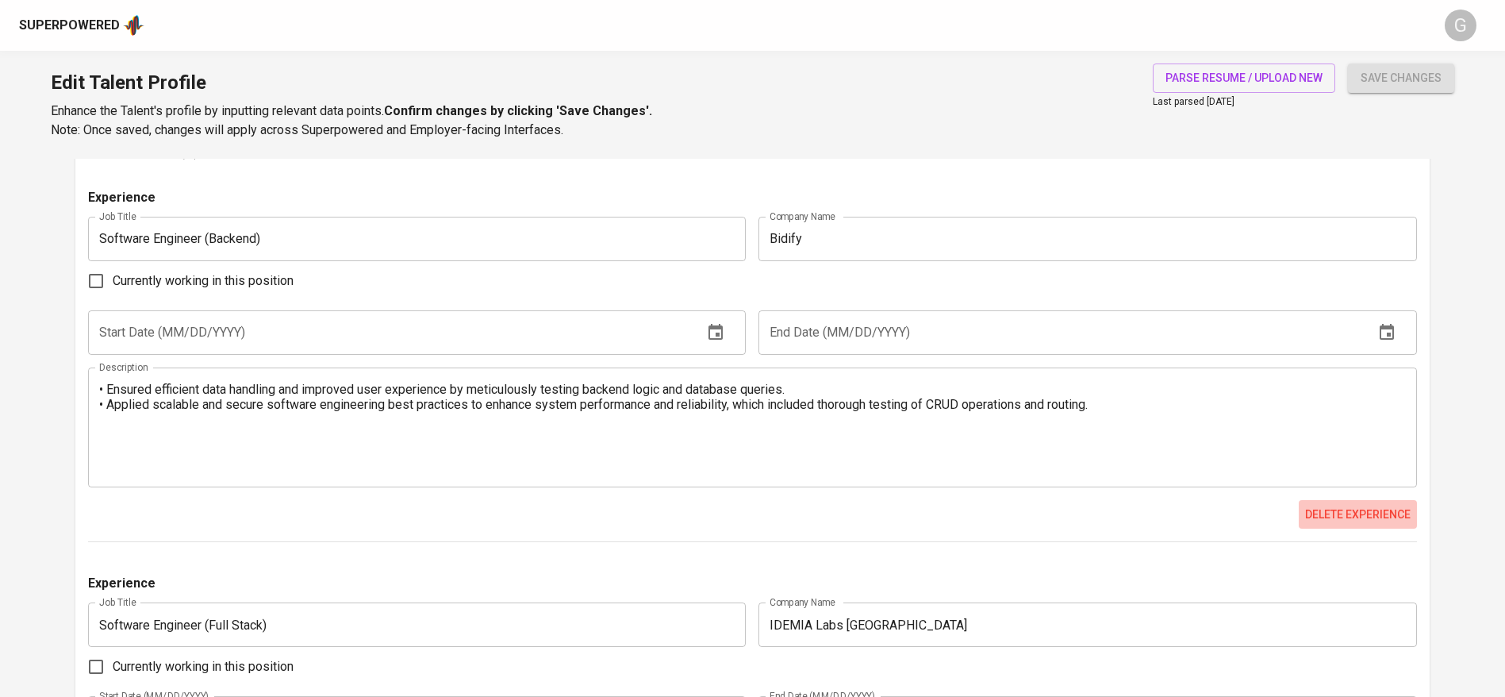
click at [1359, 509] on span "Delete experience" at bounding box center [1358, 515] width 106 height 20
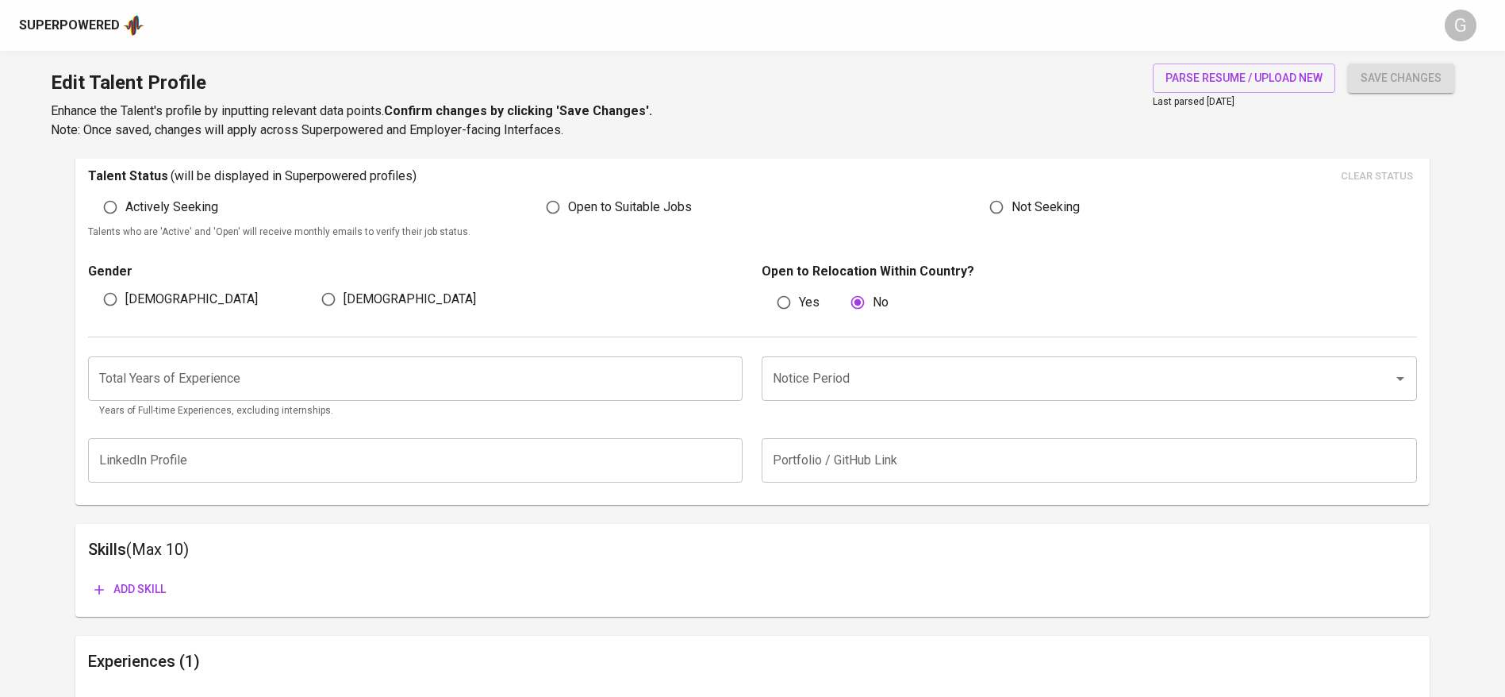
scroll to position [391, 0]
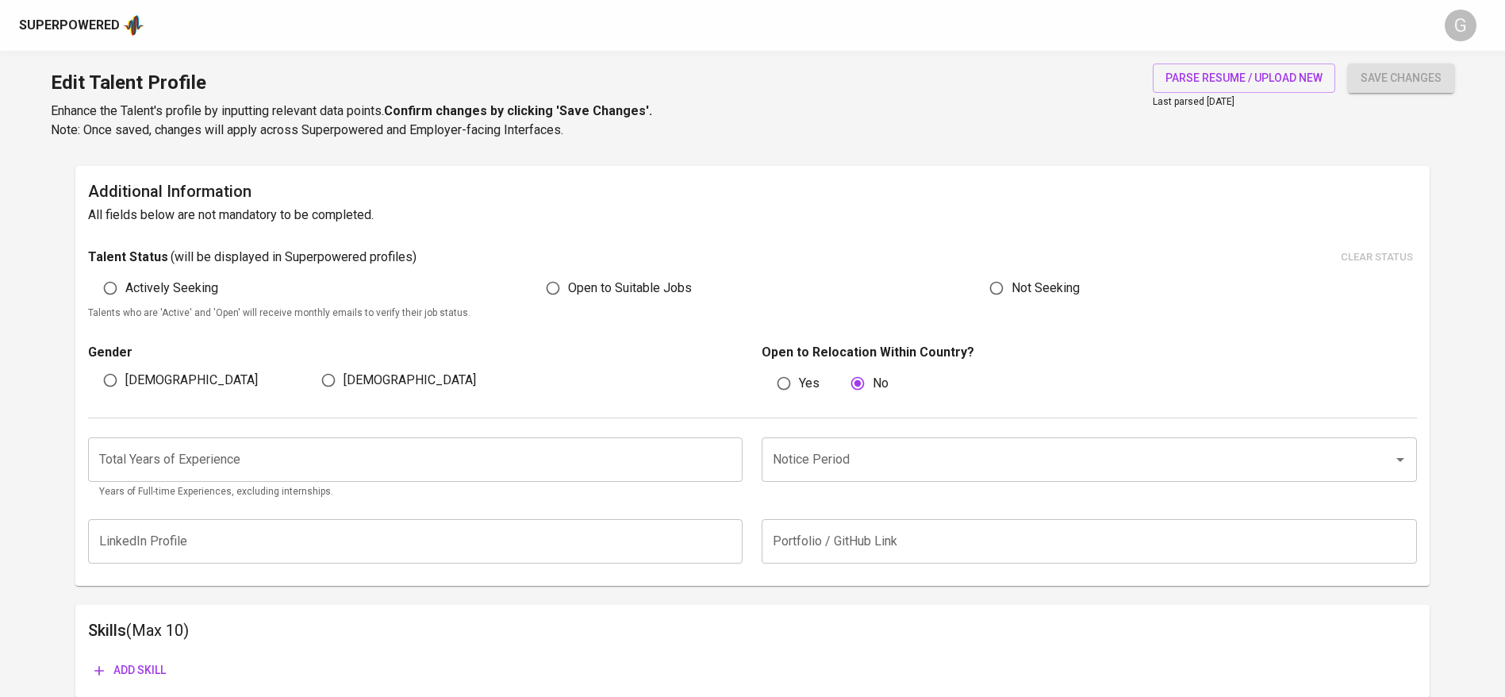
click at [124, 375] on input "Male" at bounding box center [110, 380] width 30 height 30
radio input "true"
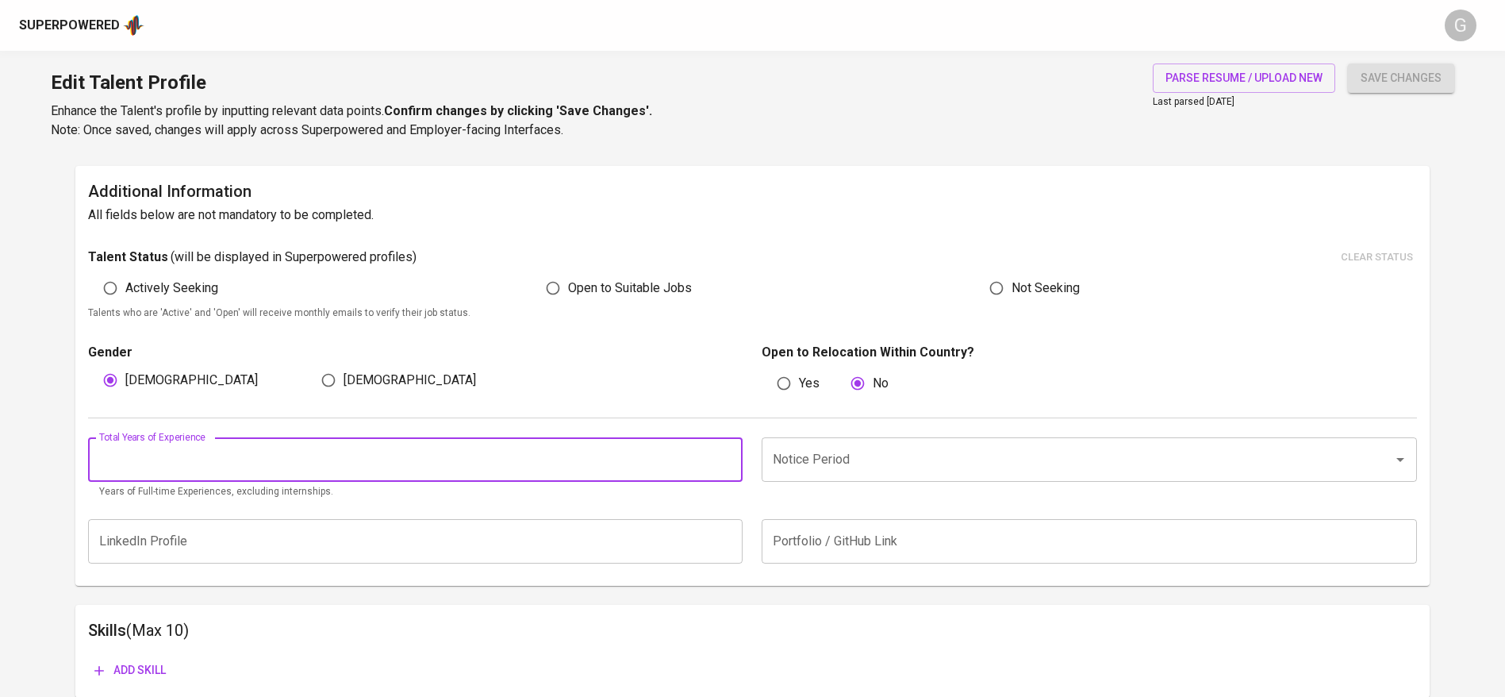
click at [183, 444] on input "number" at bounding box center [415, 459] width 655 height 44
type input "1"
click at [1348, 63] on button "save changes" at bounding box center [1401, 77] width 106 height 29
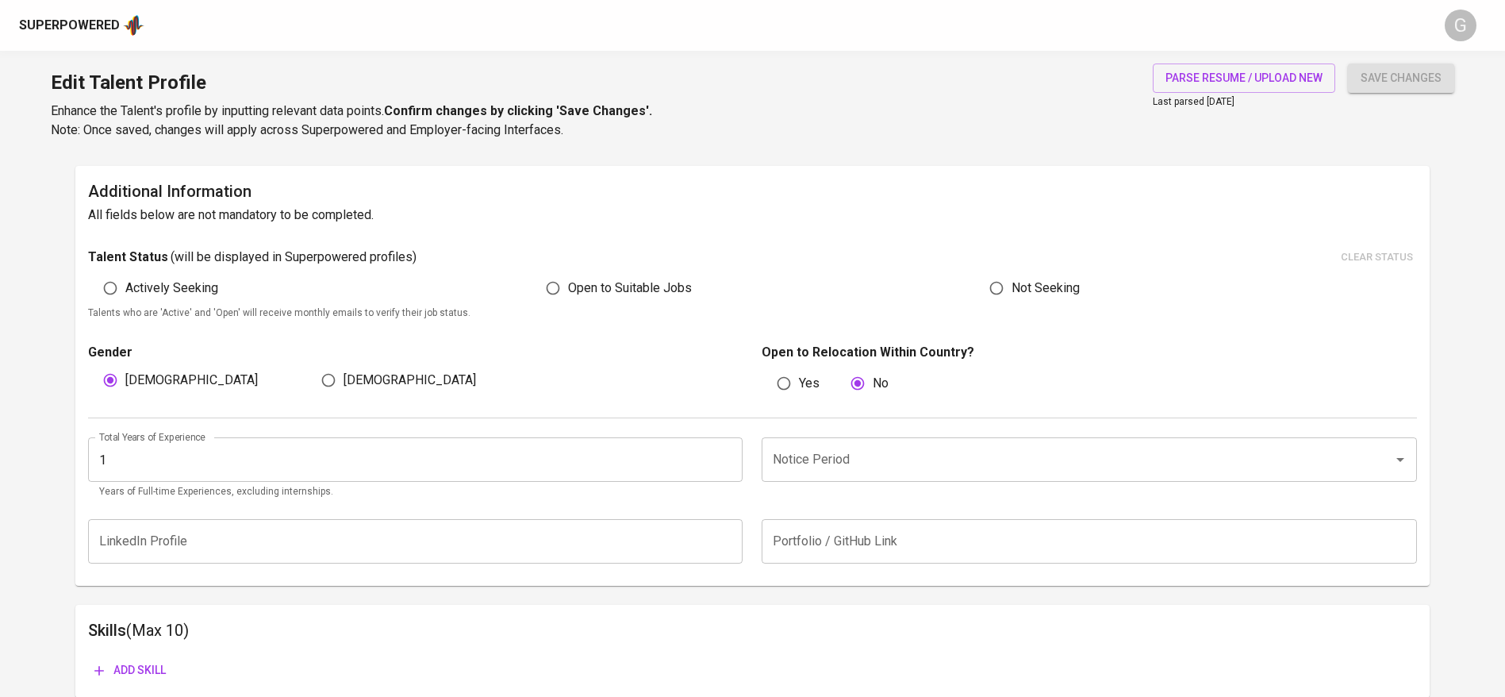
scroll to position [0, 0]
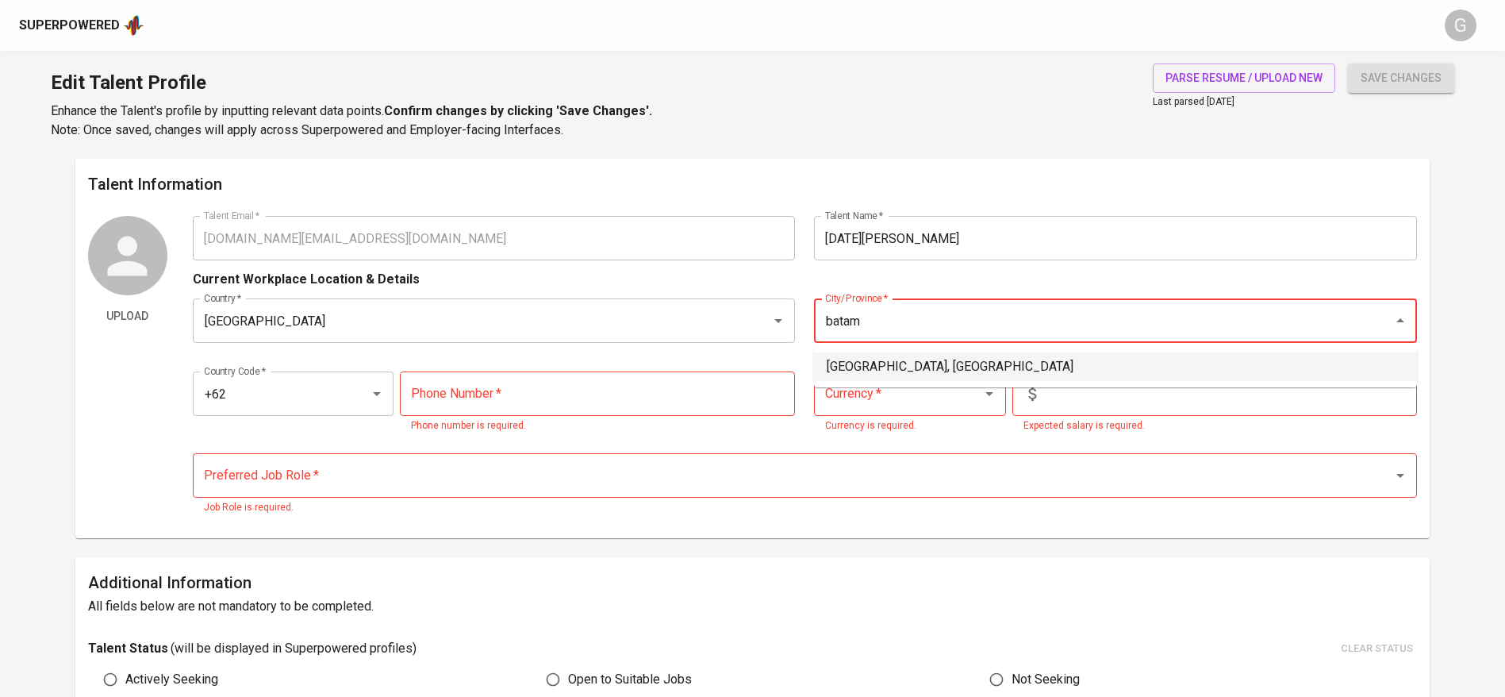
click at [916, 356] on li "Batam, Kepulauan Riau" at bounding box center [1115, 366] width 603 height 29
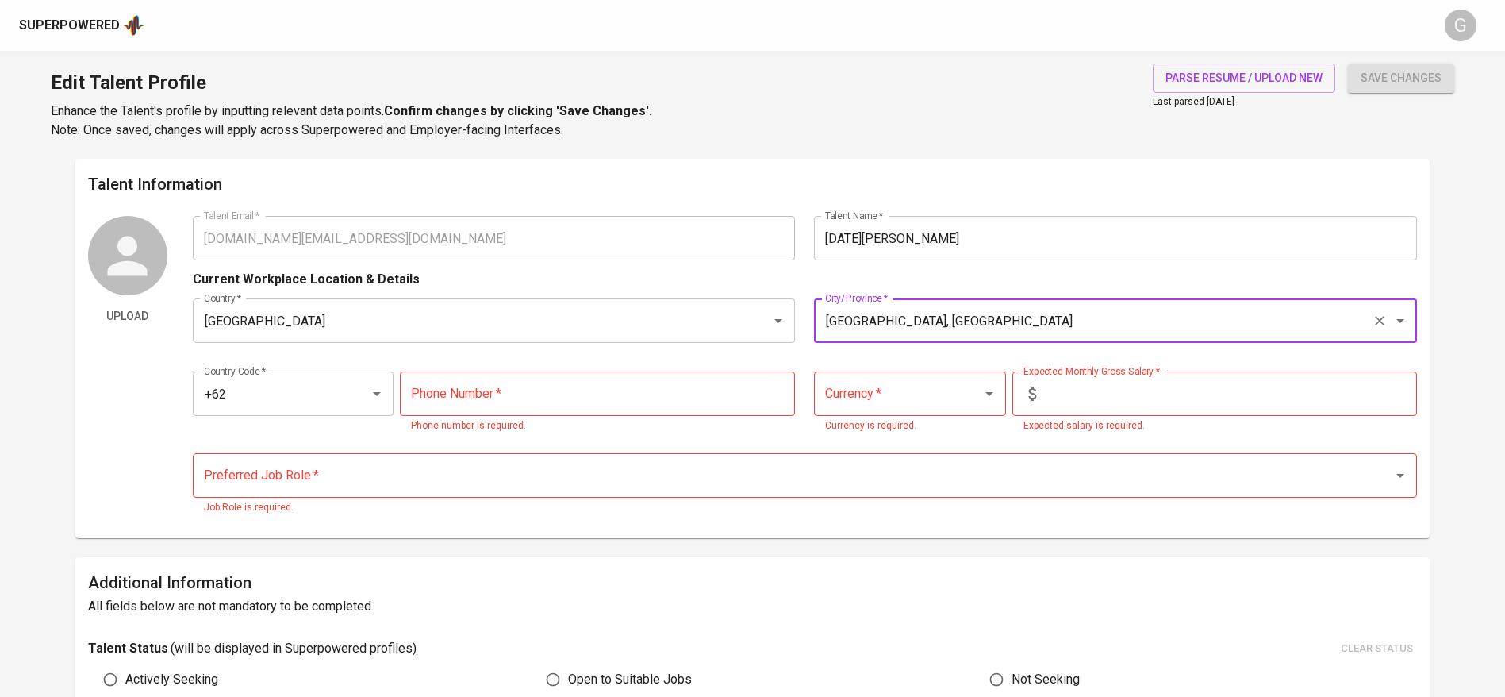
type input "Batam, Kepulauan Riau"
click at [924, 387] on input "Currency   *" at bounding box center [887, 394] width 133 height 30
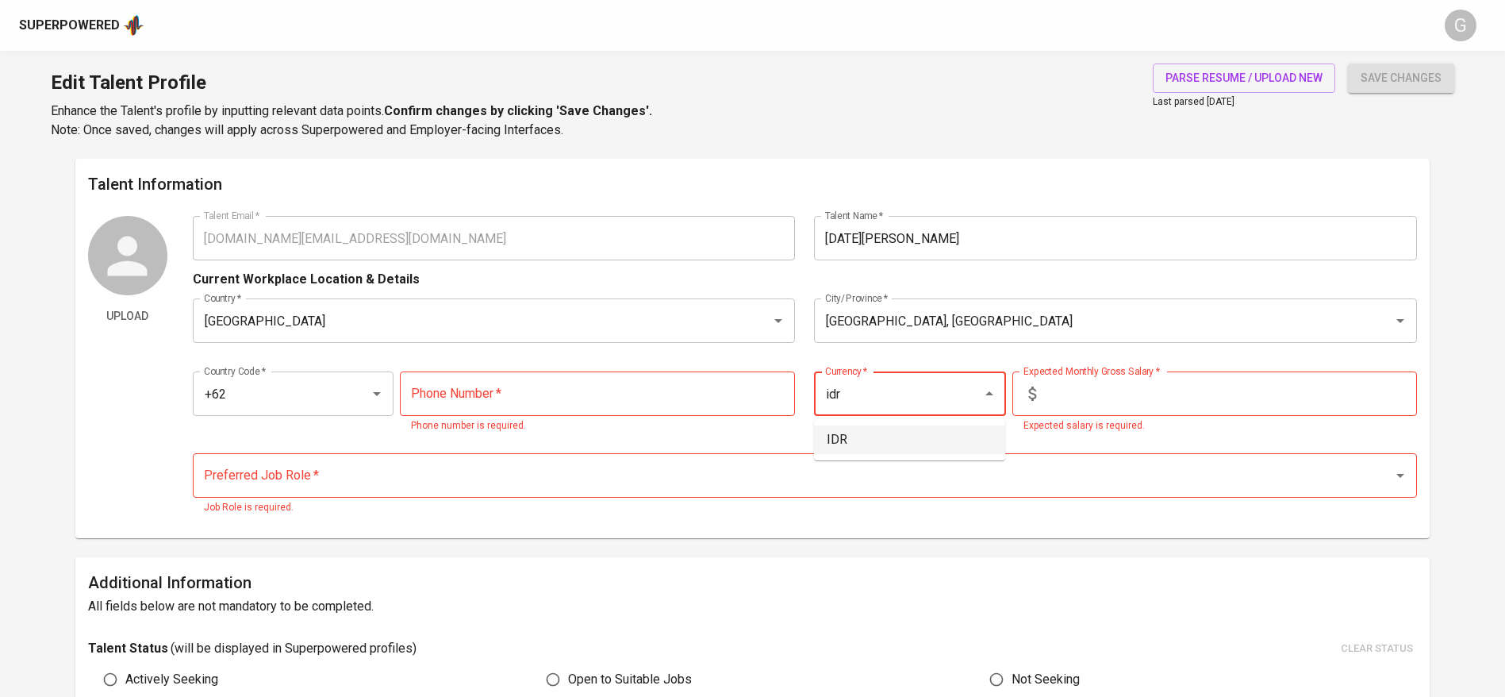
click at [936, 435] on li "IDR" at bounding box center [909, 439] width 191 height 29
type input "IDR"
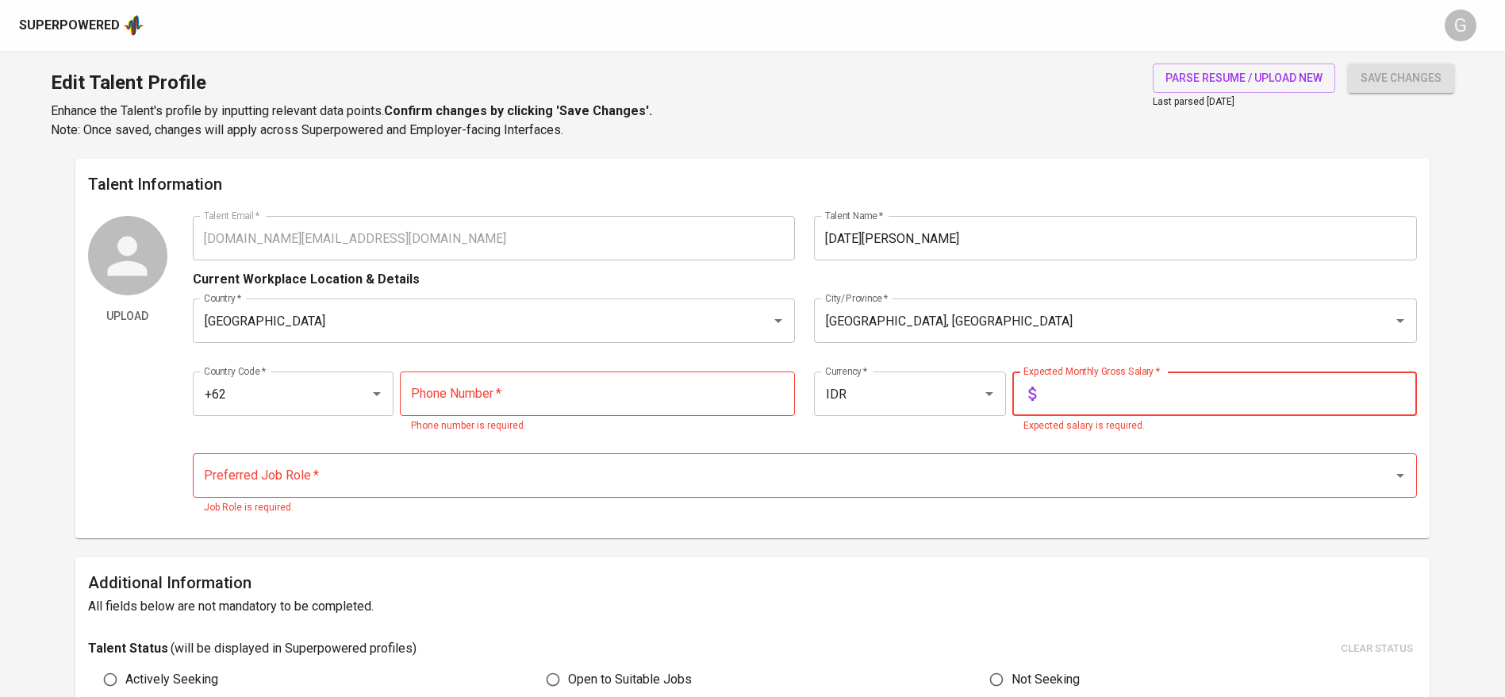
click at [1106, 385] on input "text" at bounding box center [1230, 393] width 375 height 44
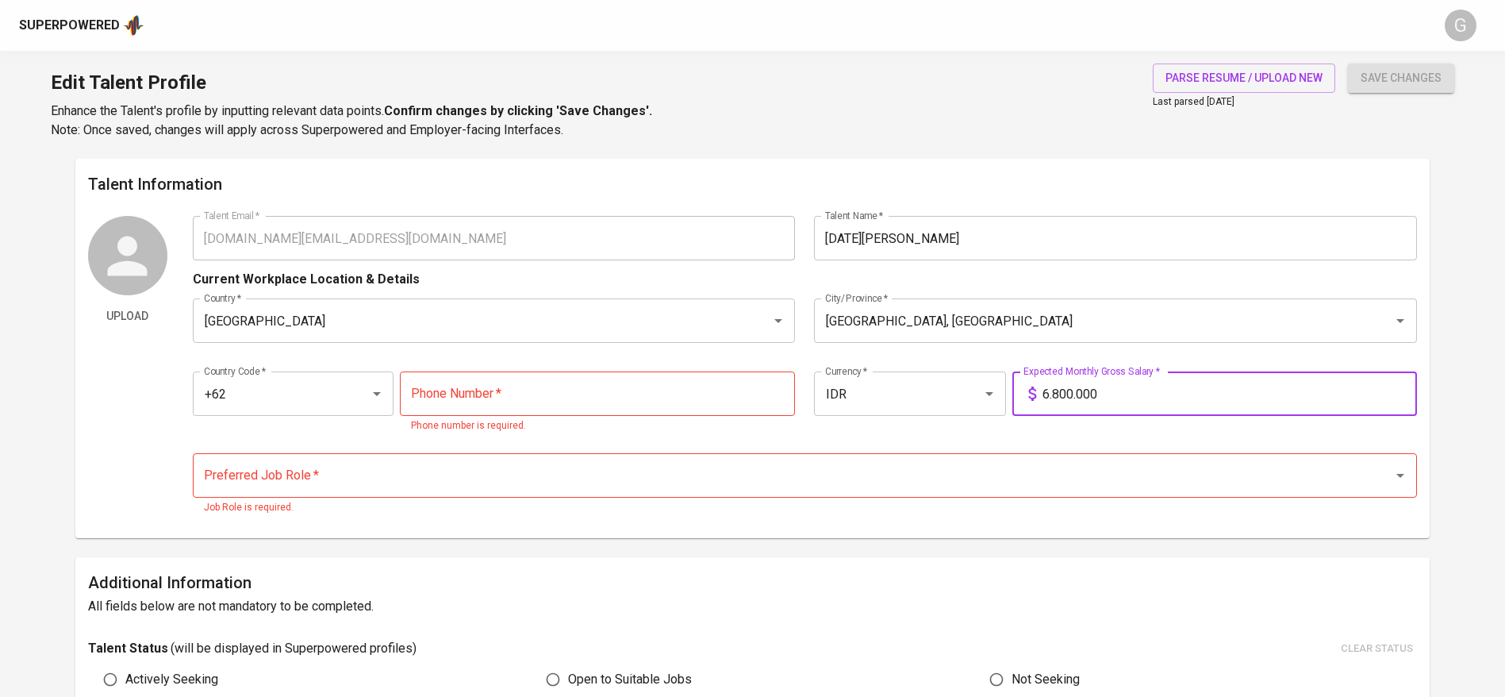
type input "6.800.000"
click at [1348, 63] on button "save changes" at bounding box center [1401, 77] width 106 height 29
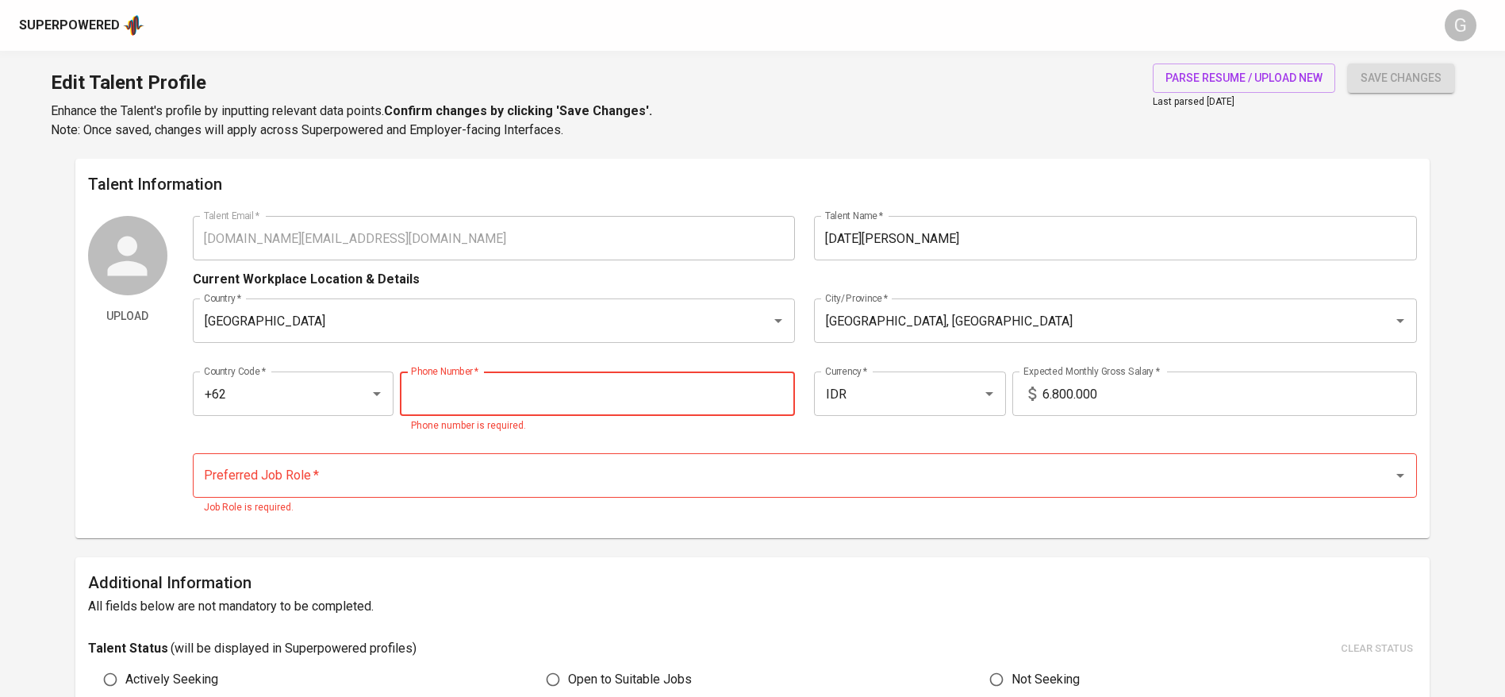
click at [501, 403] on input "tel" at bounding box center [597, 393] width 395 height 44
paste input "287776666357"
click at [424, 394] on input "287776666357" at bounding box center [597, 393] width 395 height 44
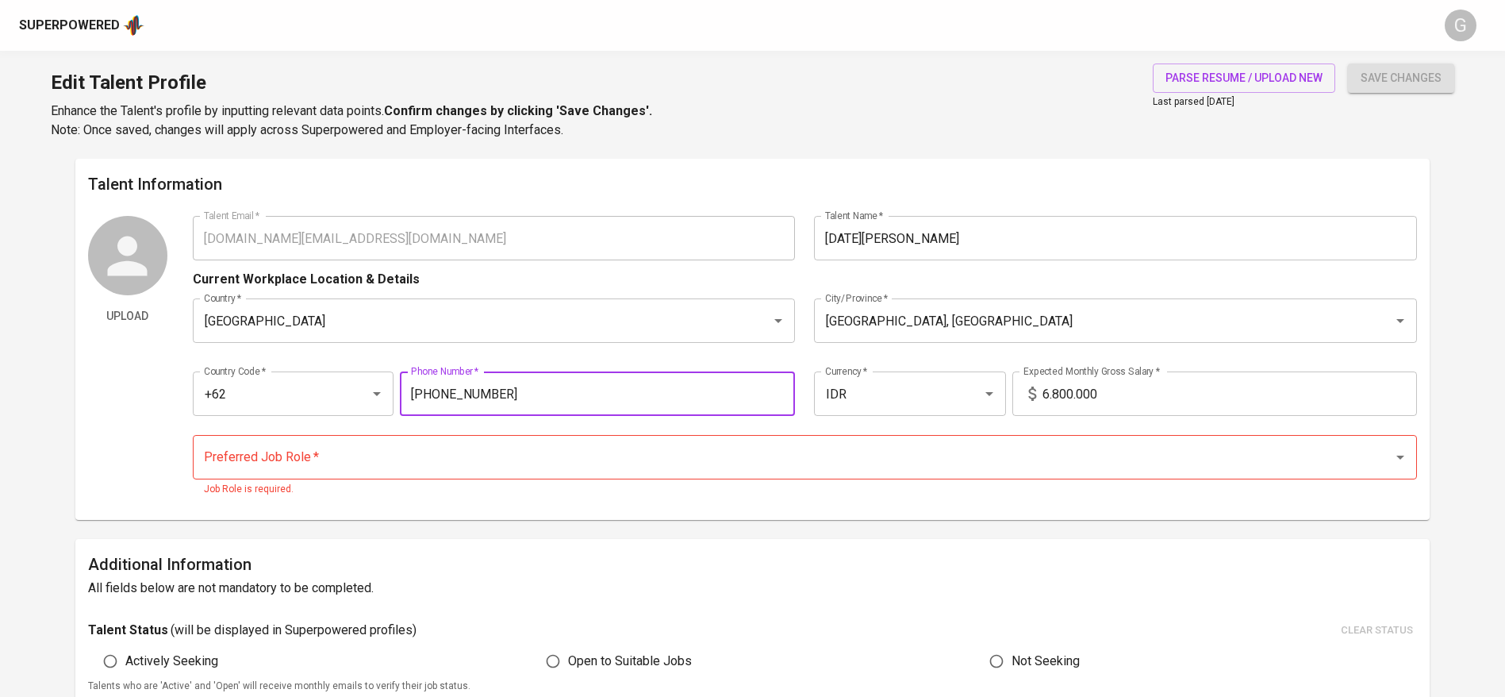
type input "877-7666-6357"
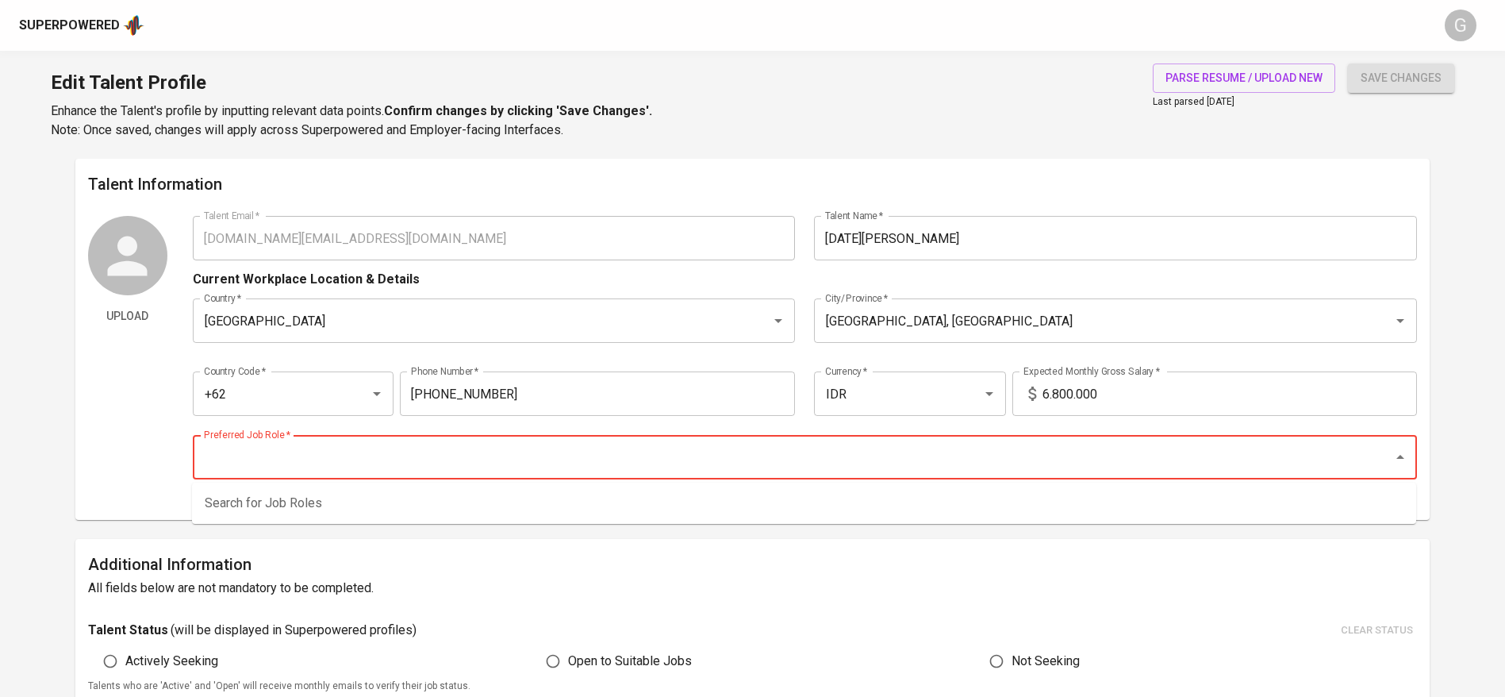
click at [334, 460] on input "Preferred Job Role   *" at bounding box center [783, 457] width 1166 height 30
type input "w"
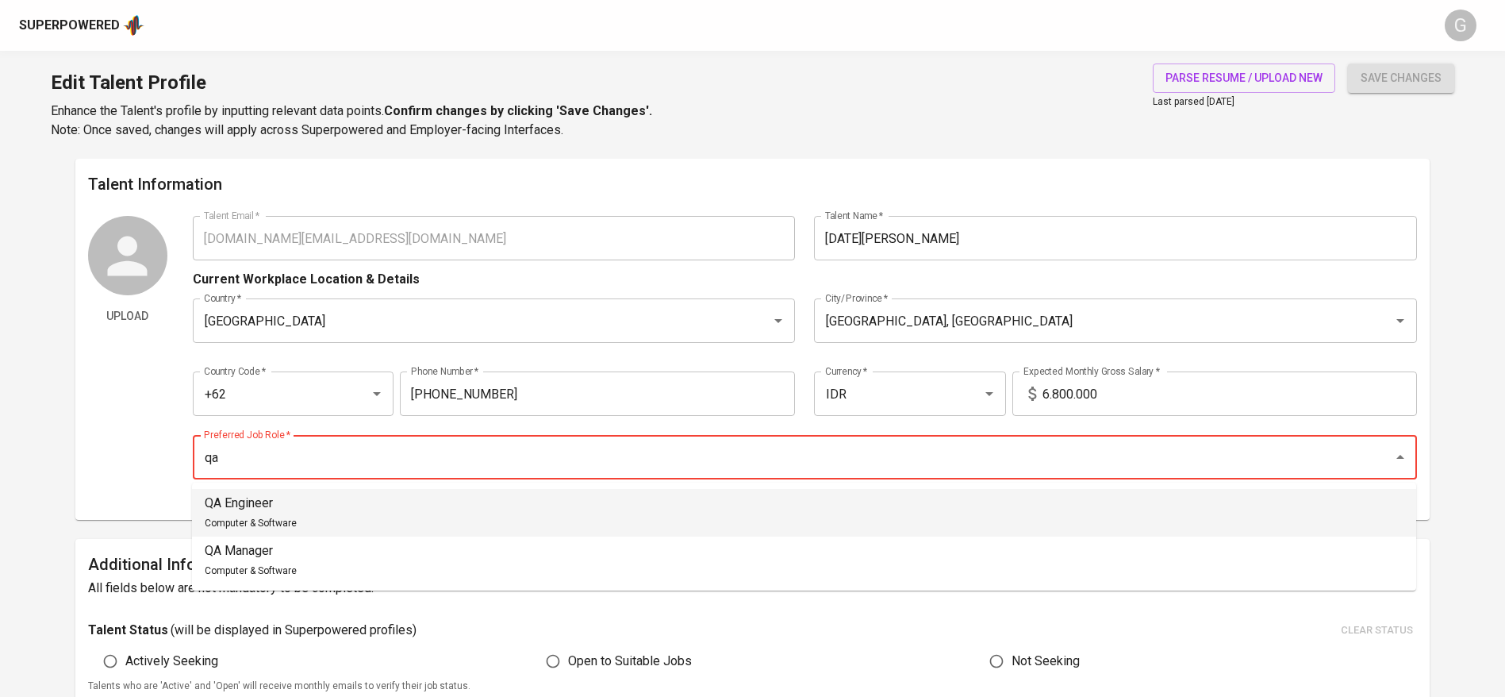
click at [294, 515] on div "QA Engineer Computer & Software" at bounding box center [251, 513] width 92 height 38
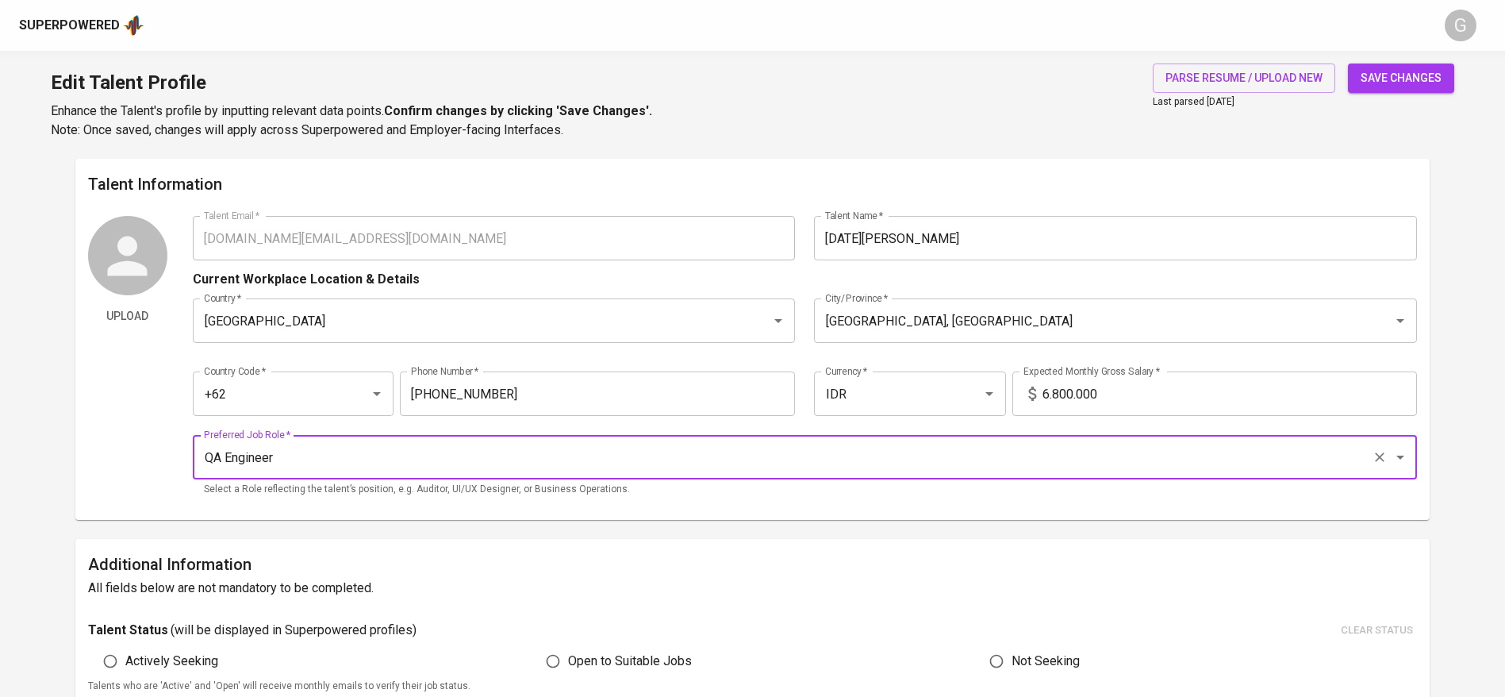
type input "QA Engineer"
click at [1408, 72] on span "save changes" at bounding box center [1401, 78] width 81 height 20
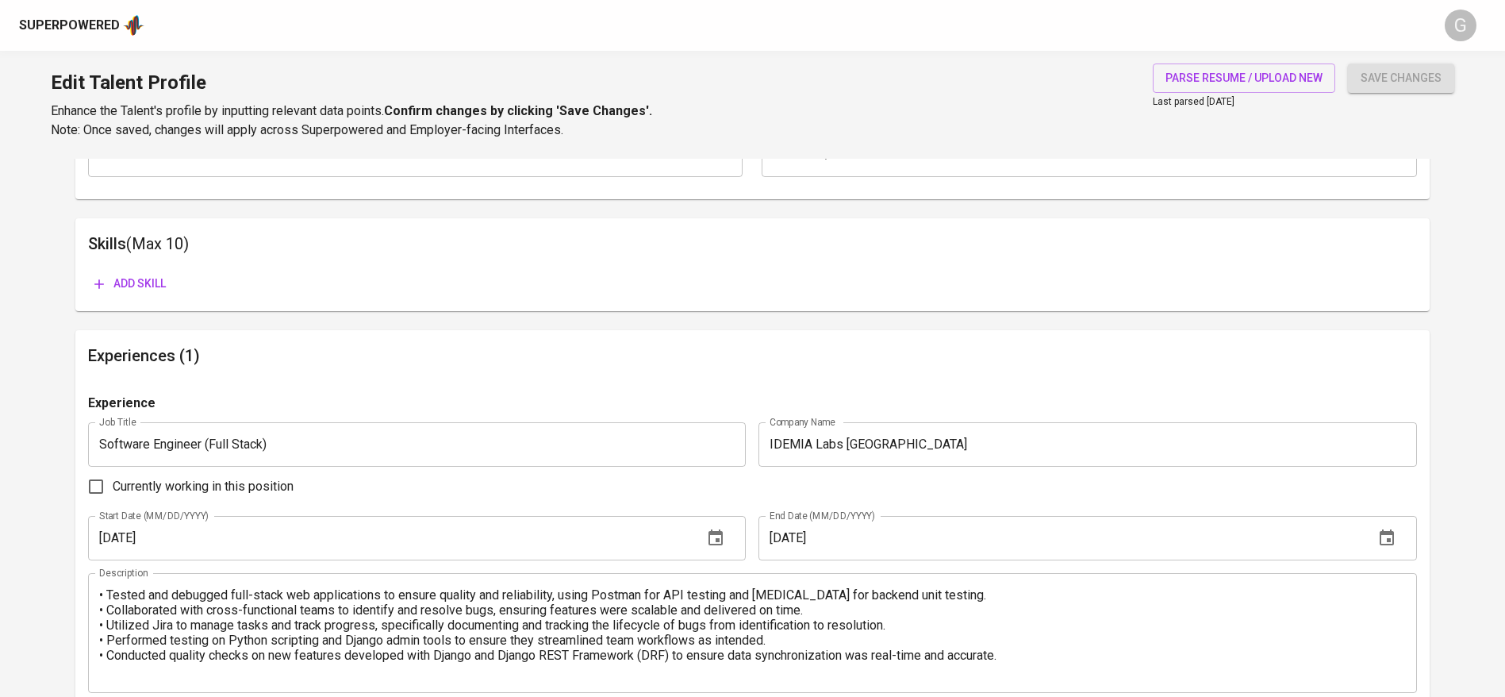
scroll to position [764, 0]
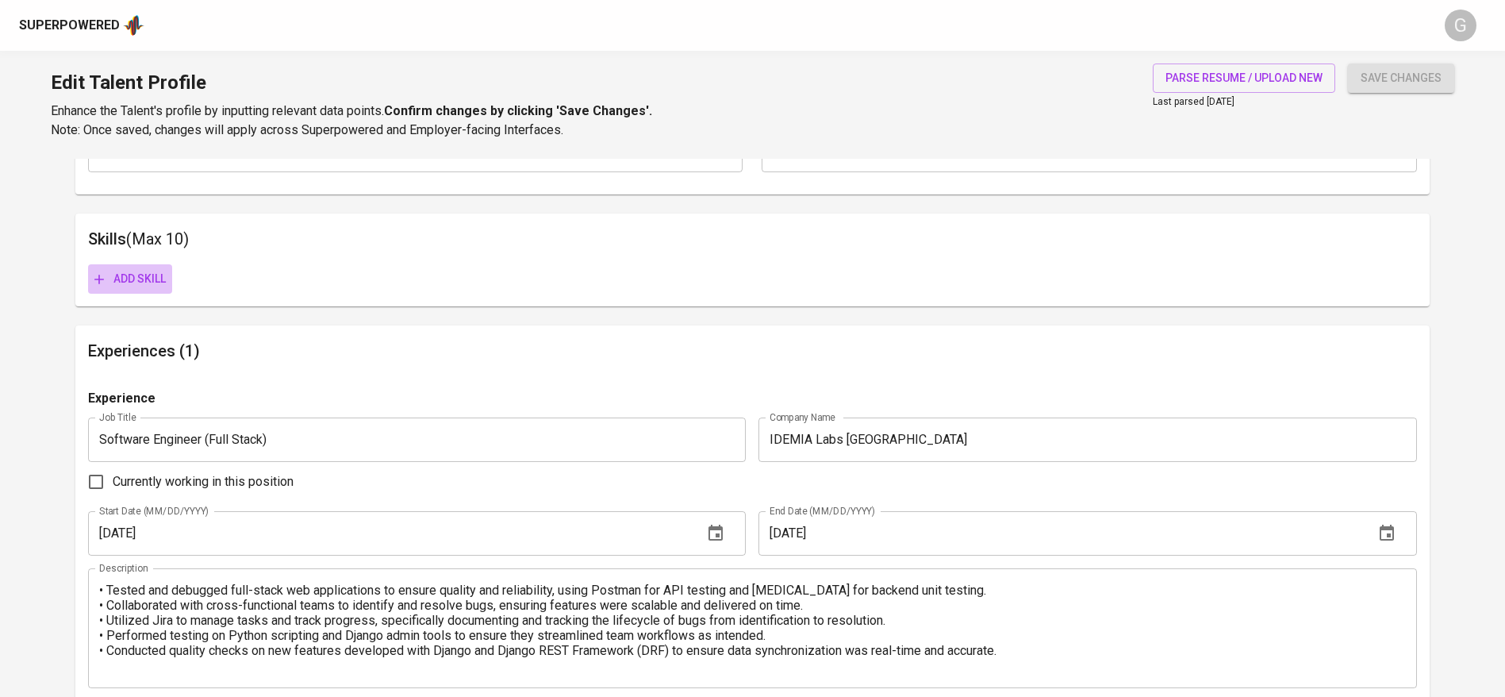
click at [139, 276] on span "Add skill" at bounding box center [129, 279] width 71 height 20
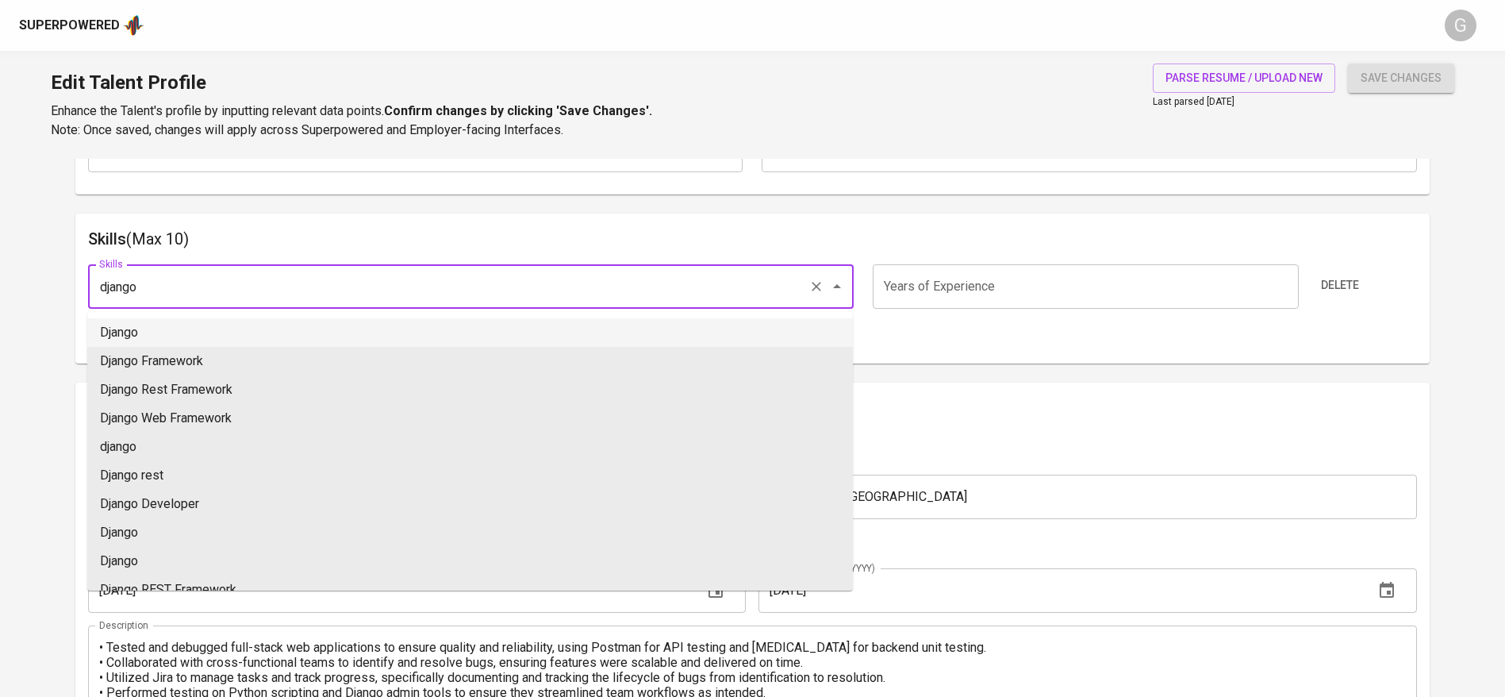
click at [155, 340] on li "Django" at bounding box center [470, 332] width 766 height 29
type input "Django"
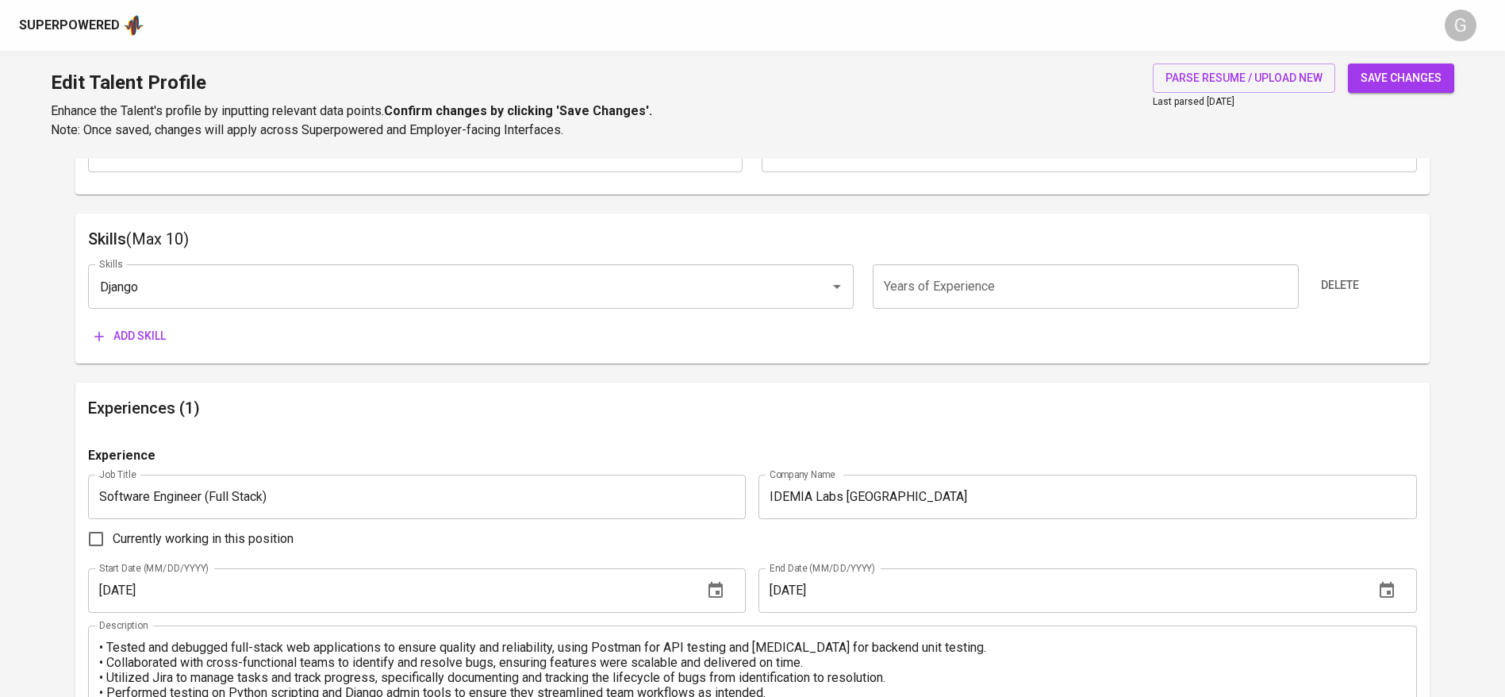
click at [129, 344] on span "Add skill" at bounding box center [129, 336] width 71 height 20
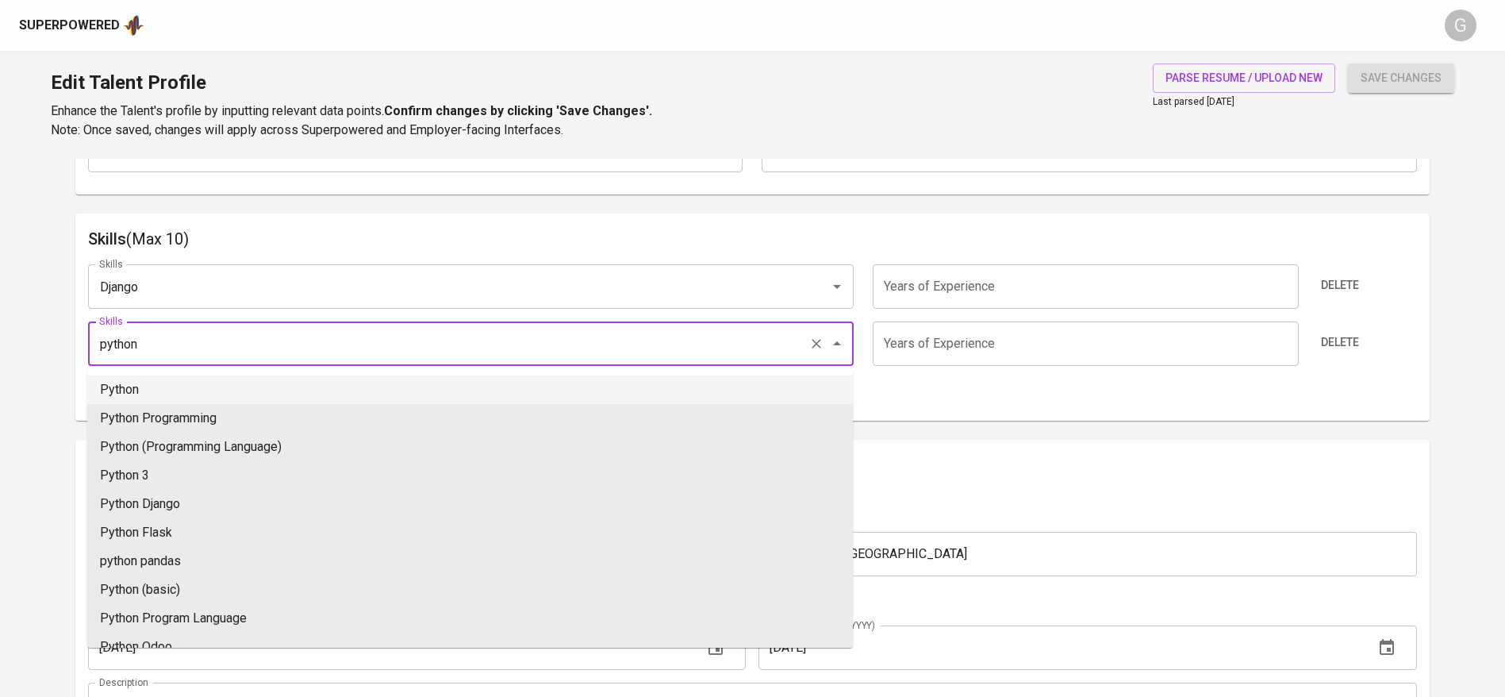
click at [142, 390] on li "Python" at bounding box center [470, 389] width 766 height 29
type input "Python"
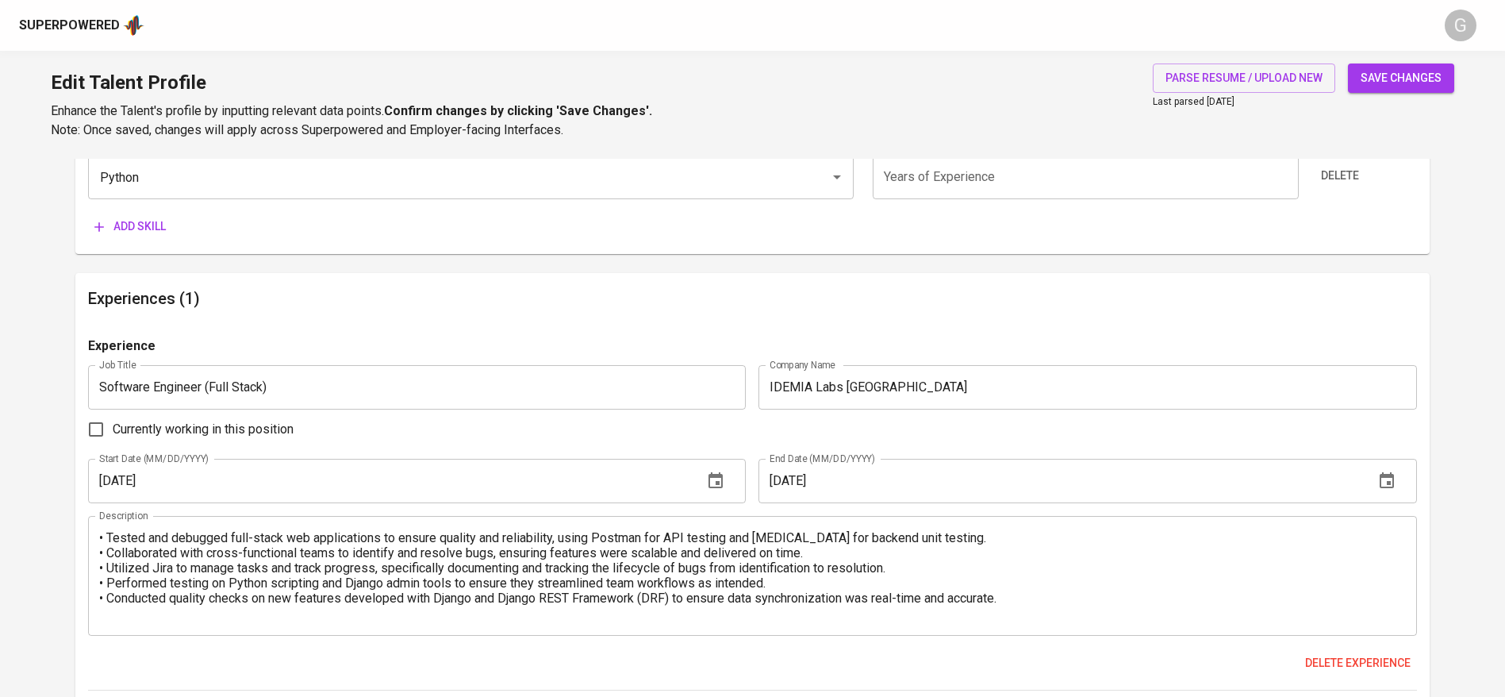
scroll to position [925, 0]
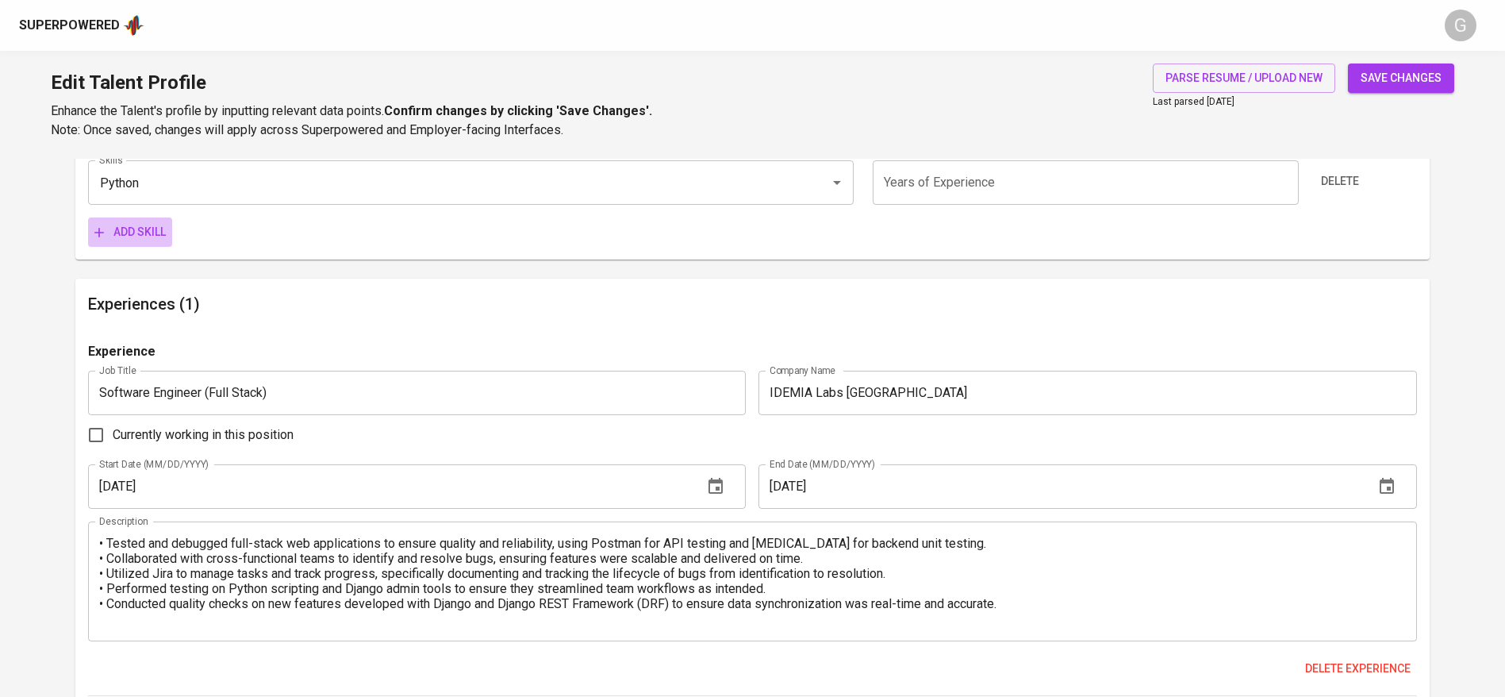
click at [127, 221] on button "Add skill" at bounding box center [130, 231] width 84 height 29
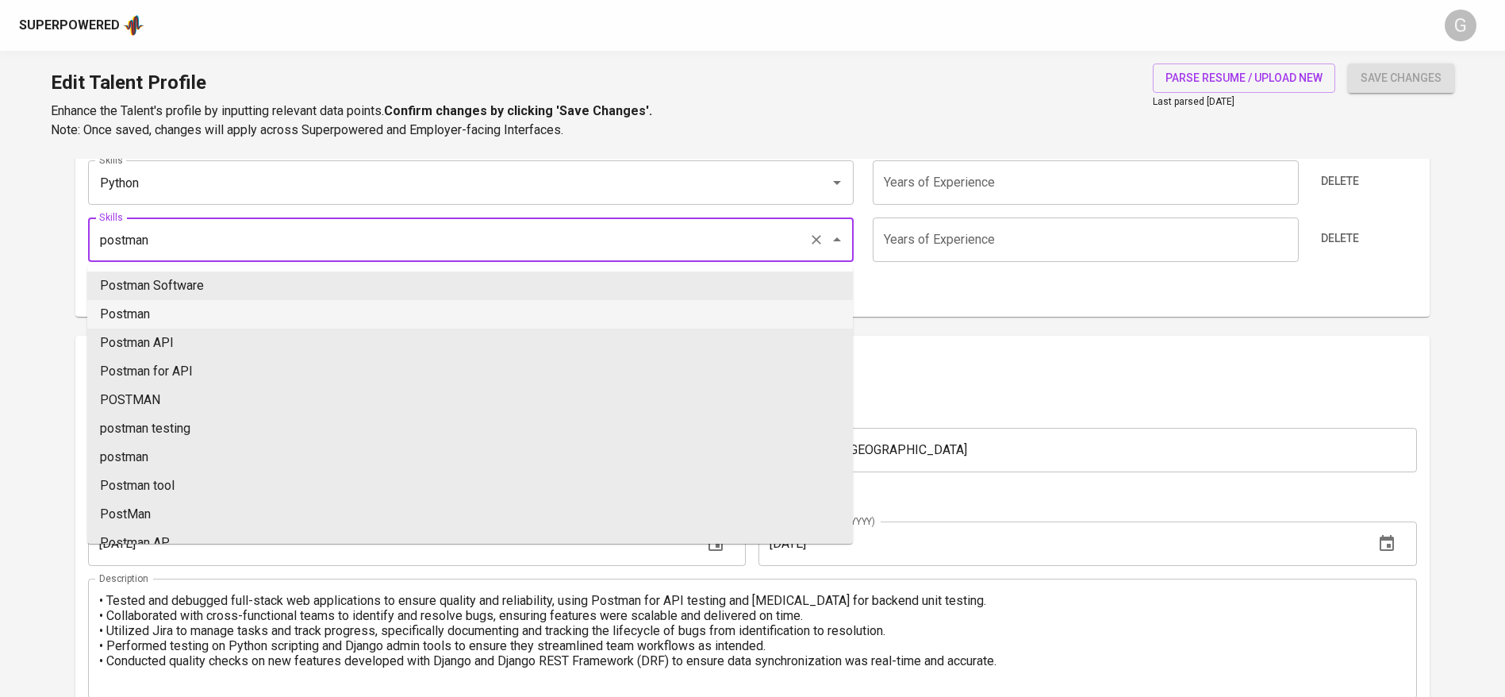
click at [147, 312] on li "Postman" at bounding box center [470, 314] width 766 height 29
type input "Postman"
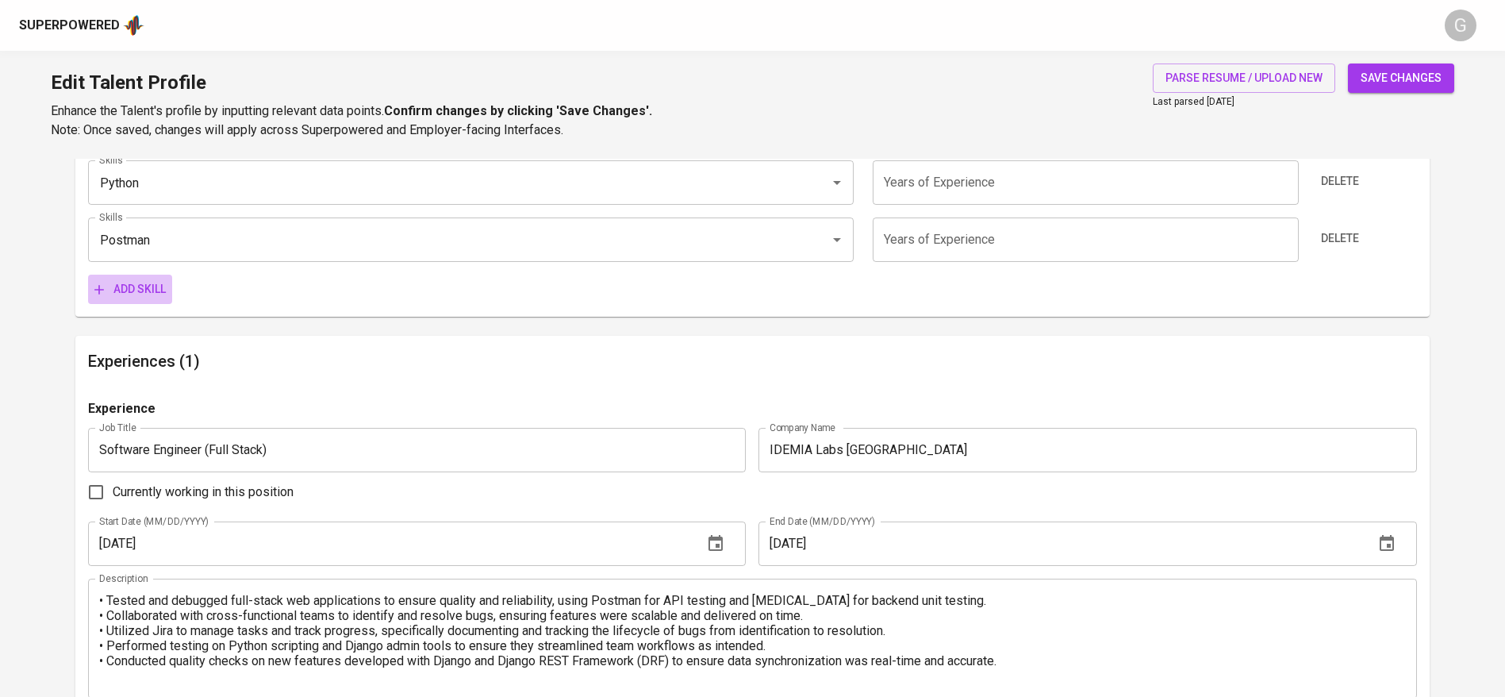
click at [144, 290] on span "Add skill" at bounding box center [129, 289] width 71 height 20
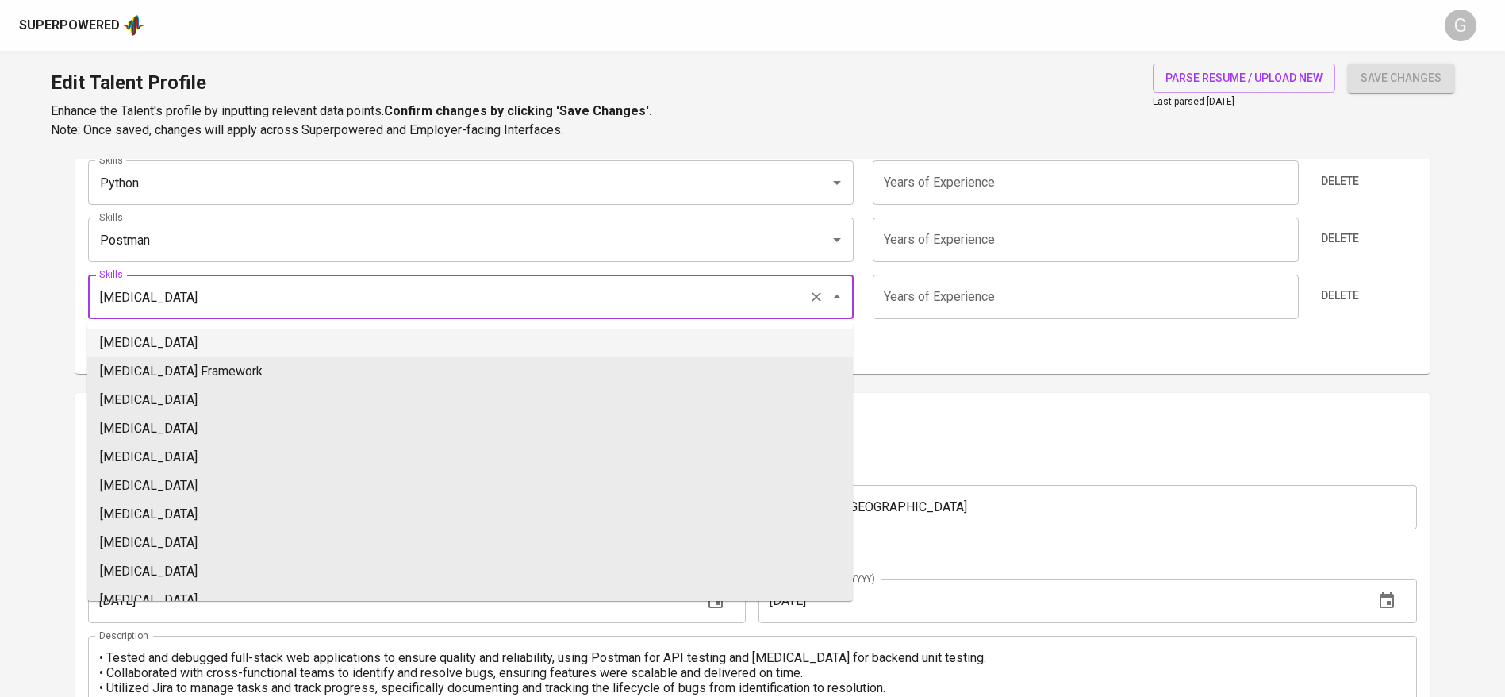
click at [148, 343] on li "Pytest" at bounding box center [470, 343] width 766 height 29
type input "Pytest"
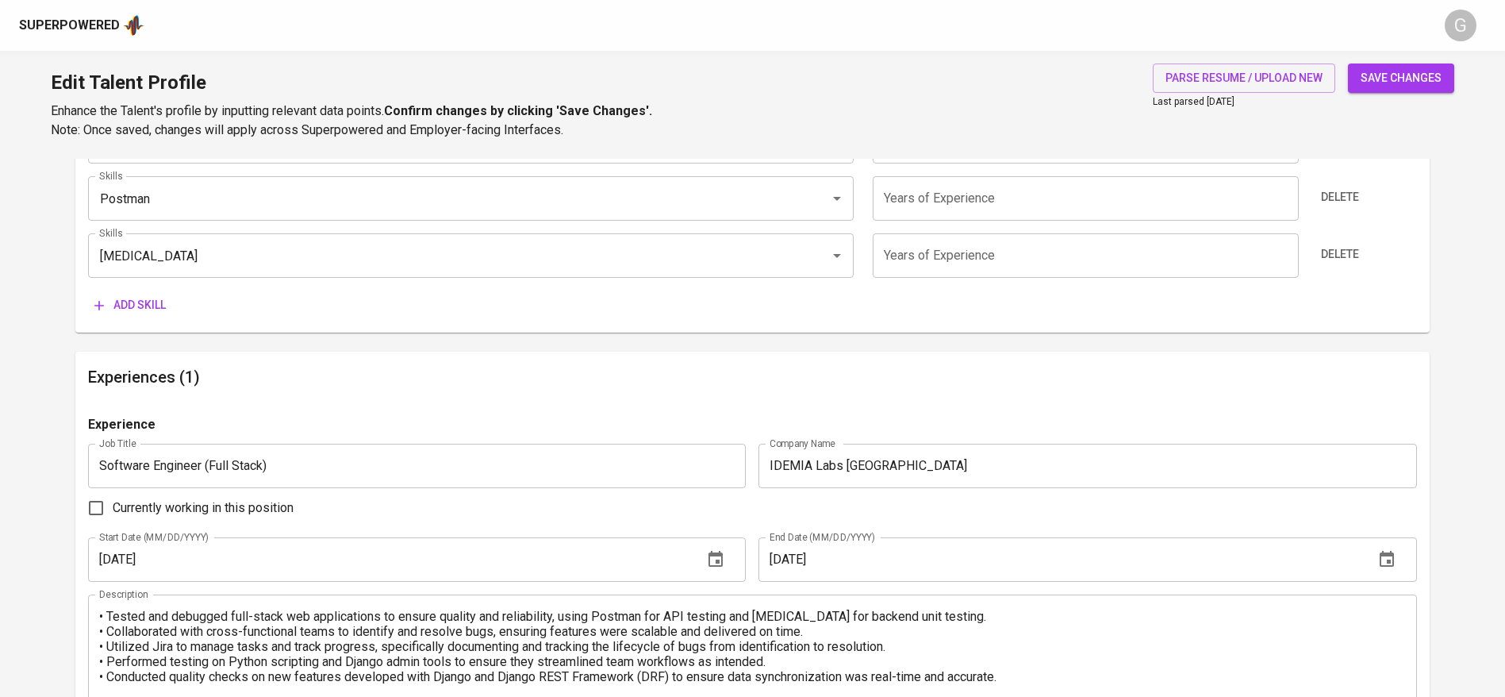
scroll to position [809, 0]
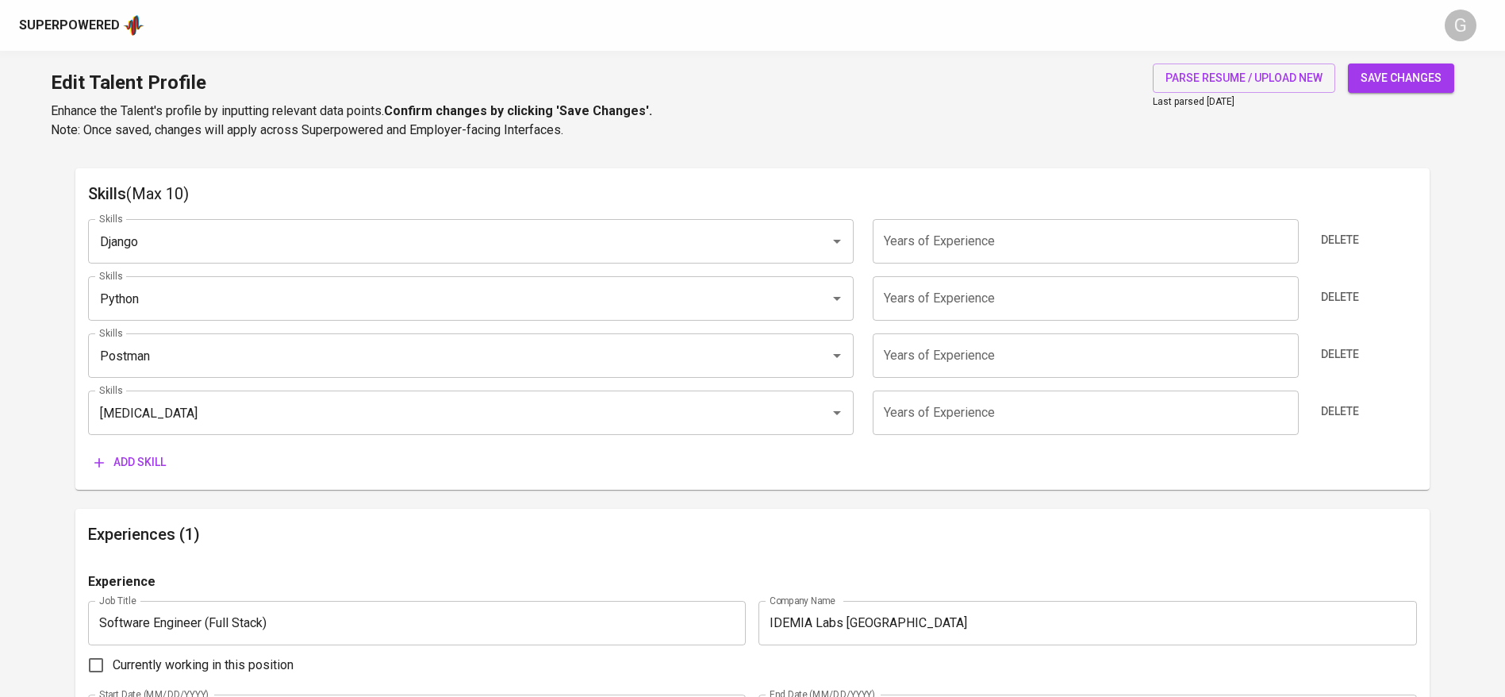
click at [968, 219] on input "number" at bounding box center [1085, 241] width 425 height 44
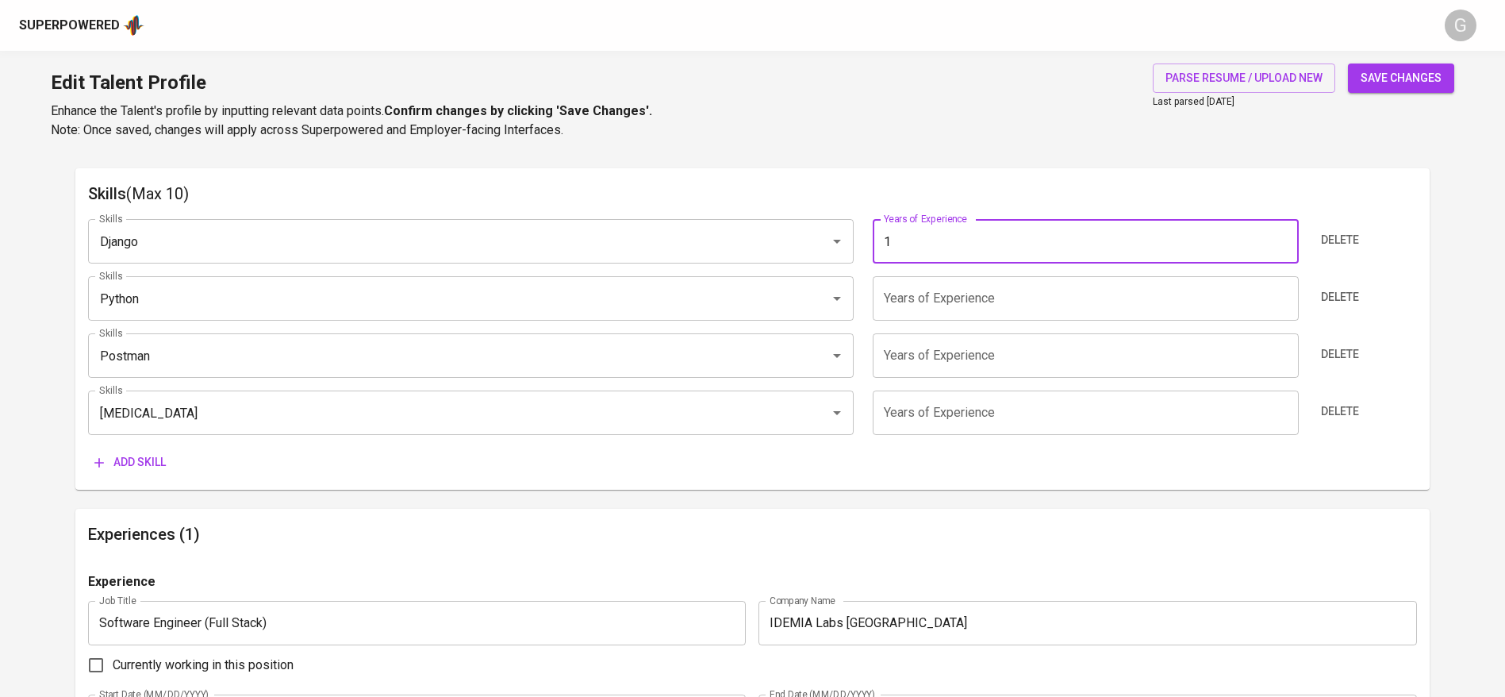
type input "1"
click at [913, 304] on input "number" at bounding box center [1085, 298] width 425 height 44
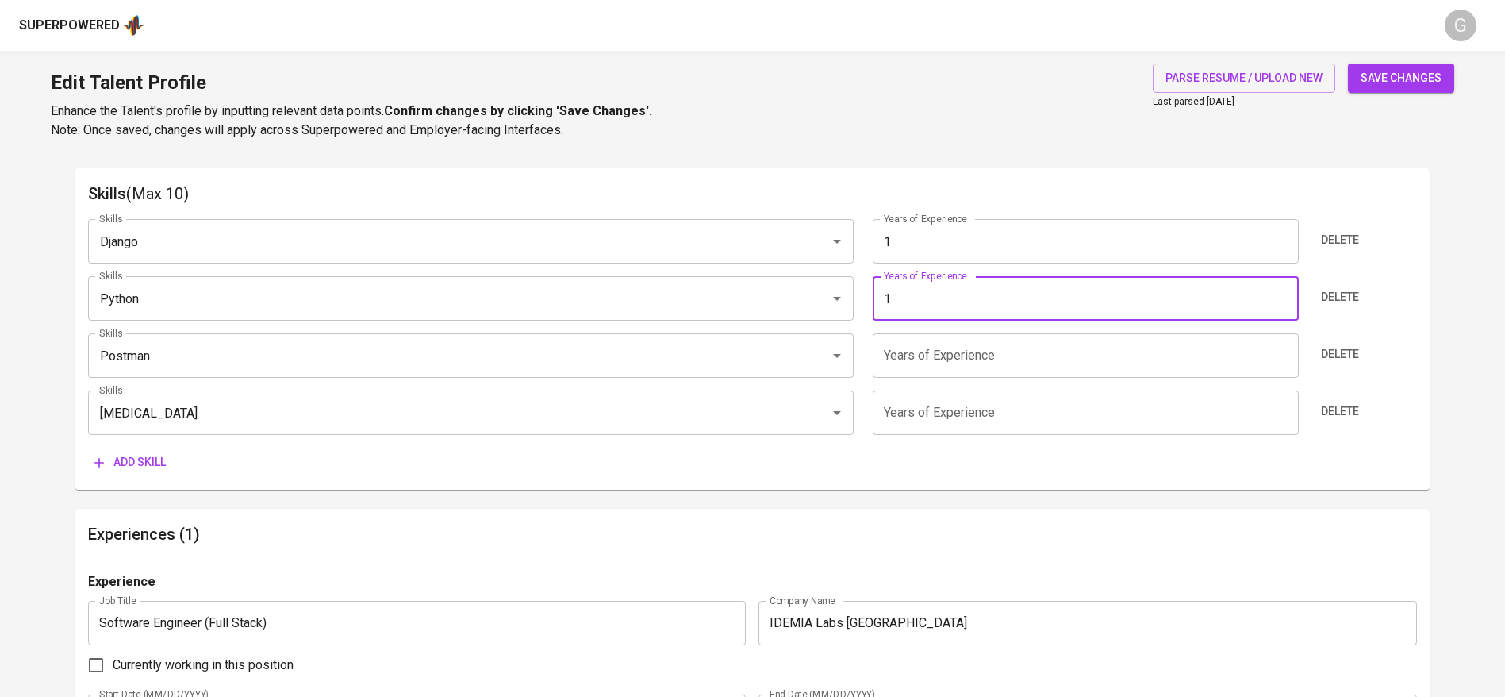
type input "1"
click at [922, 352] on input "number" at bounding box center [1085, 355] width 425 height 44
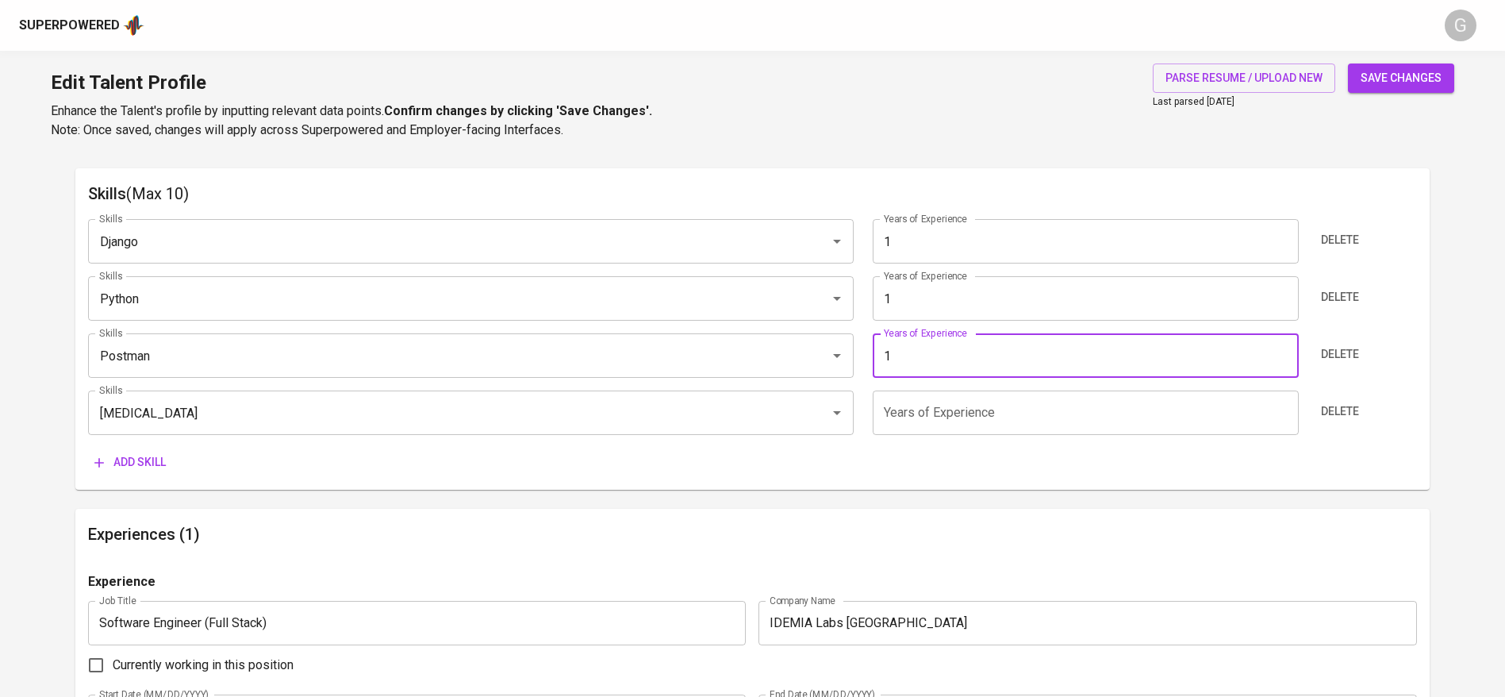
type input "1"
click at [926, 401] on input "number" at bounding box center [1085, 412] width 425 height 44
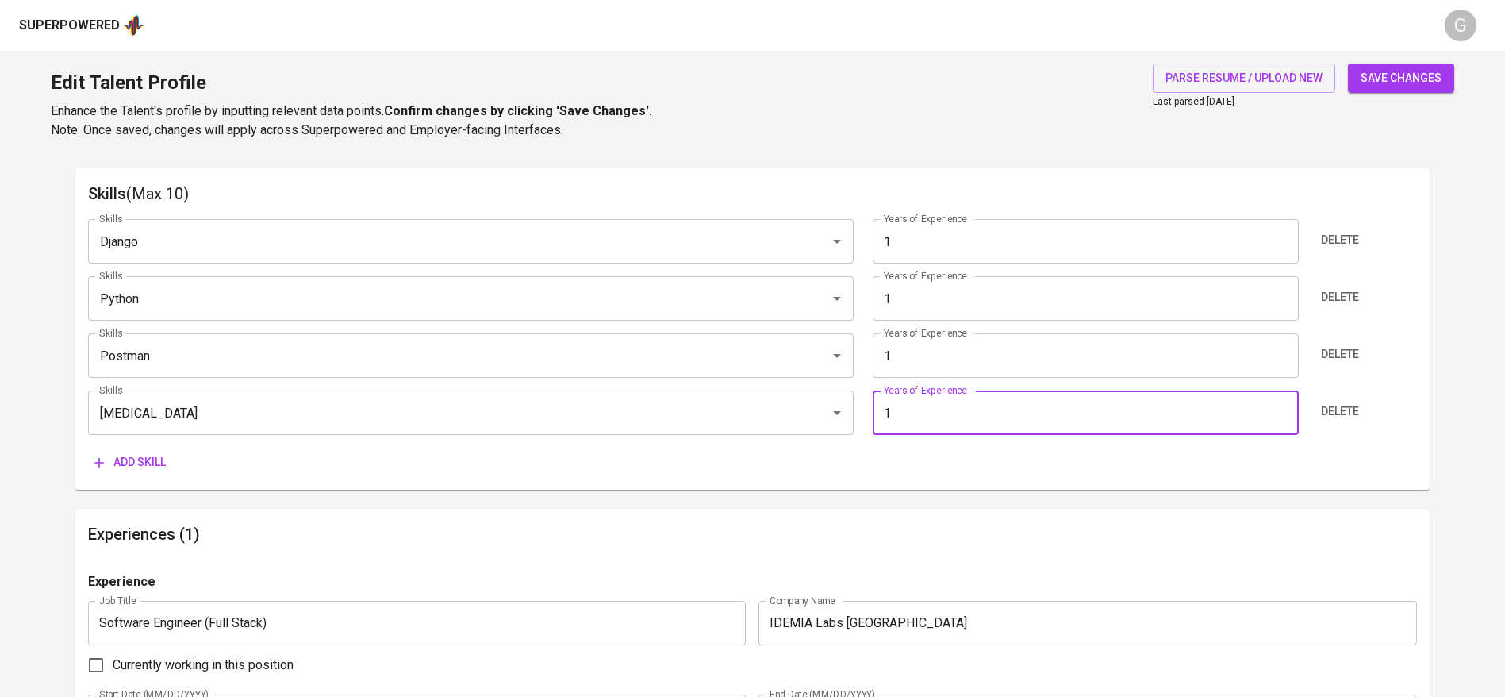
type input "1"
click at [1451, 63] on button "save changes" at bounding box center [1401, 77] width 106 height 29
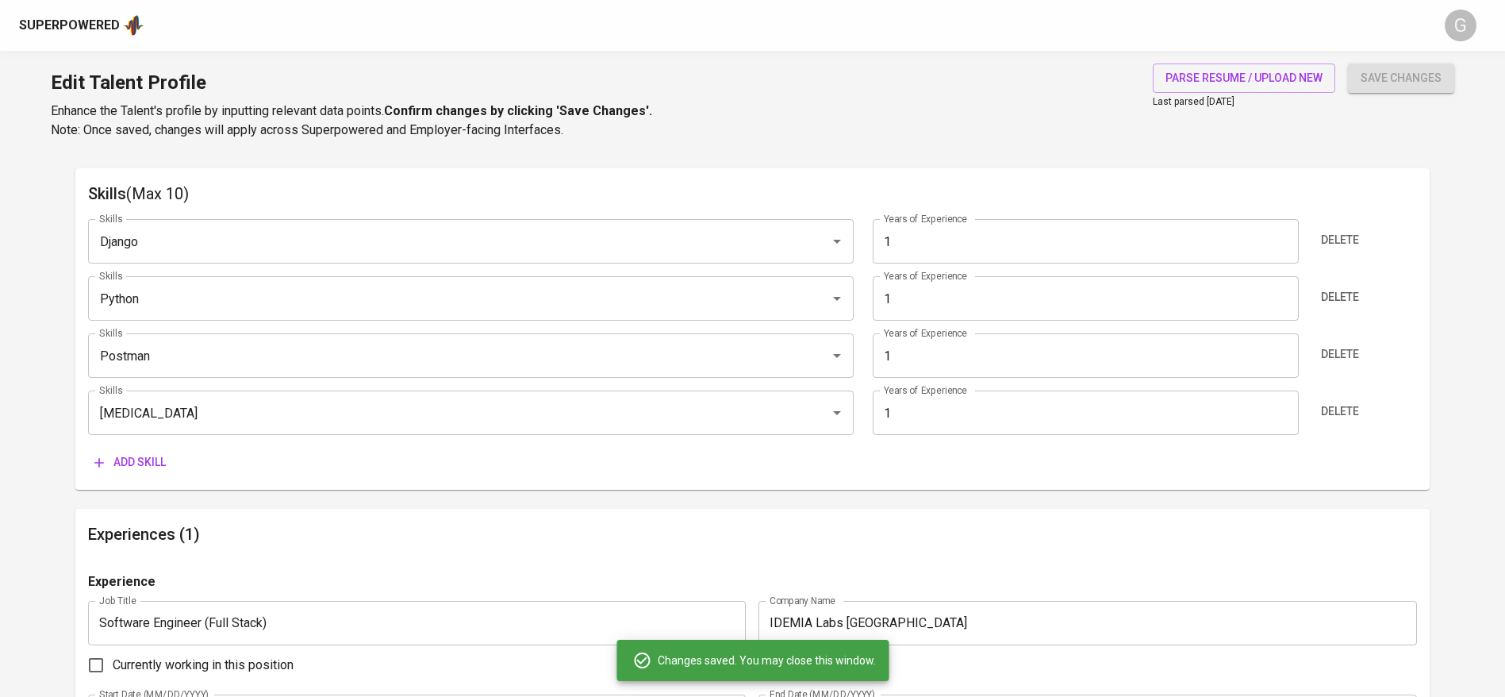
type input "Pytest"
type input "Postman"
type input "Python"
type input "Django"
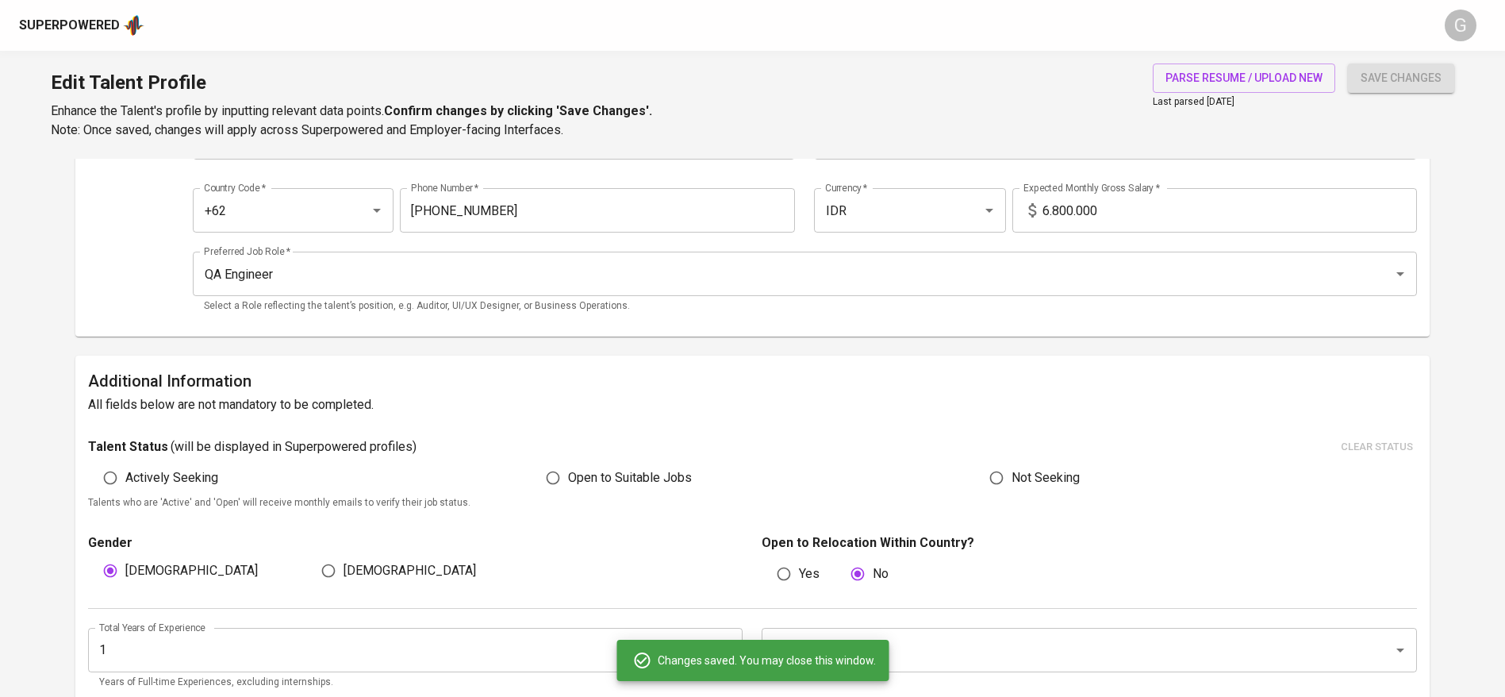
scroll to position [0, 0]
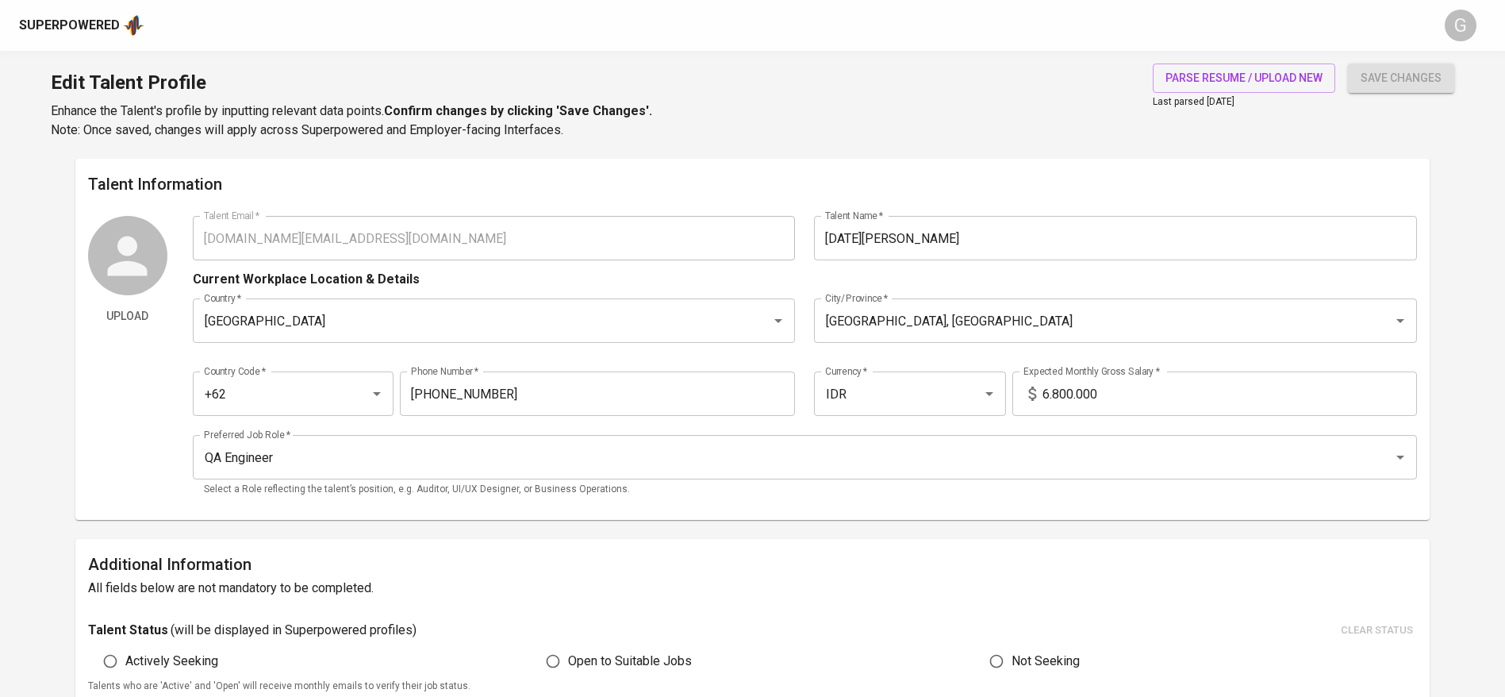
click at [395, 160] on div "Talent Information Upload Talent Email   * nathanael.jr.work@gmail.com Talent E…" at bounding box center [752, 339] width 1355 height 361
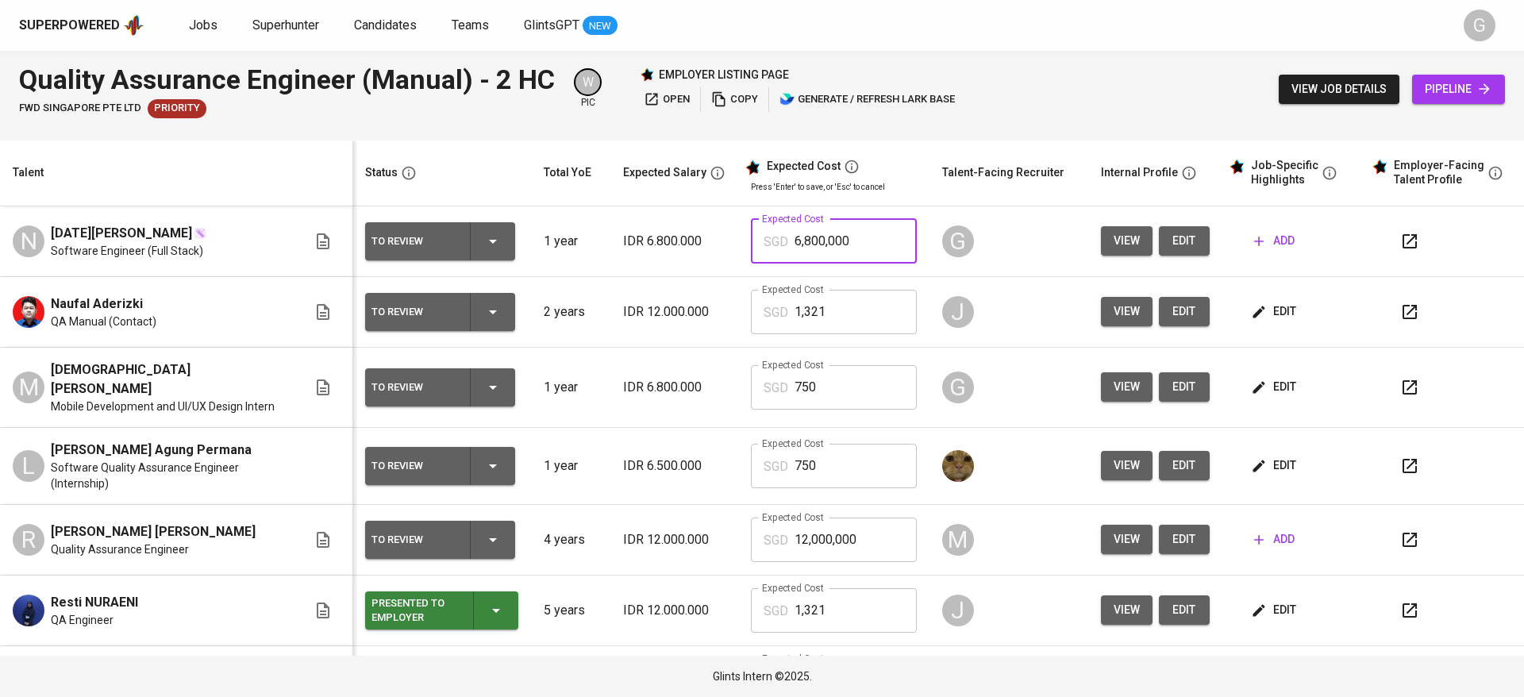
click at [820, 250] on input "6,800,000" at bounding box center [855, 241] width 122 height 44
type input "750"
click at [329, 179] on th "Talent" at bounding box center [176, 173] width 352 height 66
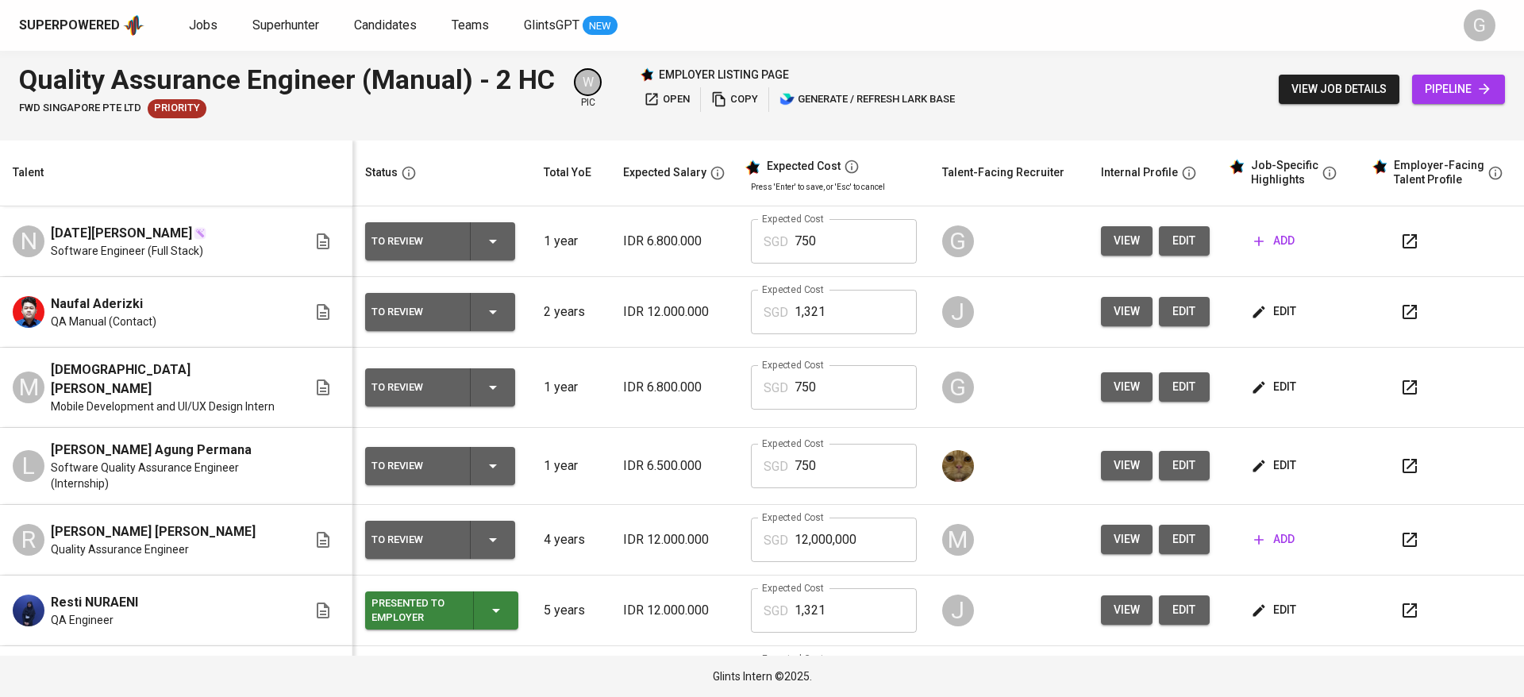
click at [1262, 237] on span "add" at bounding box center [1274, 241] width 40 height 20
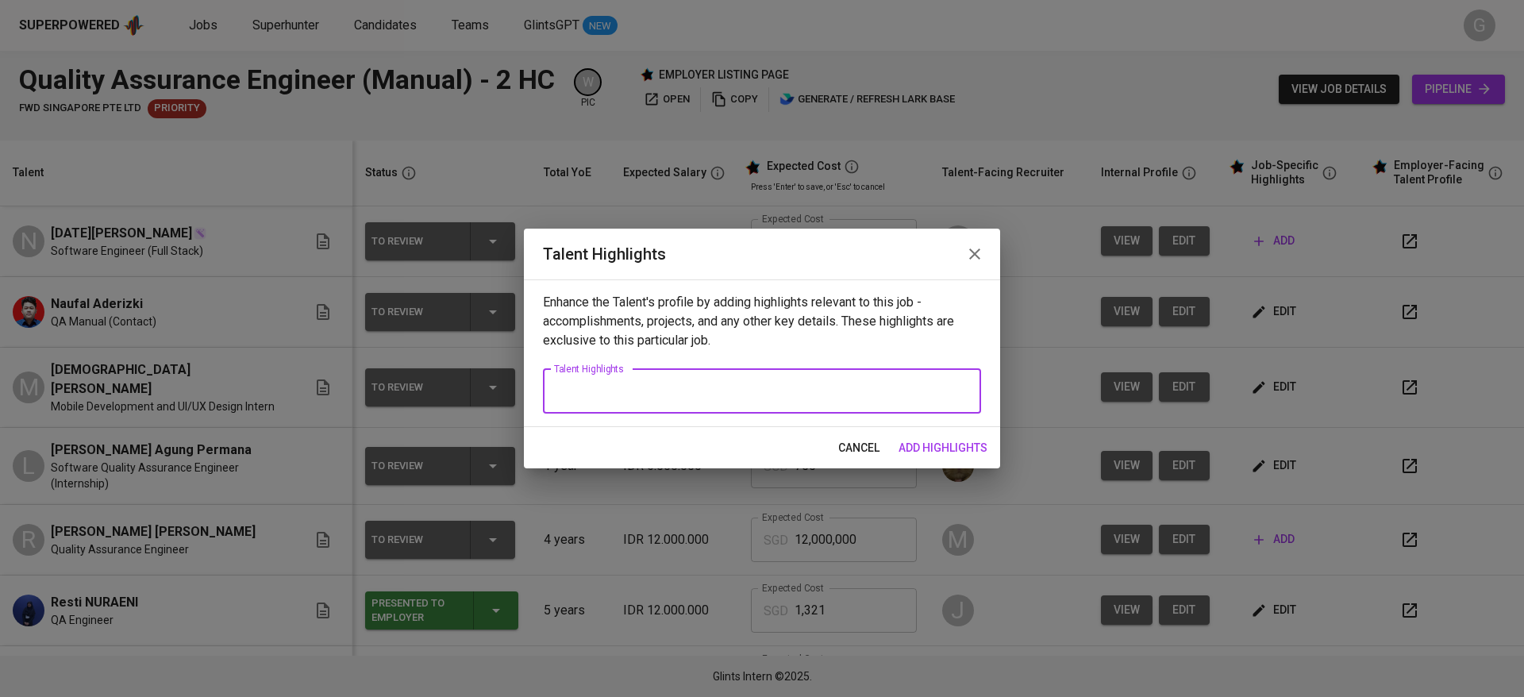
click at [744, 391] on textarea at bounding box center [762, 390] width 416 height 15
paste textarea "Noel is a Computer Science student at BINUS University majoring in Database Str…"
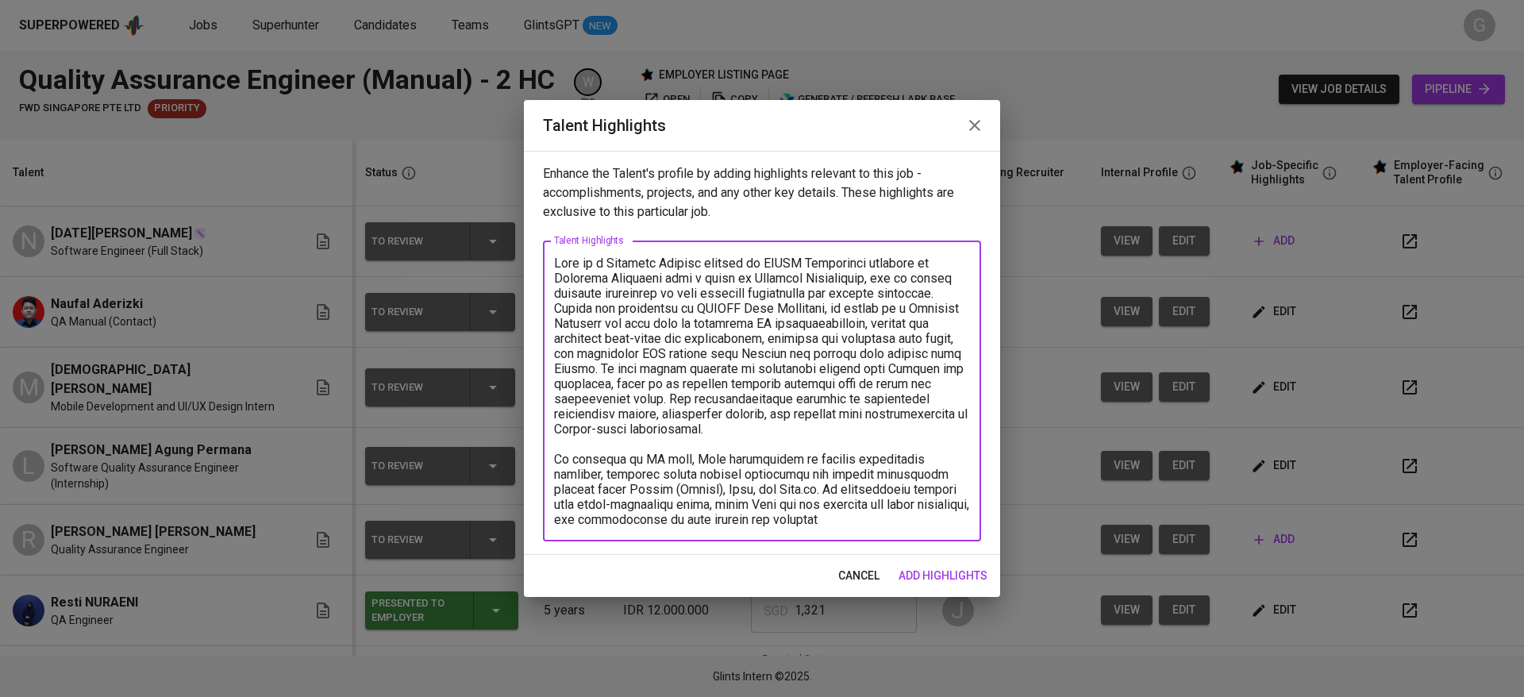
click at [619, 310] on textarea at bounding box center [762, 391] width 416 height 271
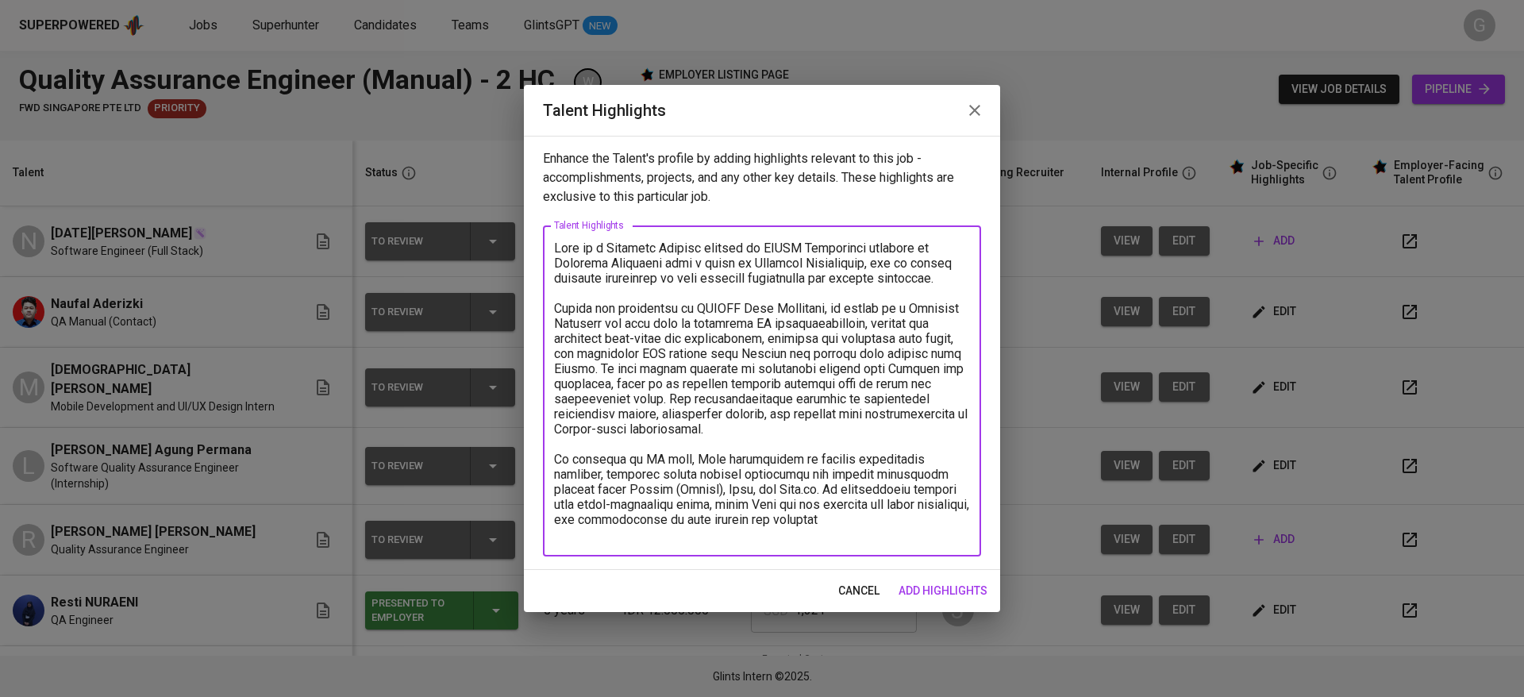
click at [595, 459] on textarea at bounding box center [762, 391] width 416 height 302
paste textarea "ing sessions to ensure features were scalable and reliable."
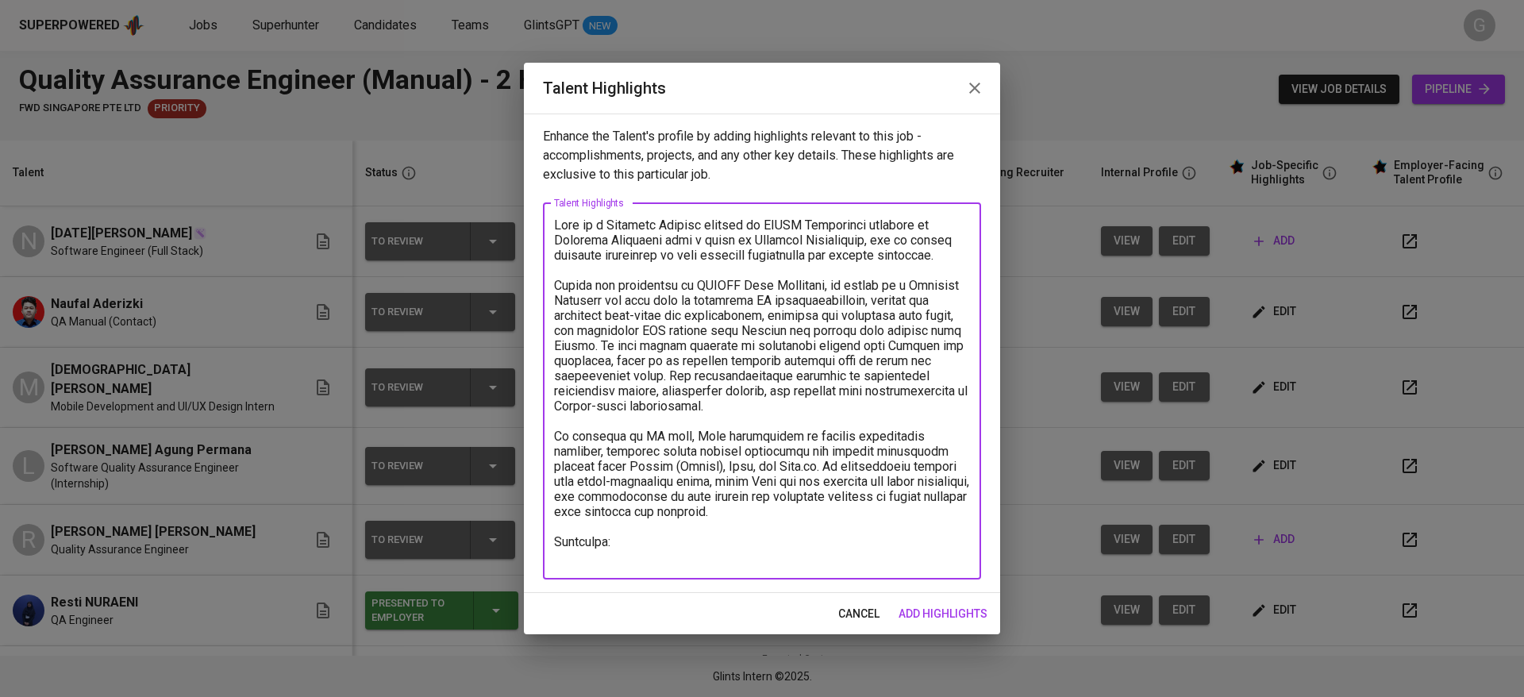
paste textarea "Manual Testing (functional, regression, UAT), Test Case Design & Execution, Bug…"
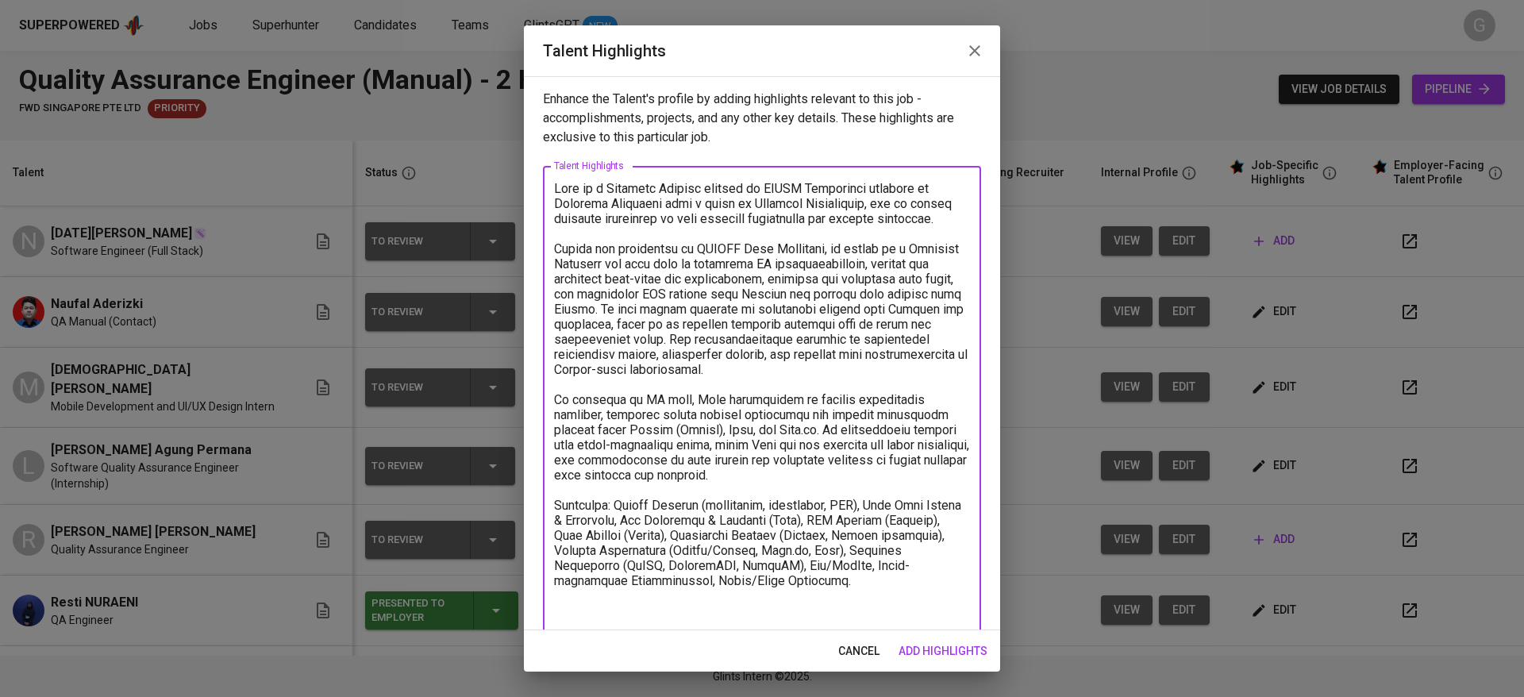
scroll to position [16, 0]
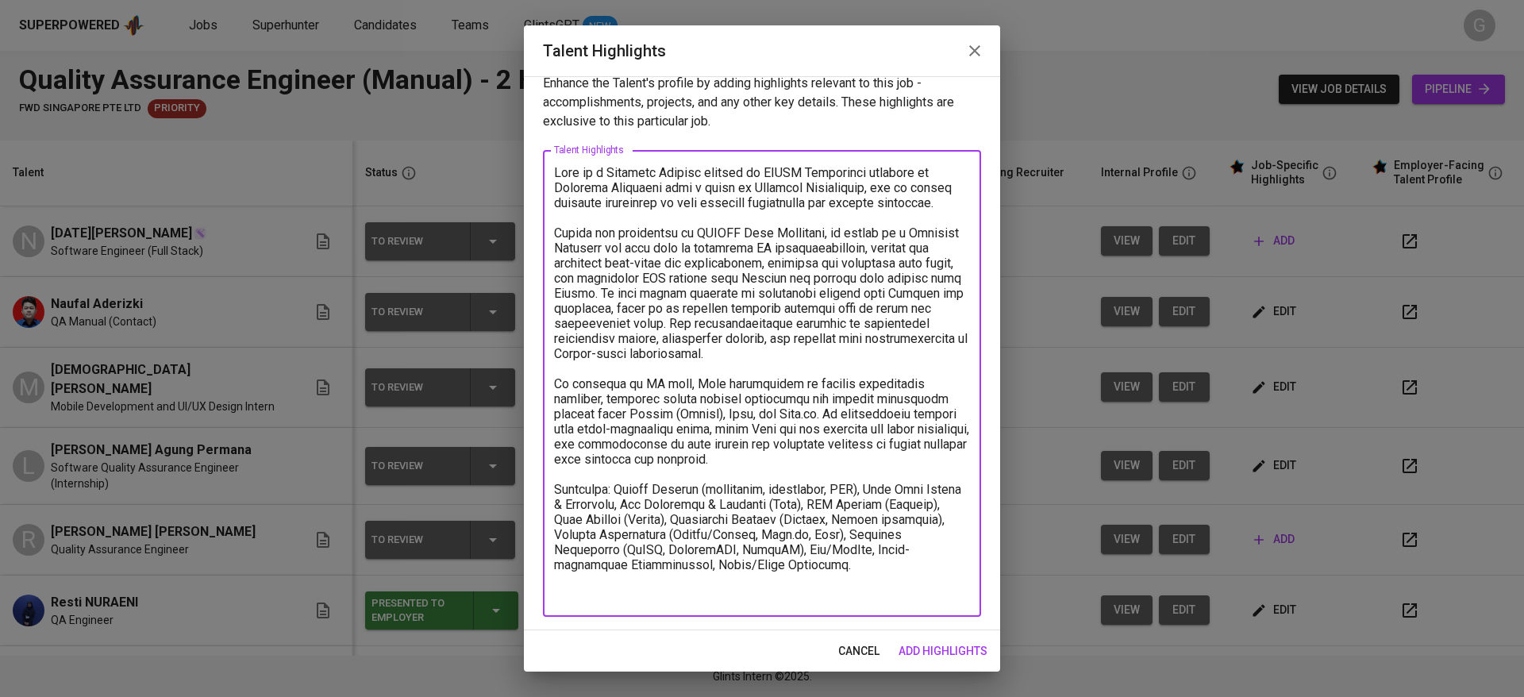
click at [709, 517] on textarea at bounding box center [762, 383] width 416 height 437
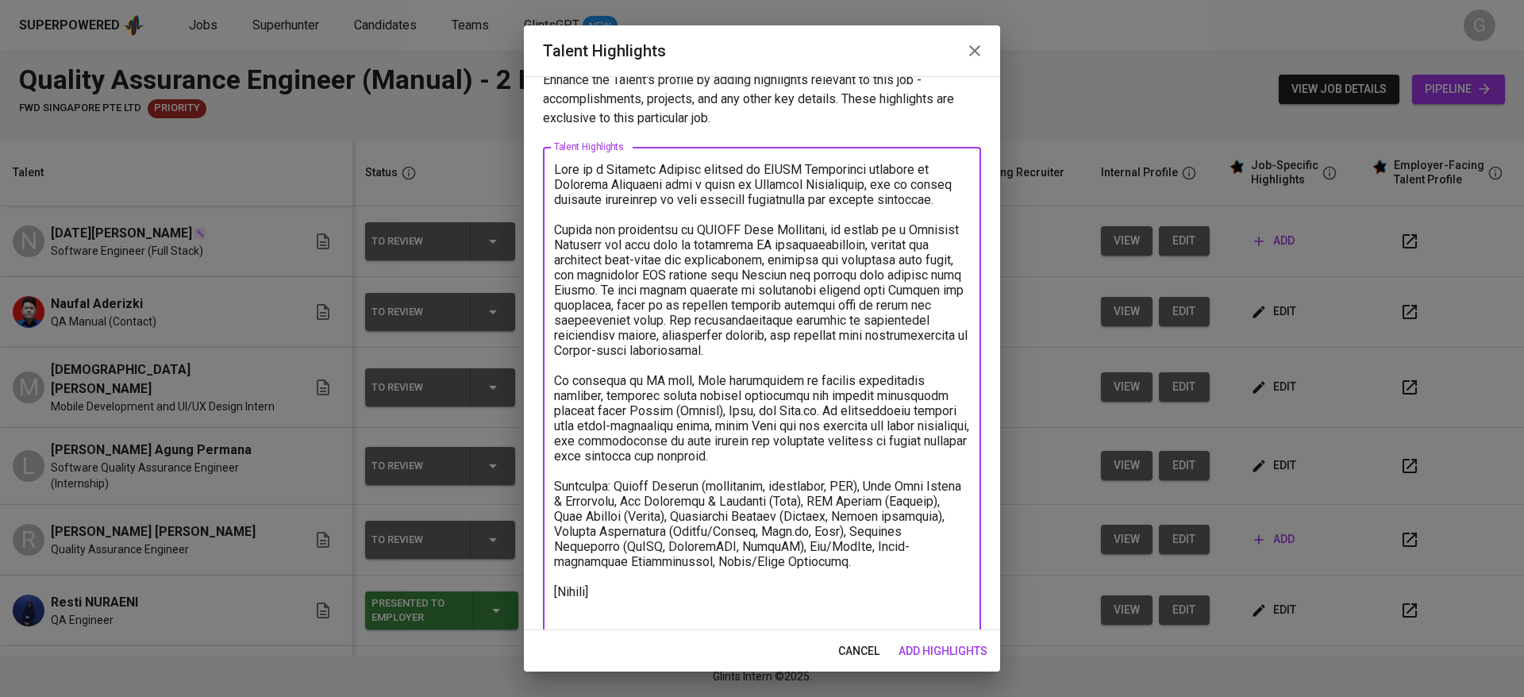
scroll to position [49, 0]
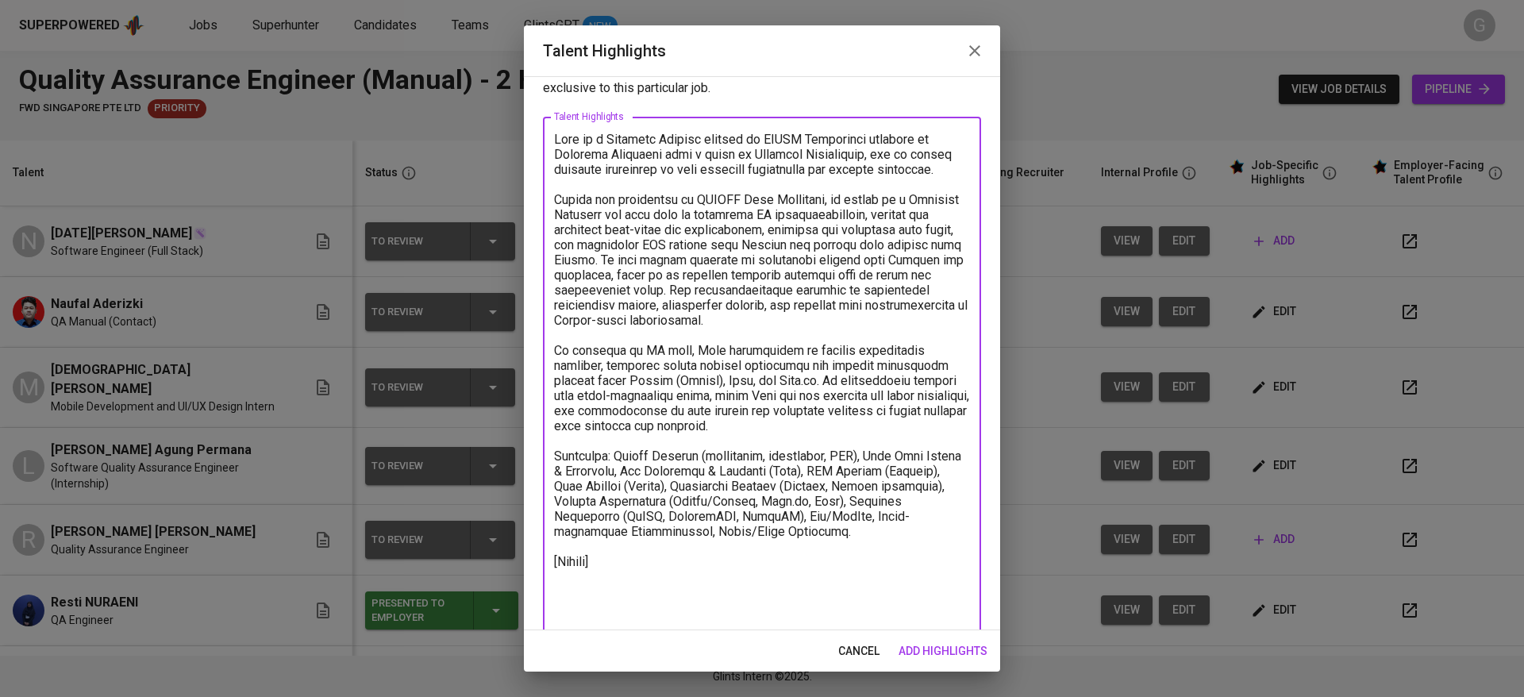
type textarea "Noel is a Computer Science student at BINUS University majoring in Database Str…"
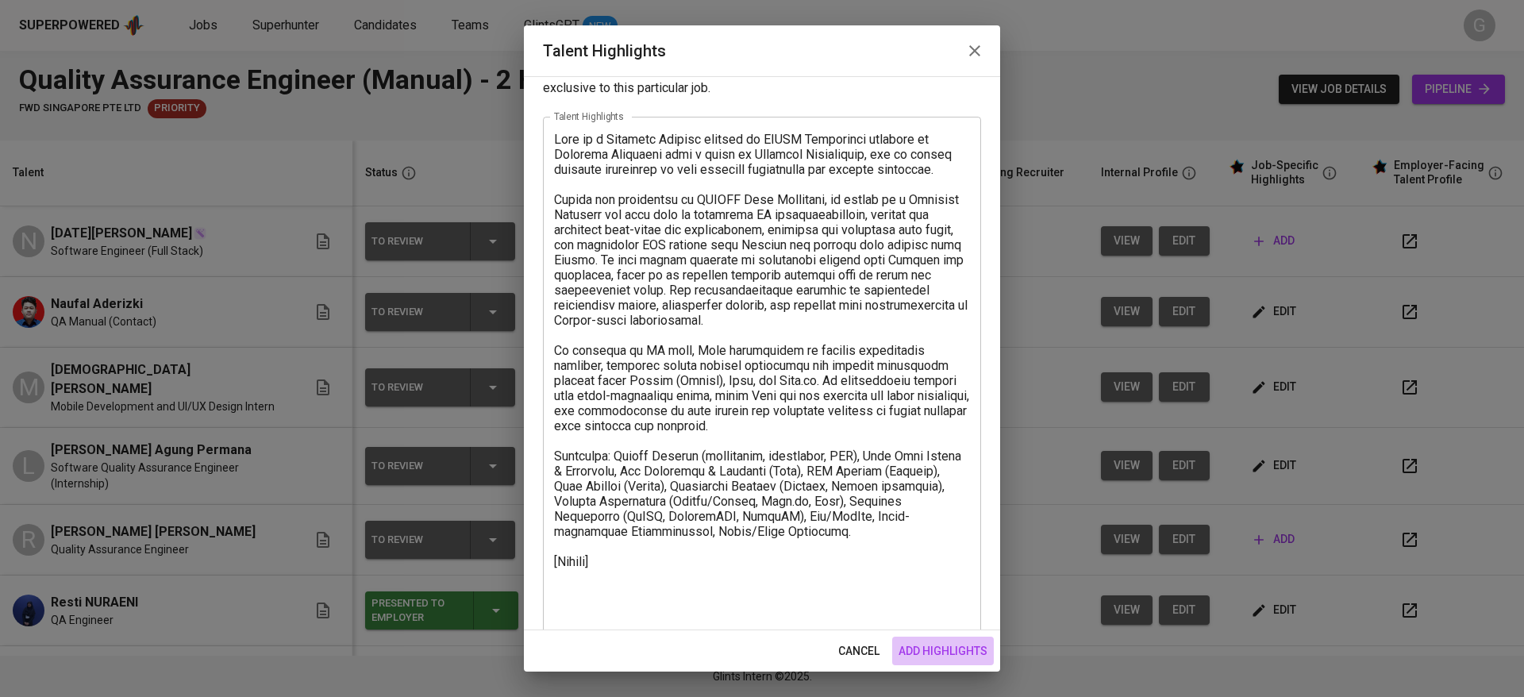
click at [941, 647] on span "add highlights" at bounding box center [942, 651] width 89 height 20
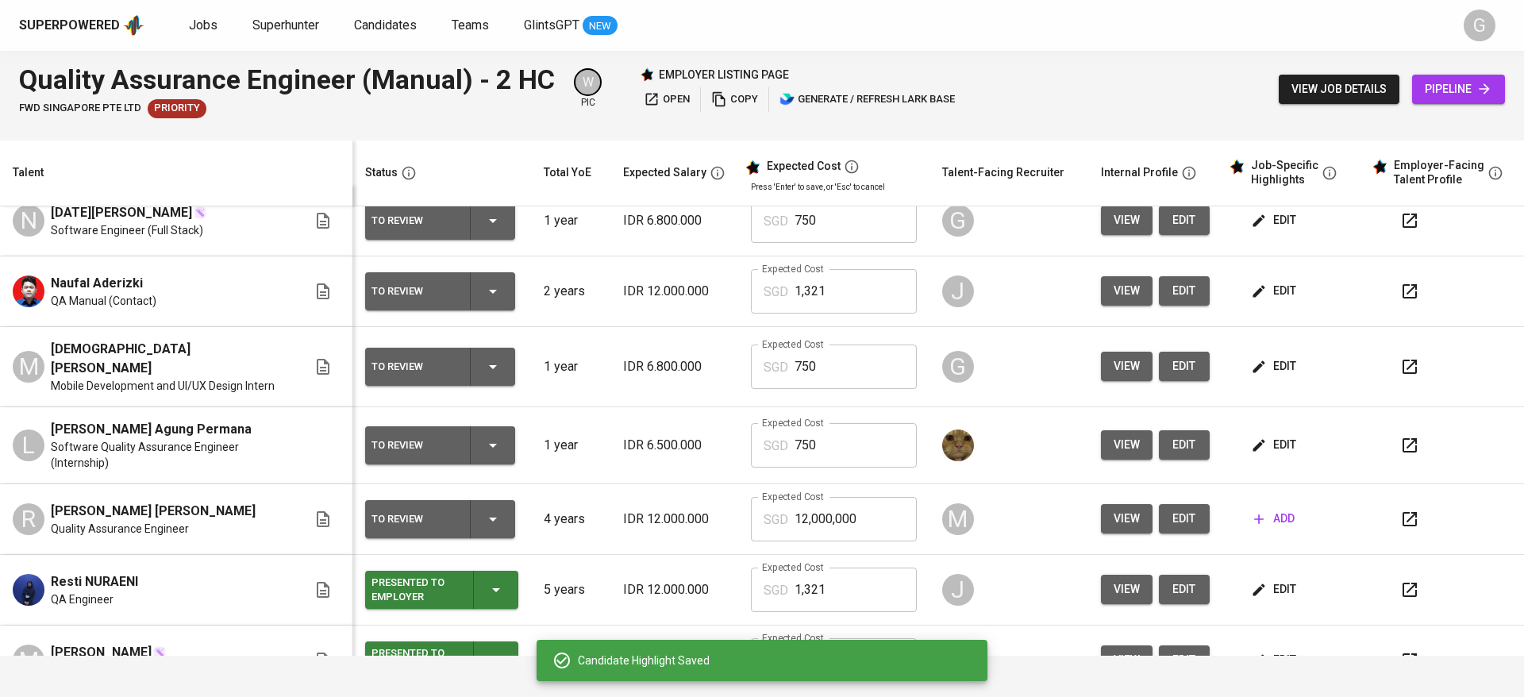
scroll to position [0, 0]
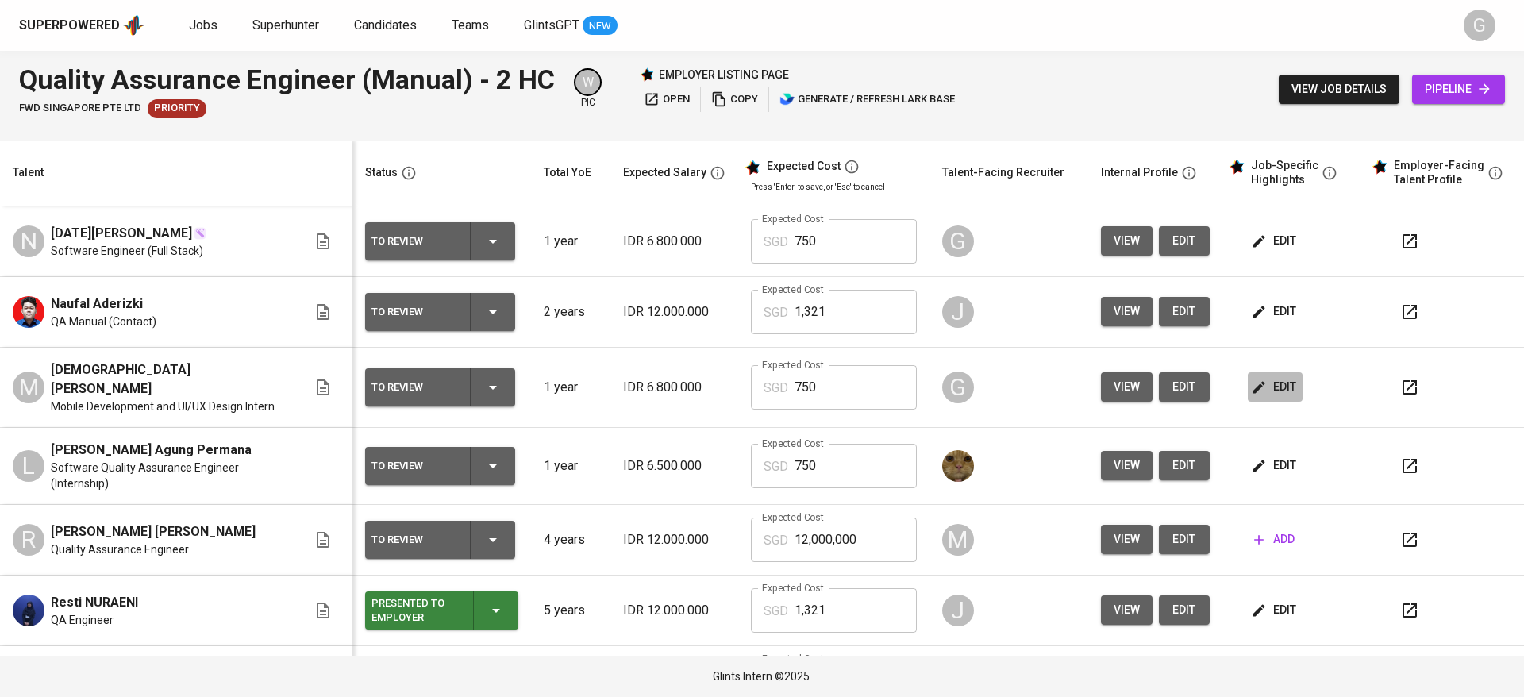
click at [1259, 390] on span "edit" at bounding box center [1275, 387] width 42 height 20
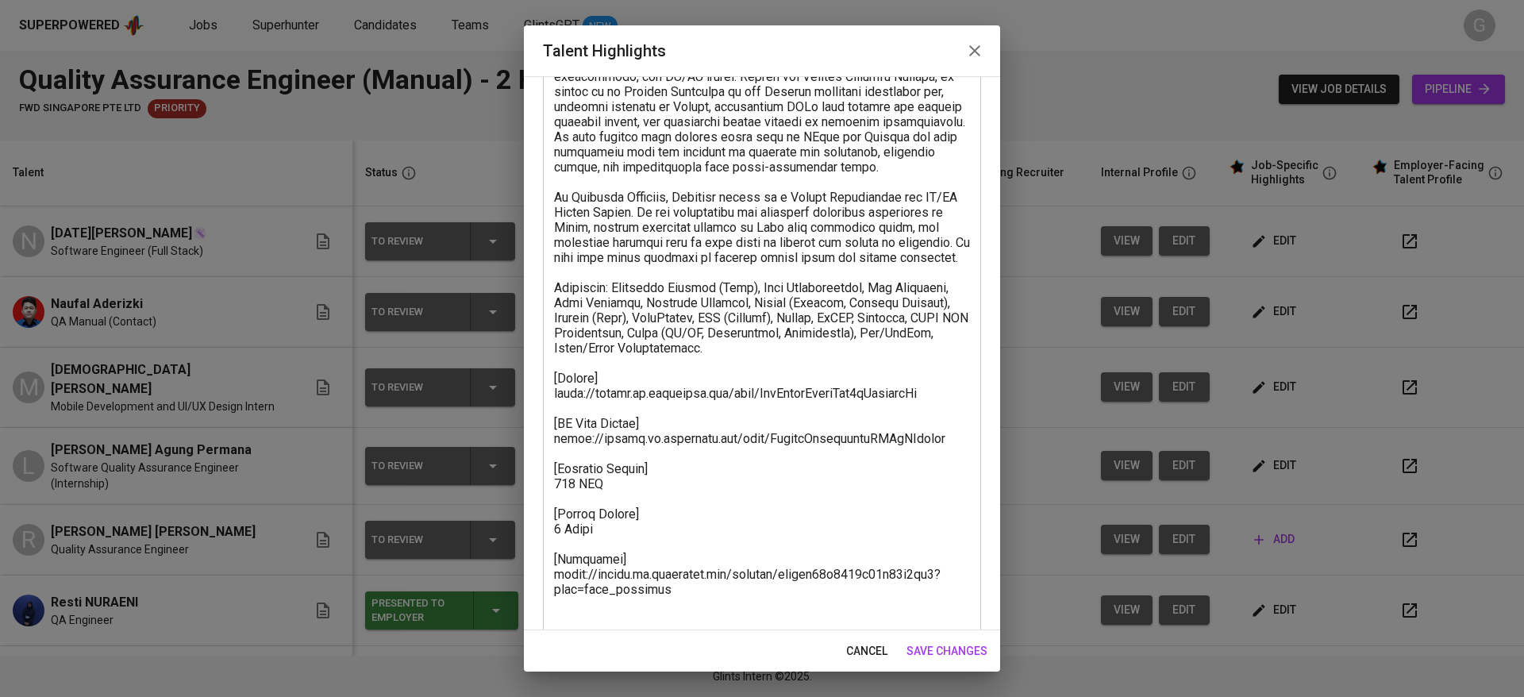
scroll to position [143, 0]
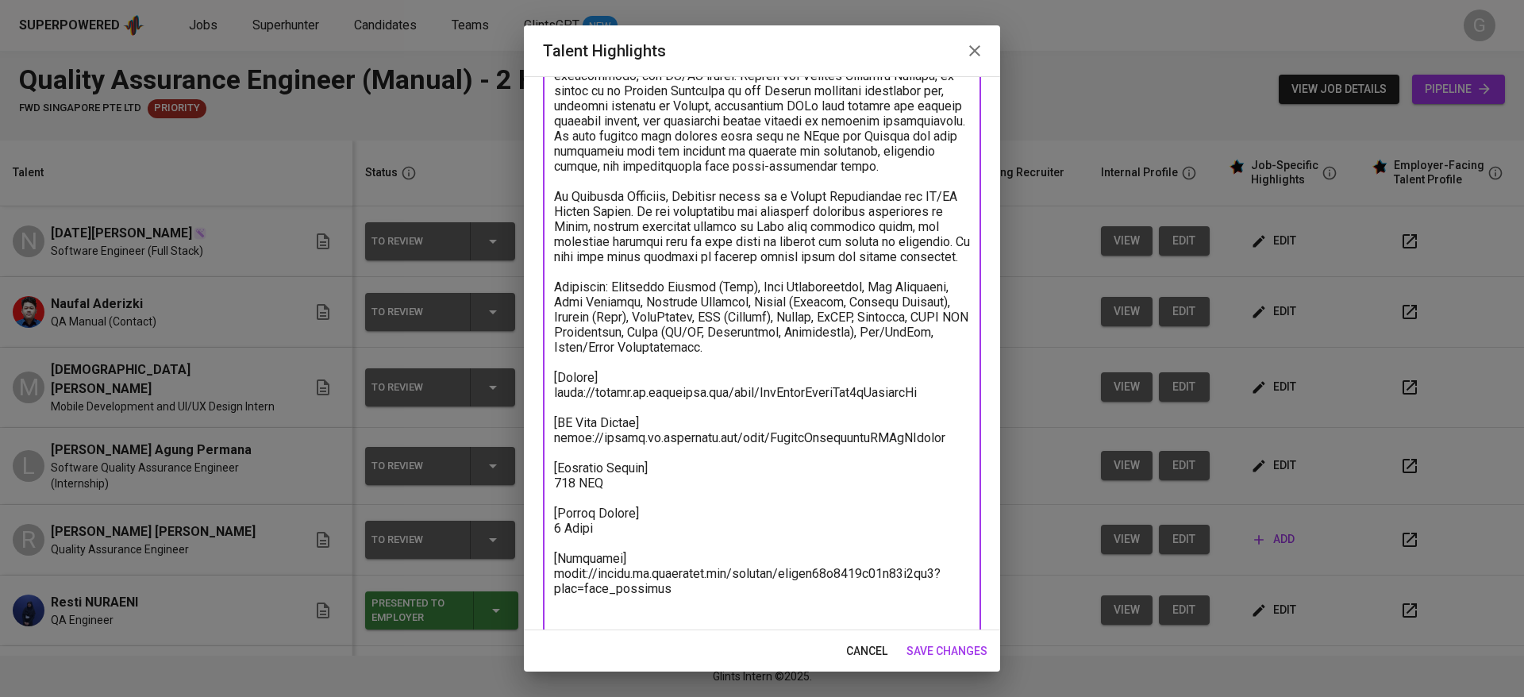
click at [588, 491] on textarea at bounding box center [762, 332] width 416 height 588
click at [850, 654] on span "cancel" at bounding box center [866, 651] width 41 height 20
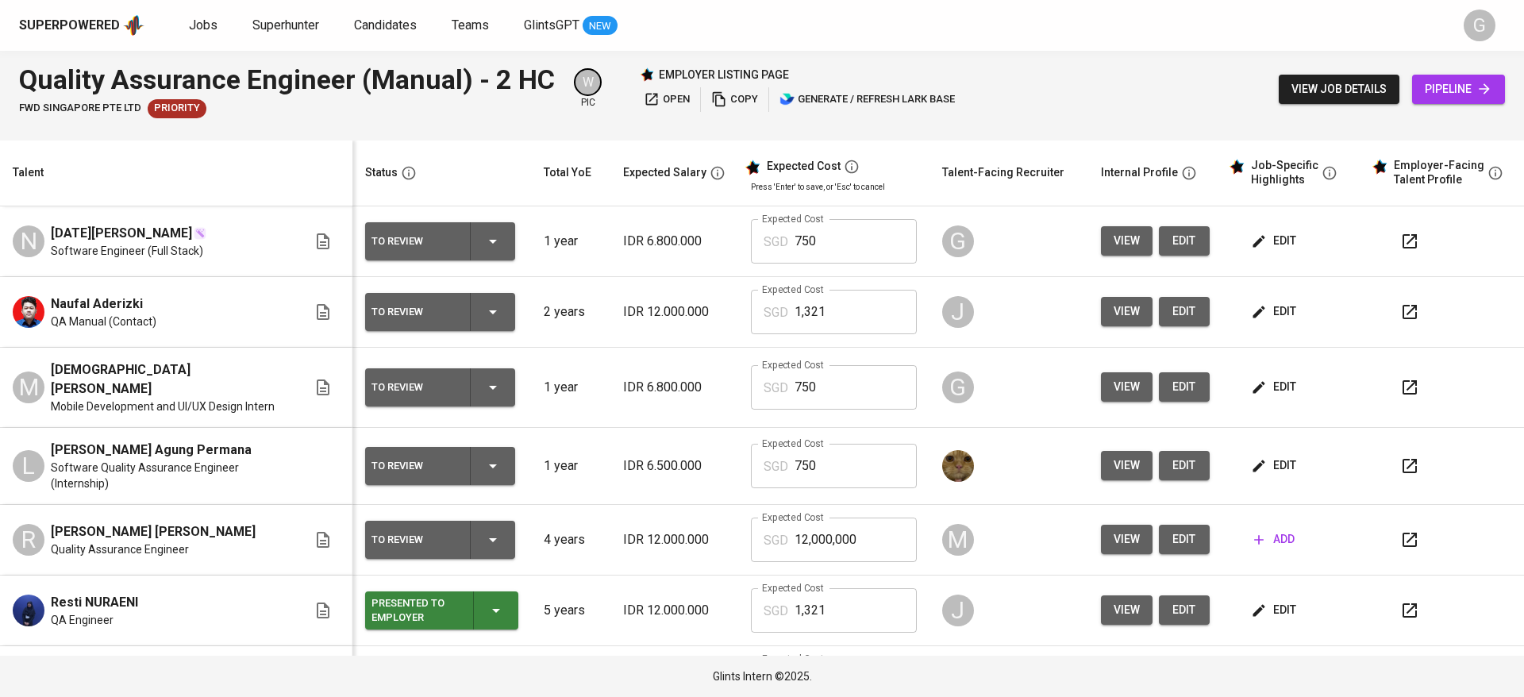
click at [1273, 237] on span "edit" at bounding box center [1275, 241] width 42 height 20
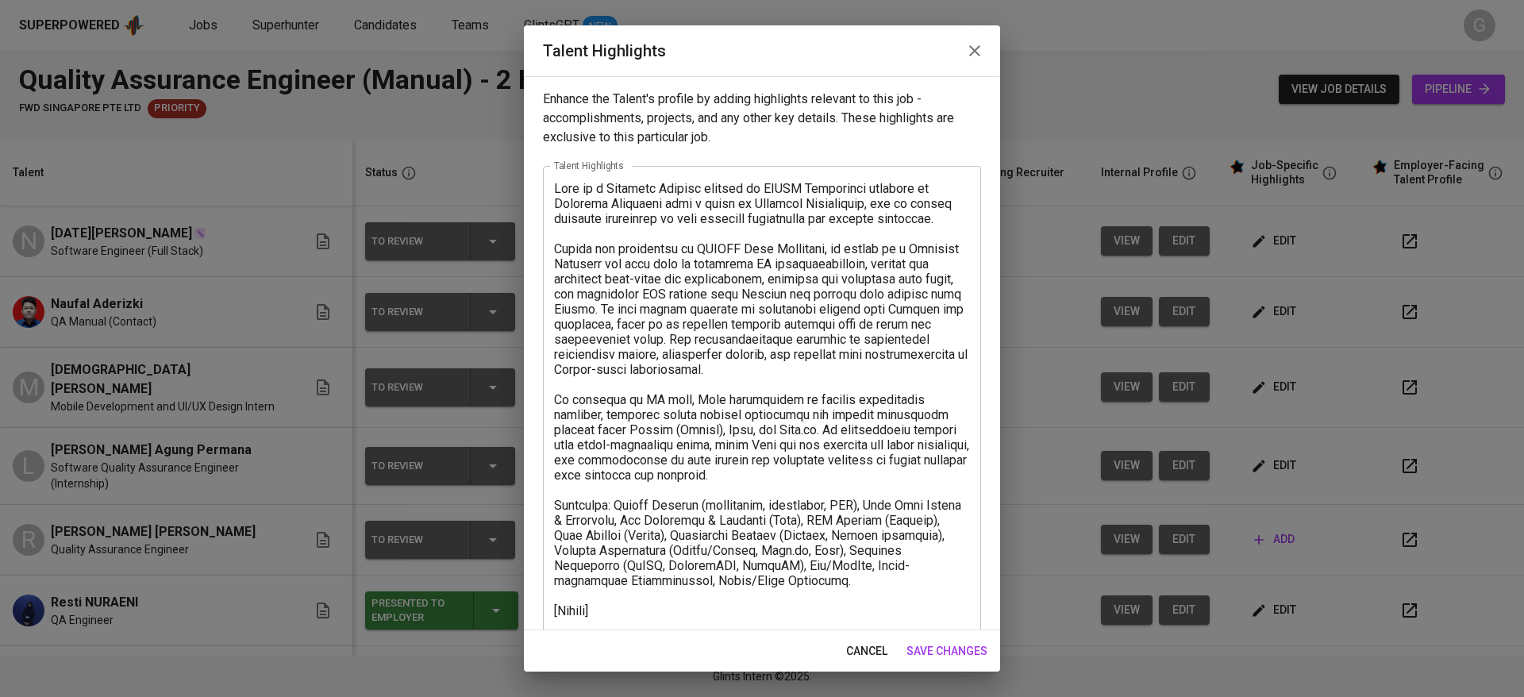
scroll to position [76, 0]
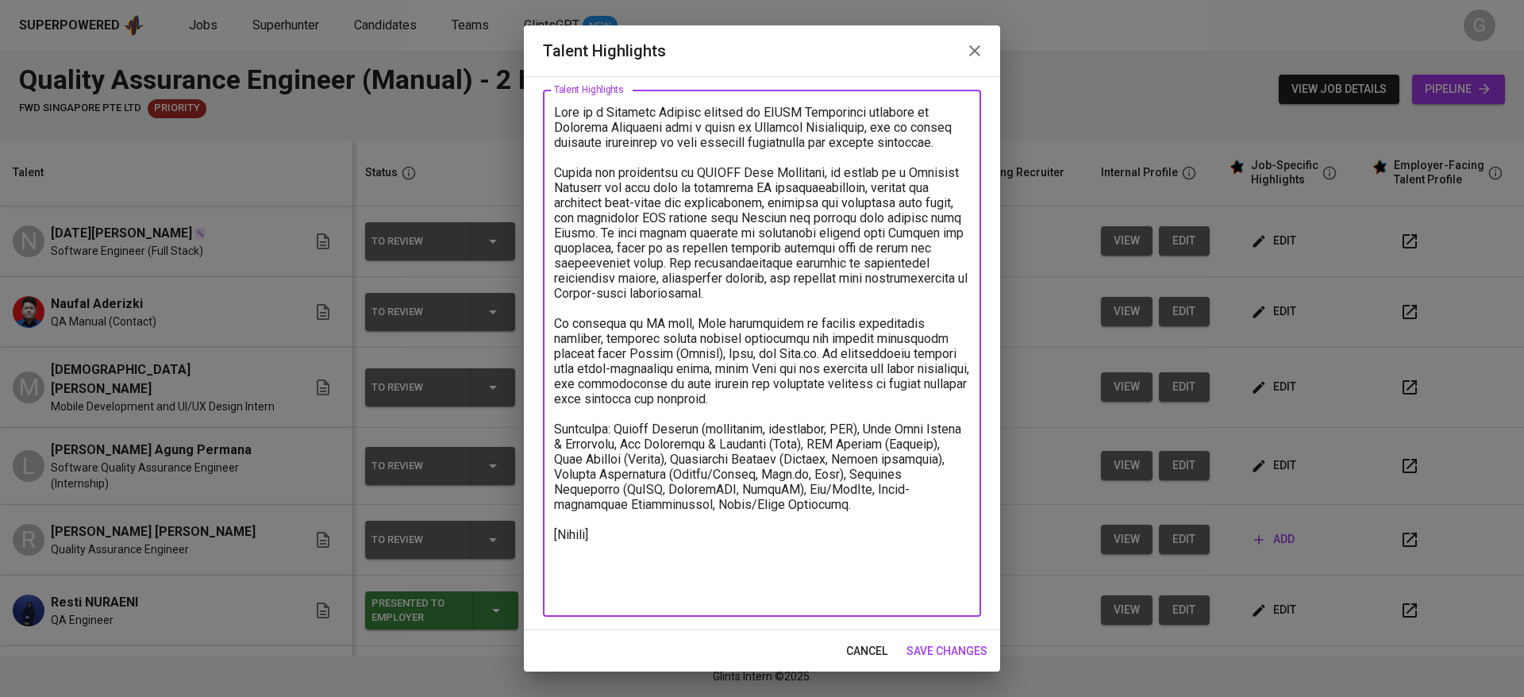
click at [713, 583] on textarea at bounding box center [762, 354] width 416 height 498
paste textarea "[EF Test Result] https://glints.sg.larksuite.com/file/MegtbvXdoophpnxvIRQlYFysg…"
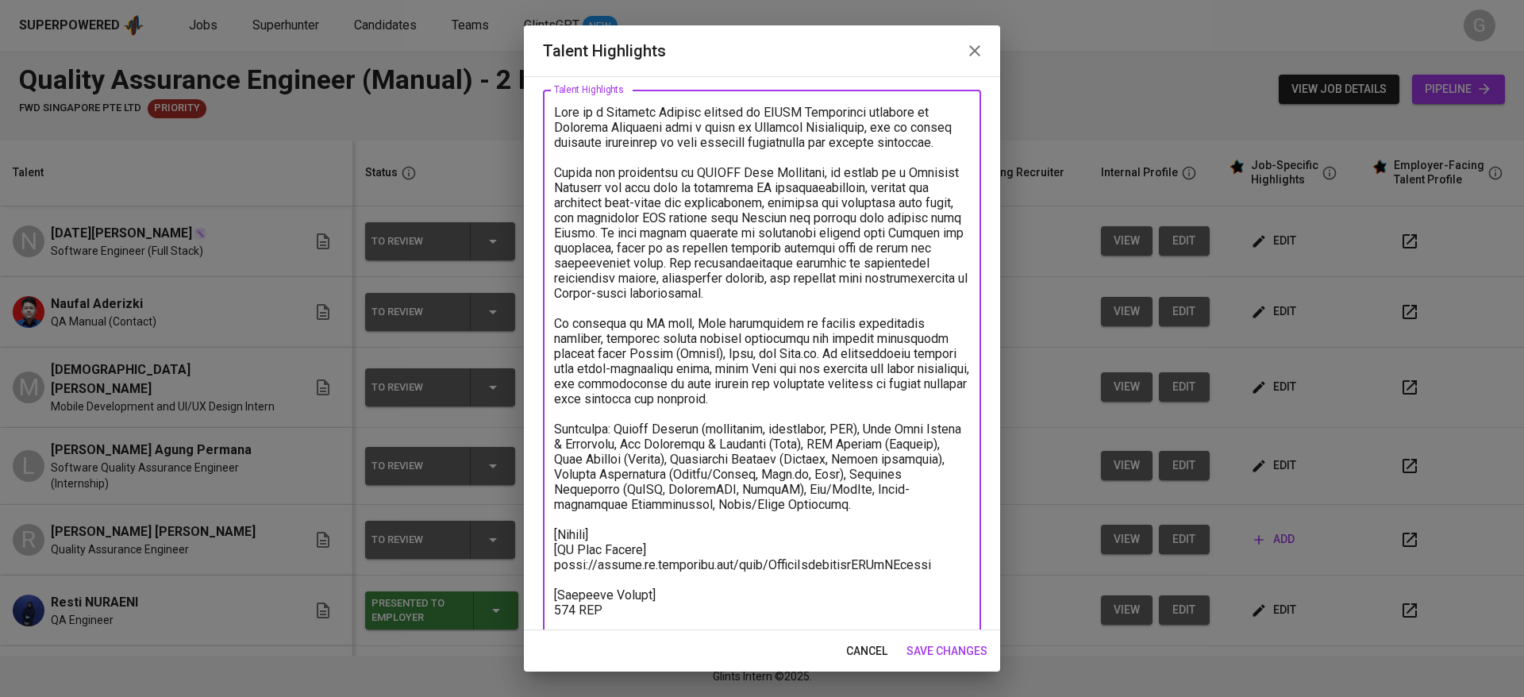
scroll to position [201, 0]
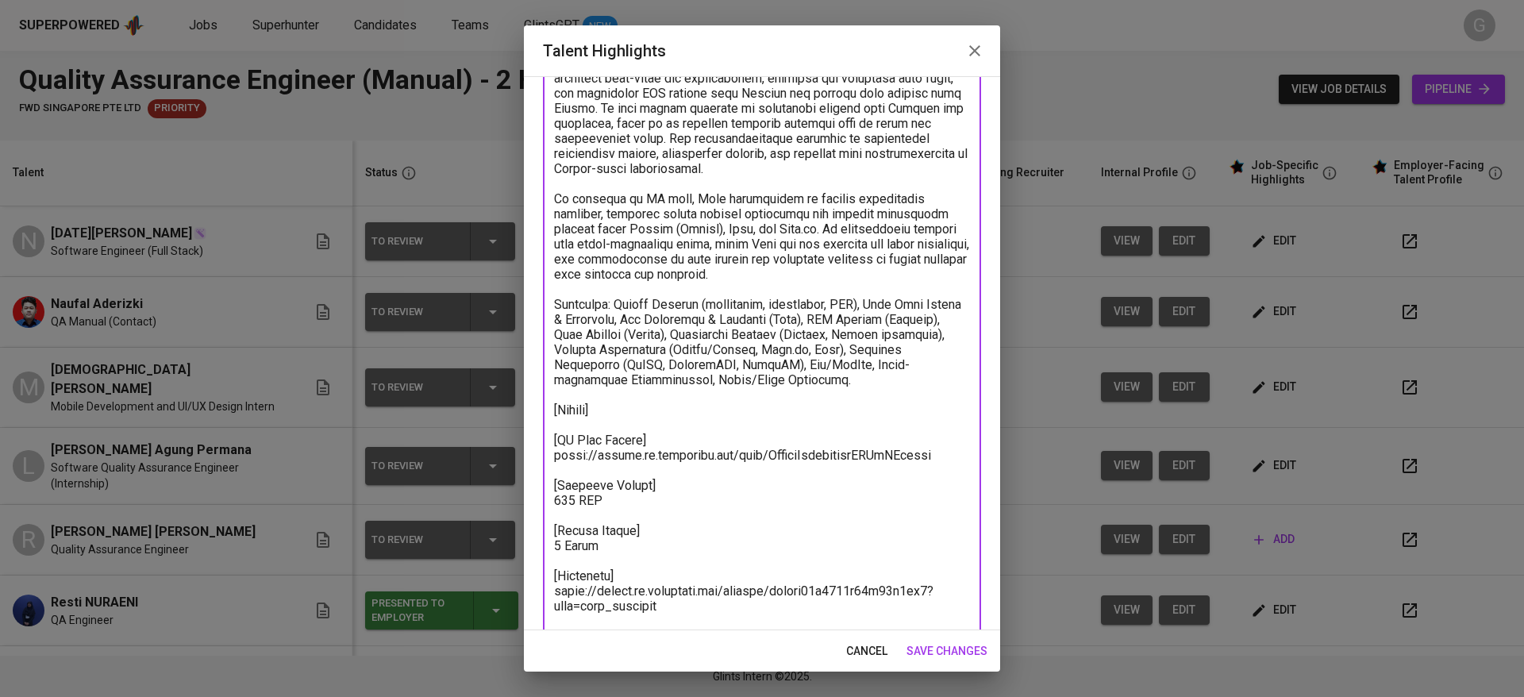
paste textarea "https://glints.sg.larksuite.com/file/UexHbuiKWopwFZx2MMrlAhp7glf?from=from_copy…"
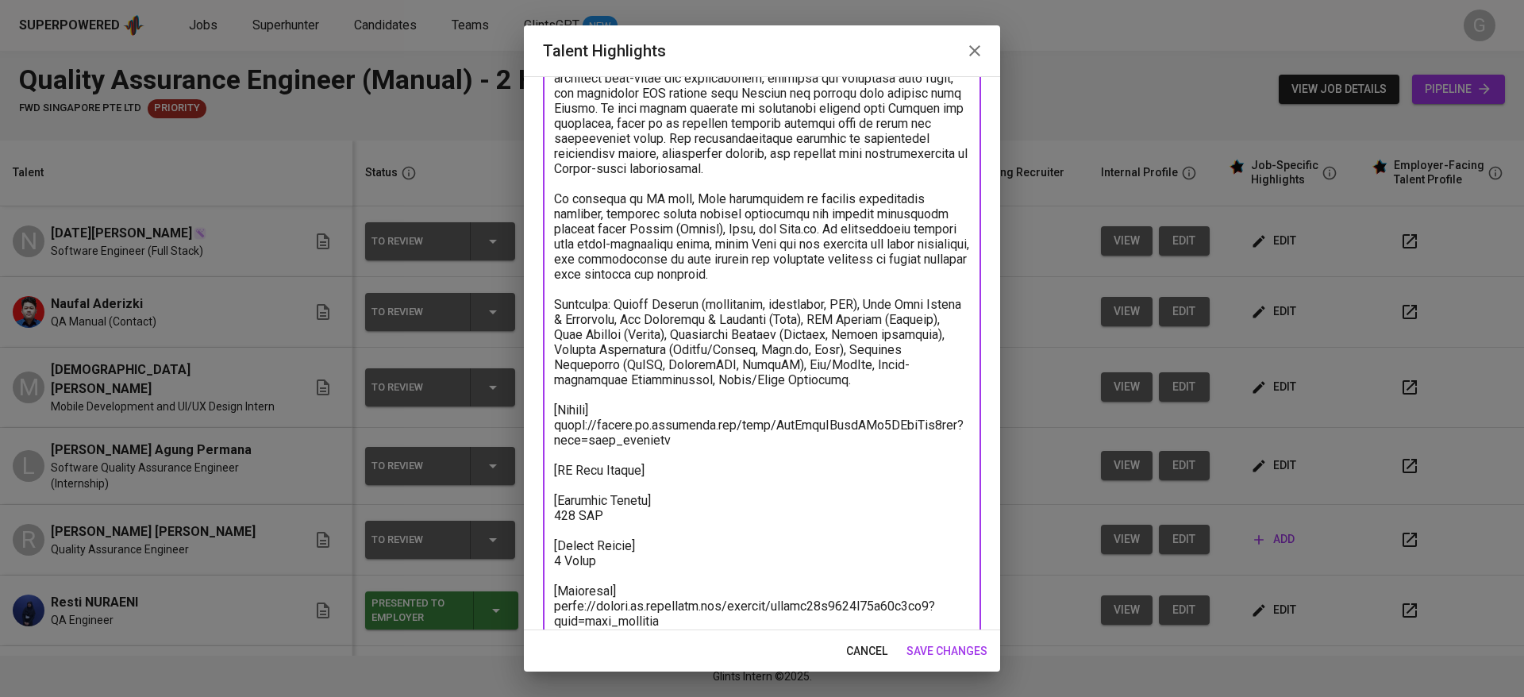
click at [632, 625] on textarea at bounding box center [762, 327] width 416 height 694
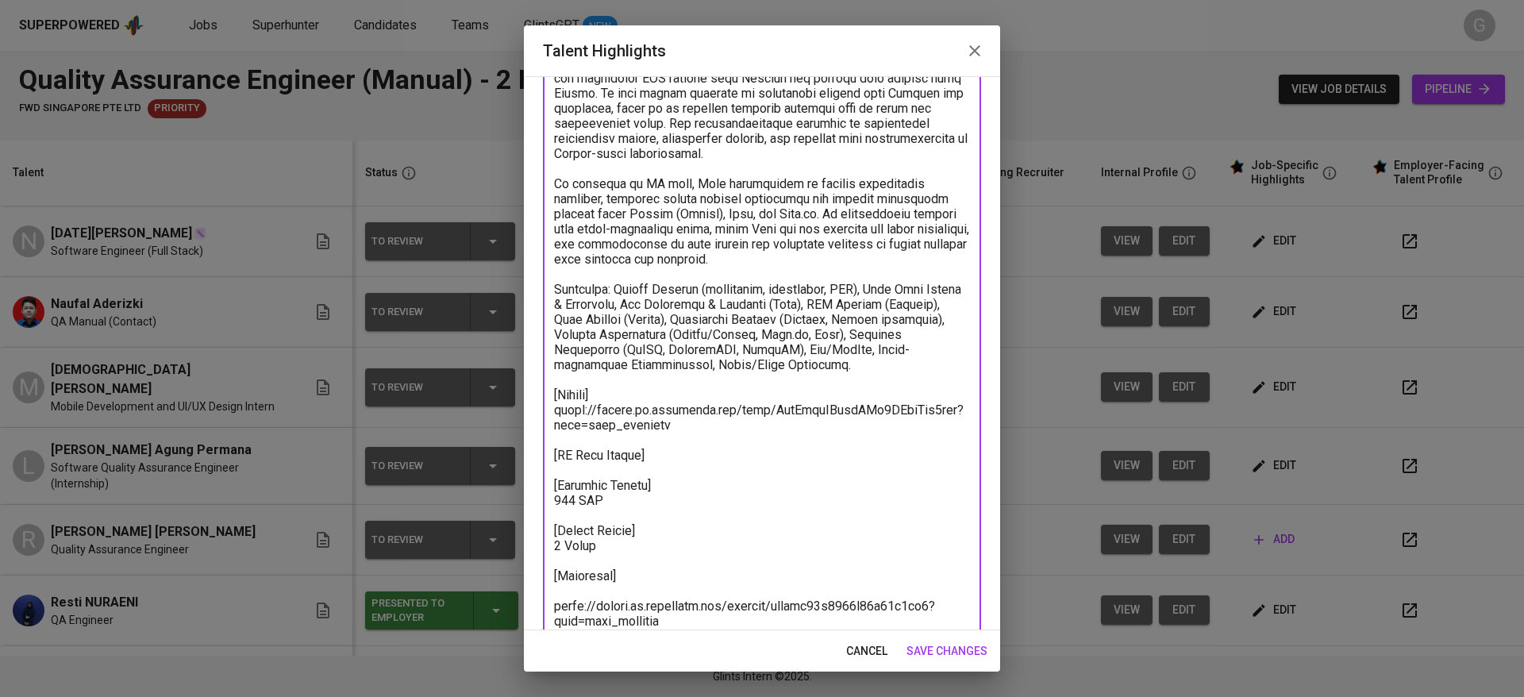
paste textarea "https://glints.sg.larksuite.com/minutes/obsgxge512462p67183c9qa8?from=from_copy…"
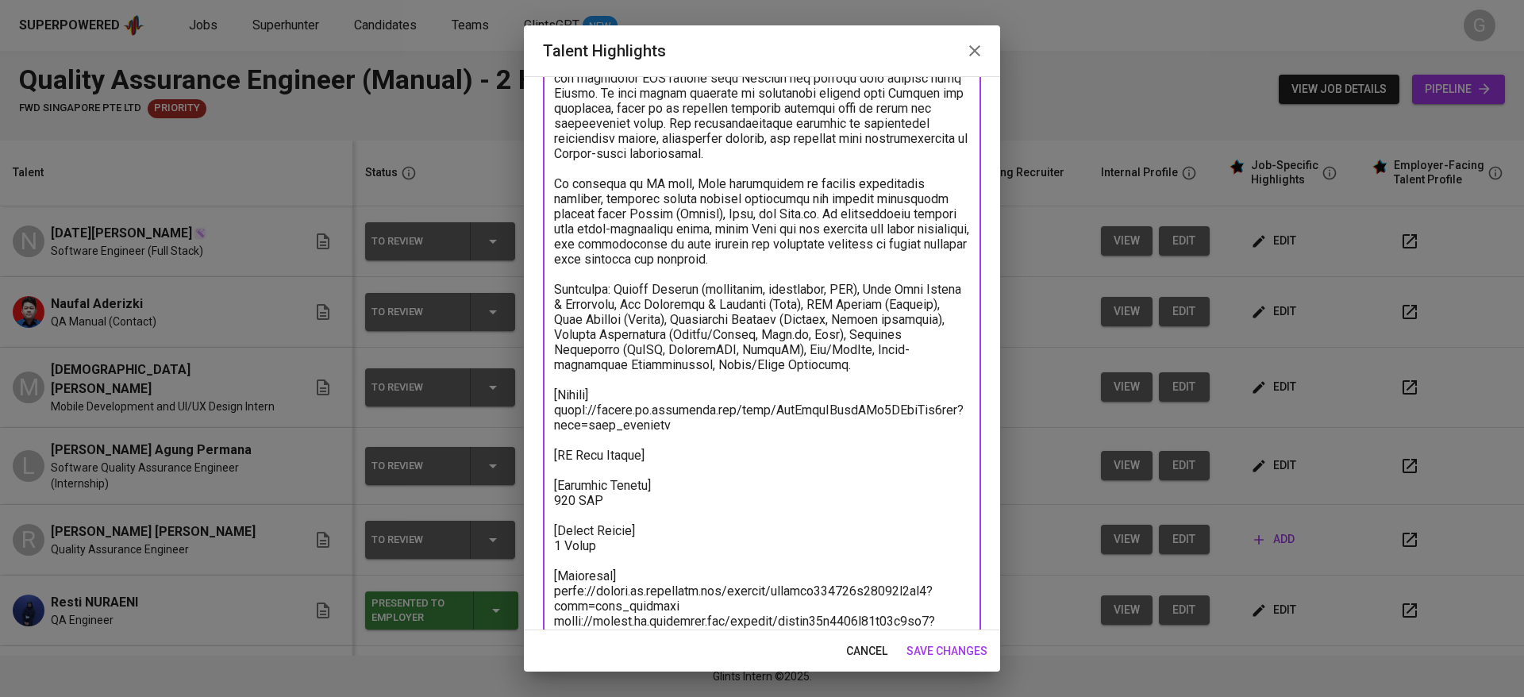
scroll to position [231, 0]
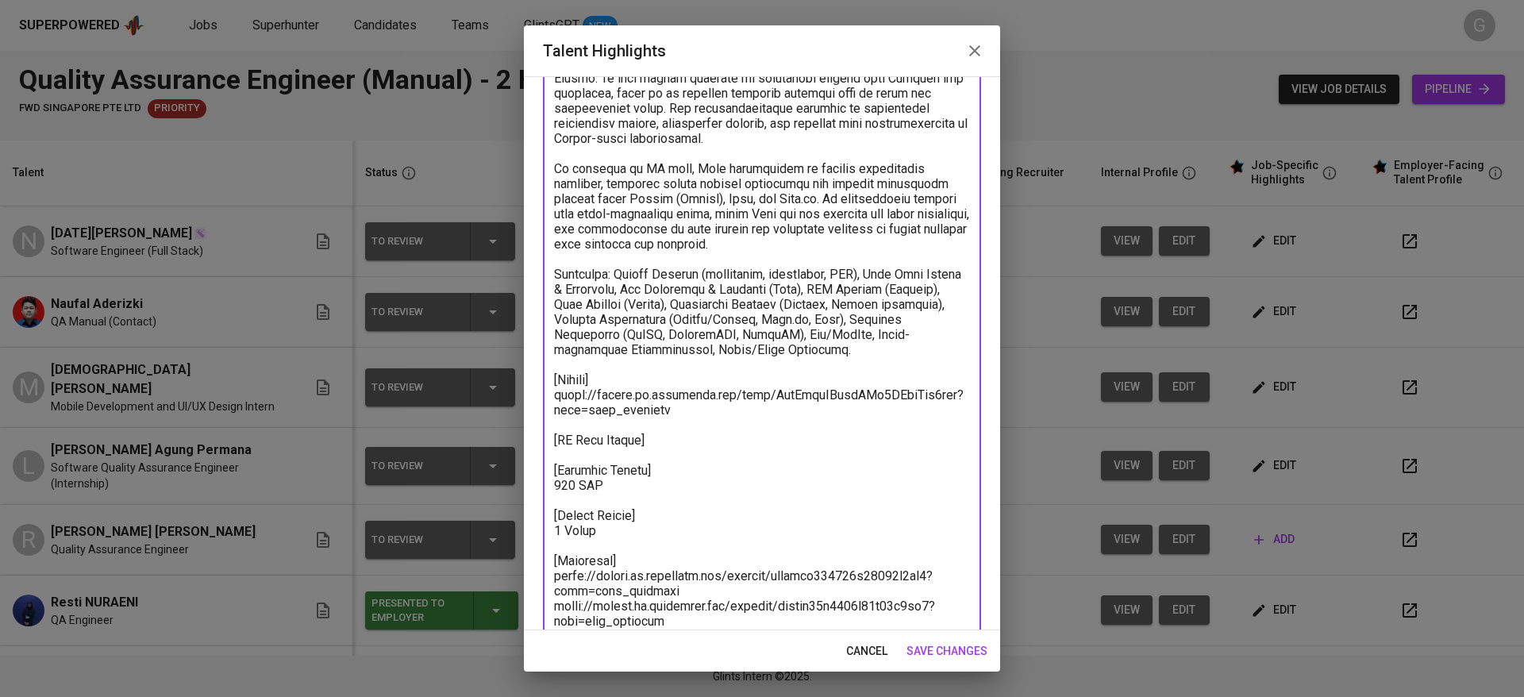
click at [683, 461] on textarea at bounding box center [762, 312] width 416 height 724
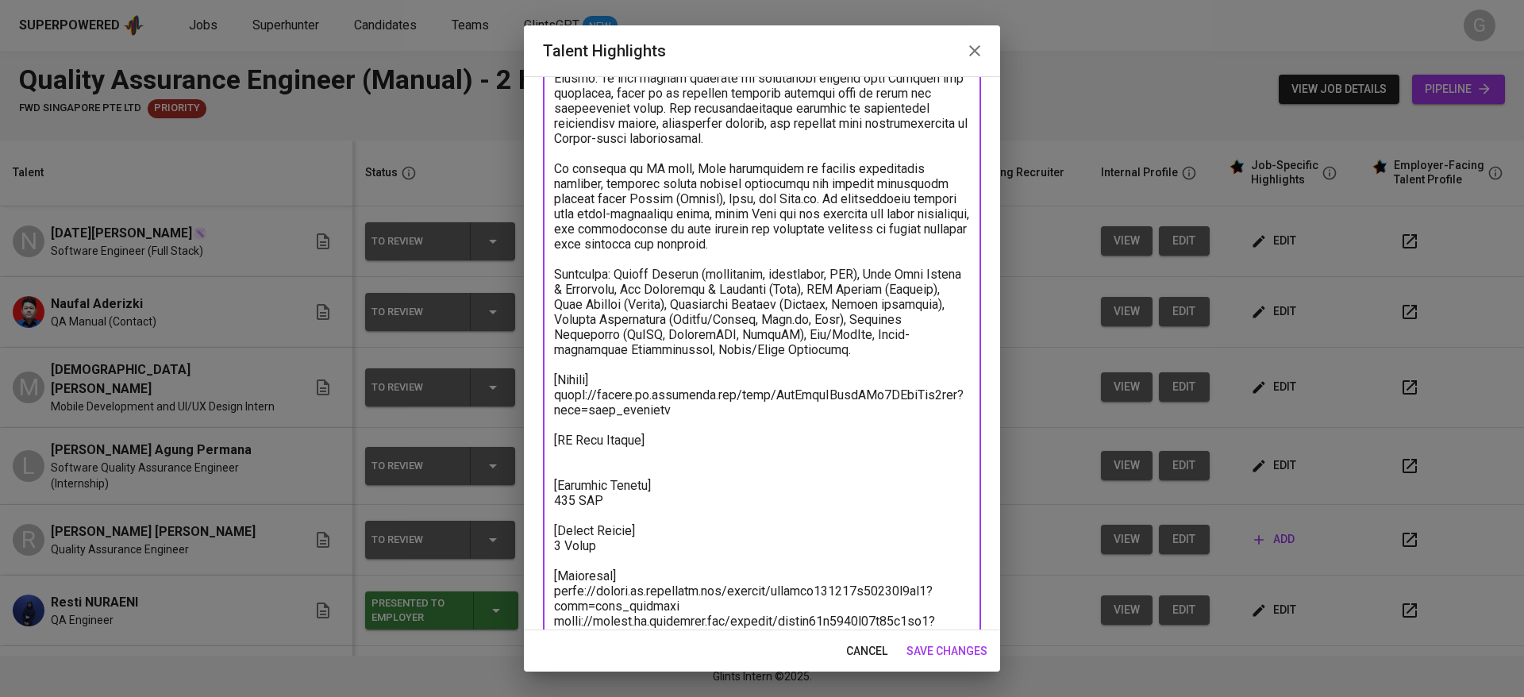
paste textarea "https://glints.sg.larksuite.com/file/RRMObEUMYozvdAxm2MulfiPYgOh?from=from_copy…"
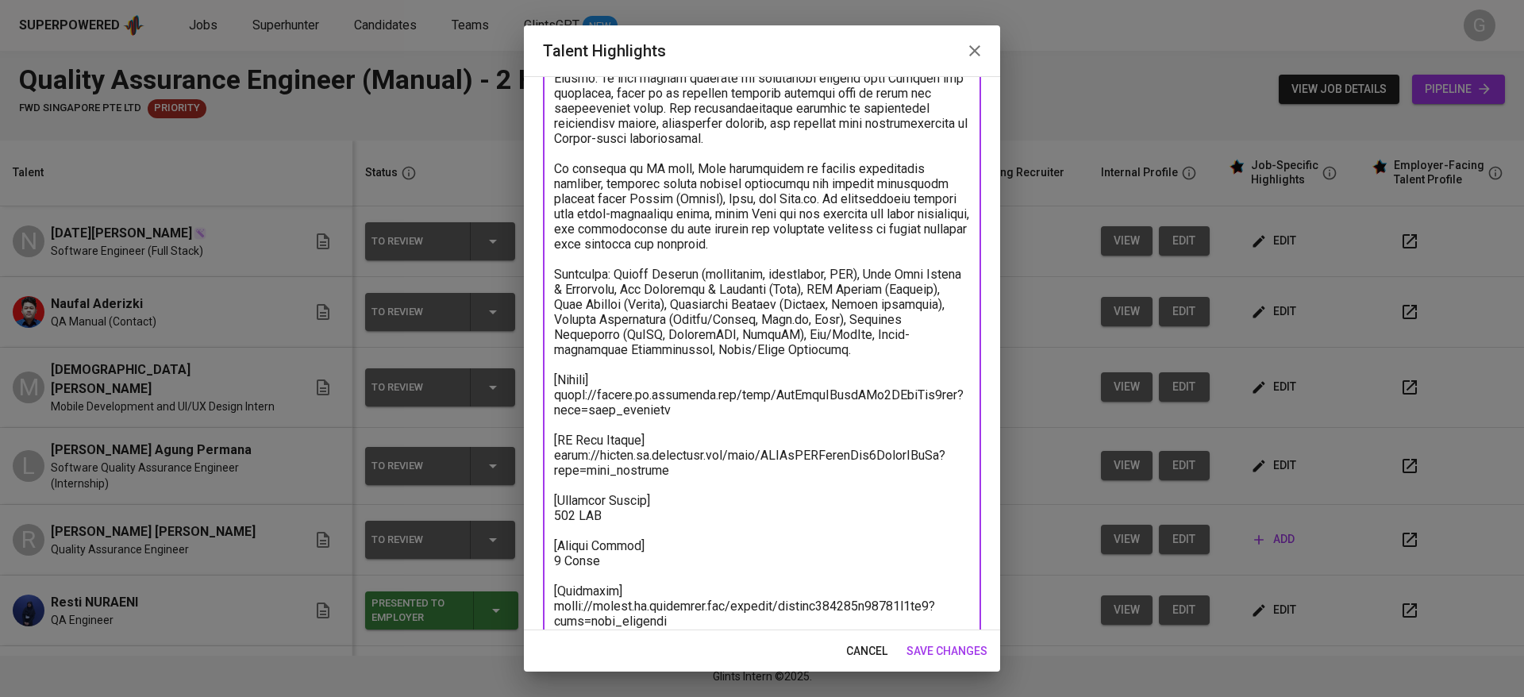
type textarea "Noel is a Computer Science student at BINUS University majoring in Database Str…"
click at [940, 648] on span "save changes" at bounding box center [946, 651] width 81 height 20
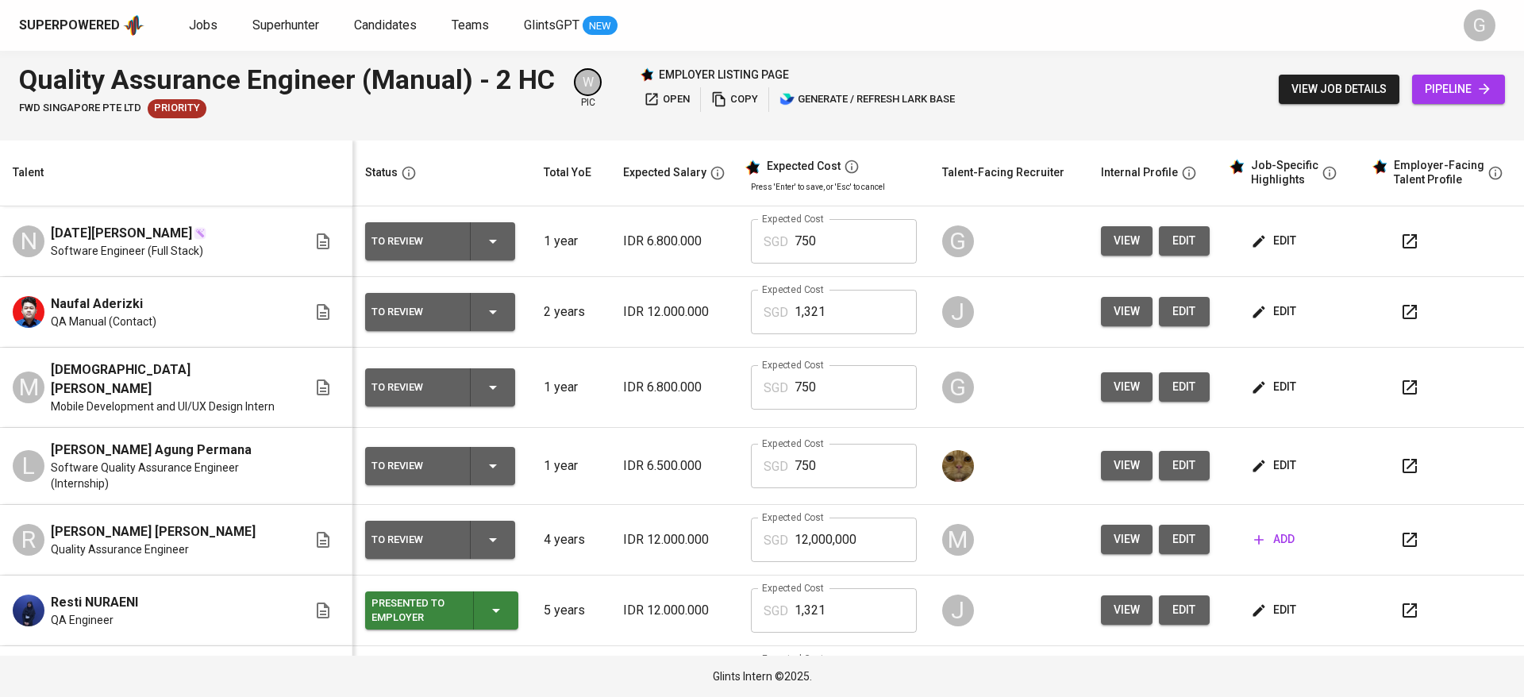
click at [1400, 236] on icon "button" at bounding box center [1409, 241] width 19 height 19
click at [1400, 378] on icon "button" at bounding box center [1409, 387] width 19 height 19
click at [317, 148] on th "Talent" at bounding box center [176, 173] width 352 height 66
click at [450, 97] on div "Quality Assurance Engineer (Manual) - 2 HC" at bounding box center [287, 79] width 536 height 39
click at [271, 137] on div at bounding box center [762, 134] width 1524 height 13
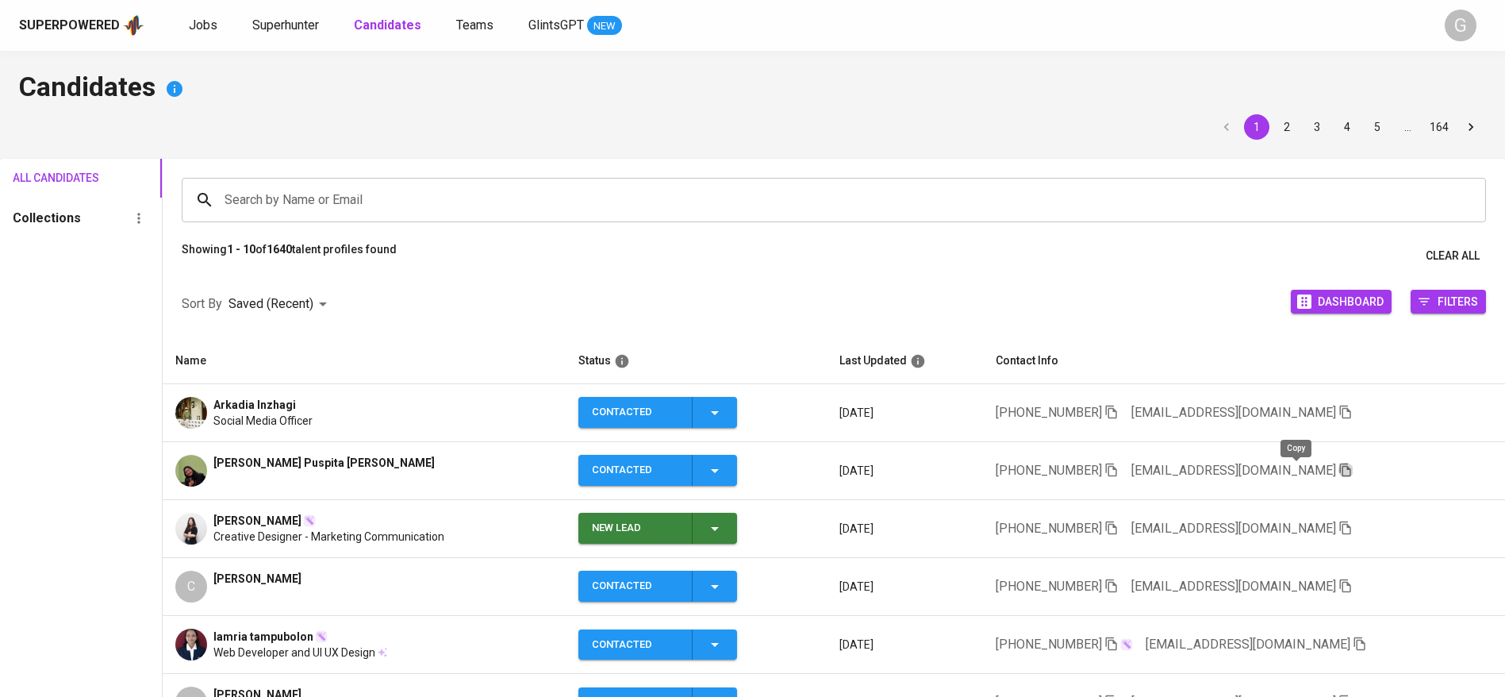
click at [1339, 467] on icon "button" at bounding box center [1346, 470] width 14 height 14
click at [1339, 411] on icon "button" at bounding box center [1346, 412] width 14 height 14
click at [1340, 469] on icon "button" at bounding box center [1345, 469] width 11 height 13
click at [1339, 469] on icon "button" at bounding box center [1346, 468] width 14 height 14
click at [419, 75] on h4 "Candidates" at bounding box center [752, 89] width 1467 height 38
